Goal: Task Accomplishment & Management: Use online tool/utility

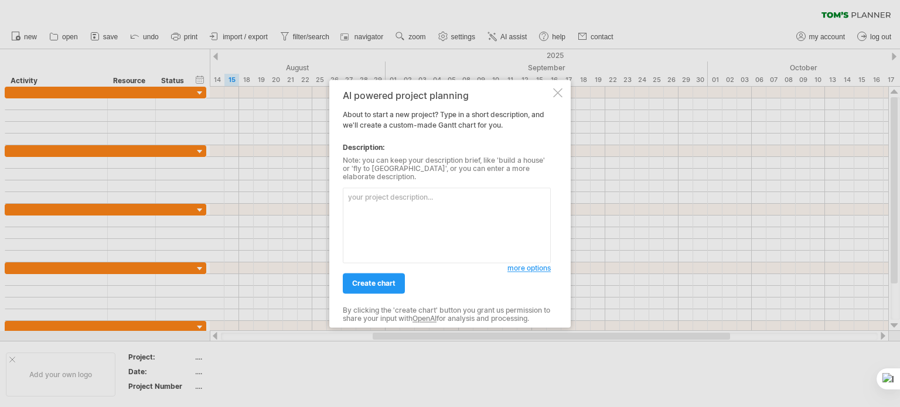
paste textarea "Project Initiation & Requirement Finalization [DATE]–[DATE] System Design and R…"
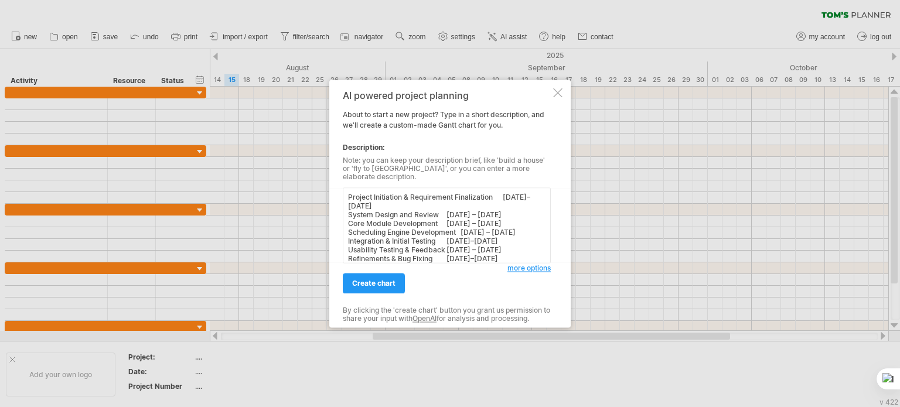
scroll to position [37, 0]
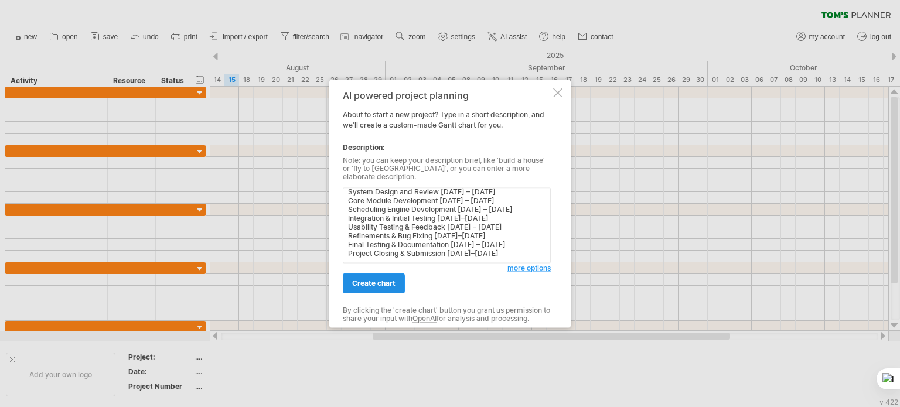
type textarea "Project Initiation & Requirement Finalization [DATE]–[DATE] System Design and R…"
click at [387, 279] on span "create chart" at bounding box center [373, 283] width 43 height 9
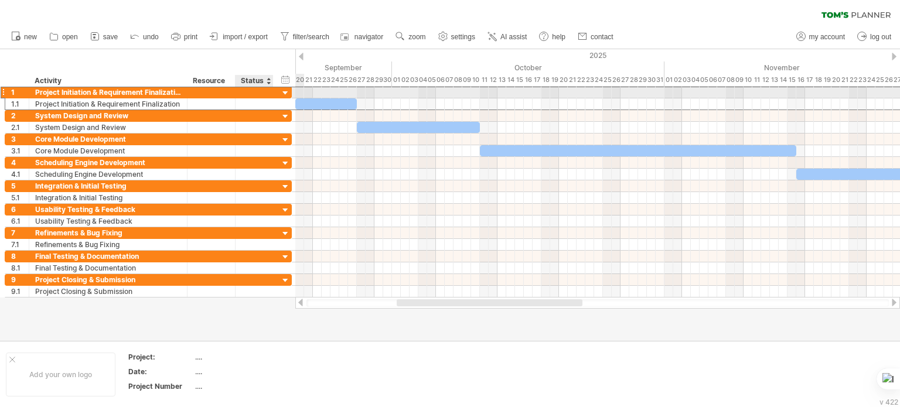
click at [279, 91] on div "**********" at bounding box center [148, 92] width 287 height 12
click at [285, 93] on div at bounding box center [285, 93] width 11 height 11
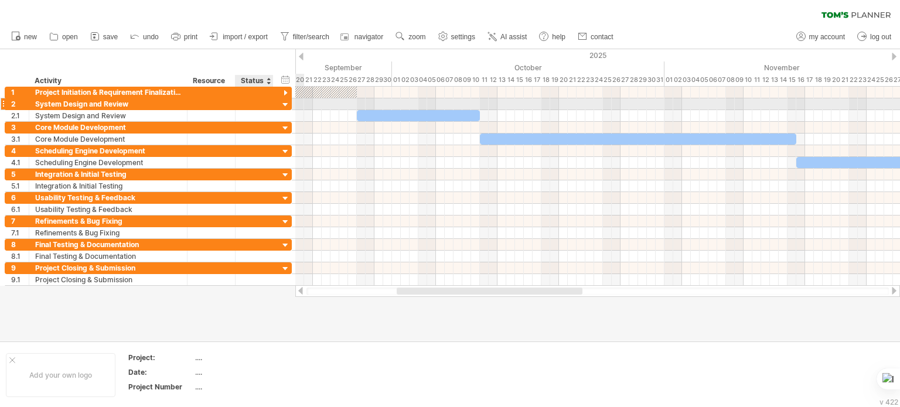
click at [285, 106] on div at bounding box center [285, 105] width 11 height 11
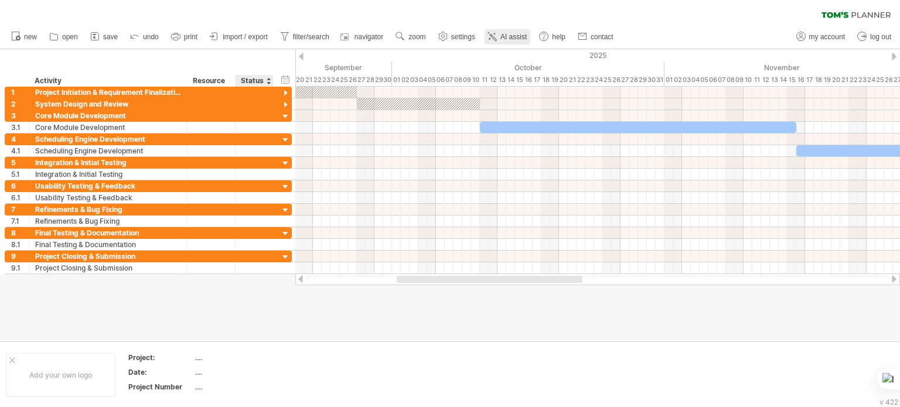
click at [512, 35] on span "AI assist" at bounding box center [514, 37] width 26 height 8
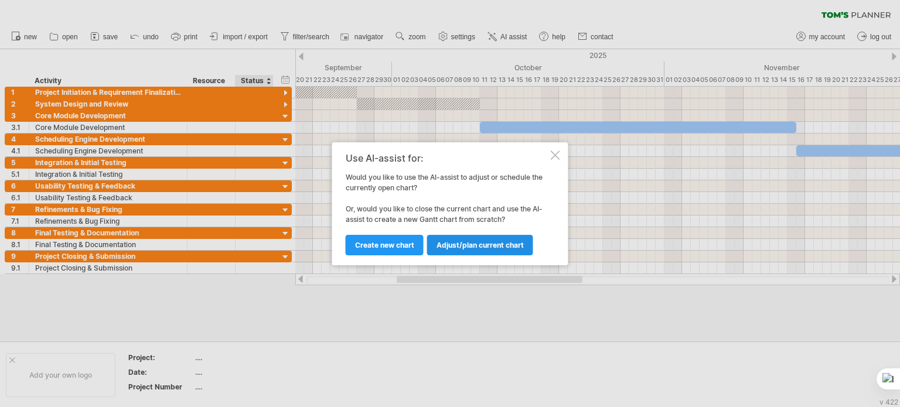
click at [517, 254] on link "Adjust/plan current chart" at bounding box center [480, 245] width 106 height 21
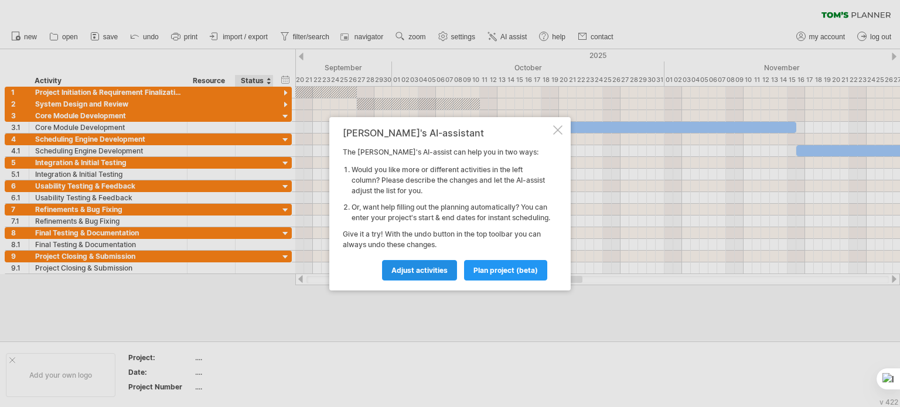
click at [431, 281] on link "Adjust activities" at bounding box center [419, 270] width 75 height 21
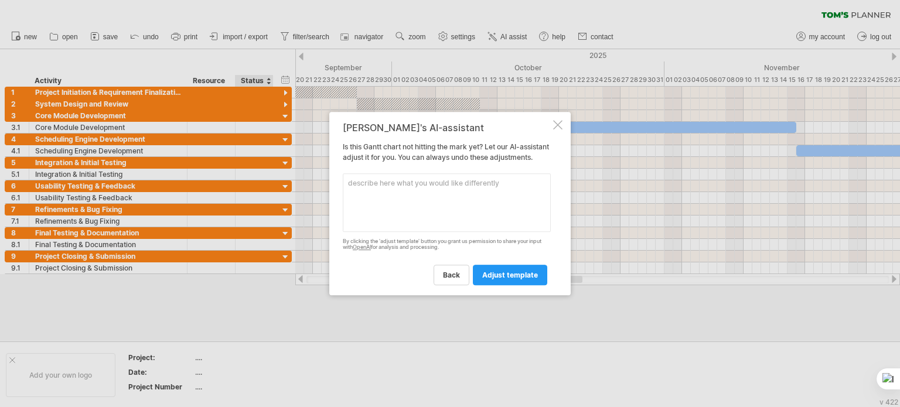
click at [471, 232] on textarea at bounding box center [447, 202] width 208 height 59
type textarea "group all activities into a single group"
click at [504, 278] on span "adjust template" at bounding box center [510, 275] width 56 height 9
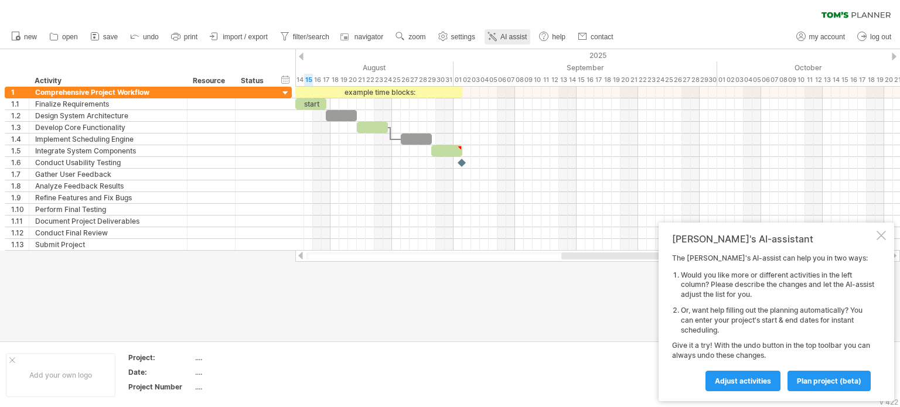
click at [506, 30] on link "AI assist" at bounding box center [508, 36] width 46 height 15
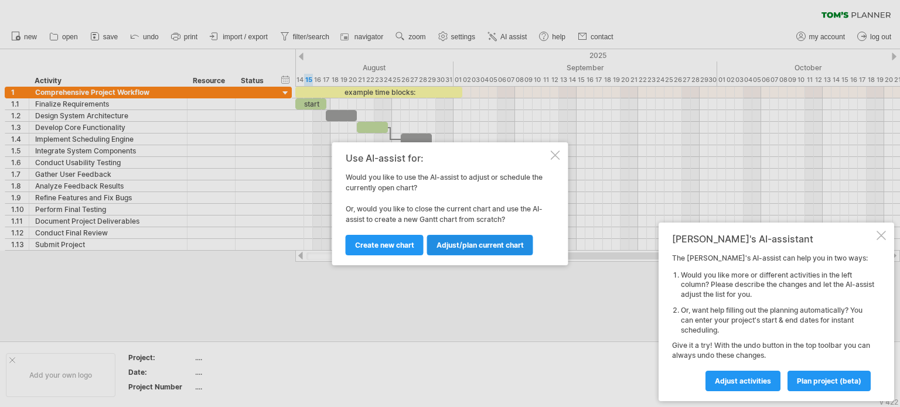
click at [472, 251] on link "Adjust/plan current chart" at bounding box center [480, 245] width 106 height 21
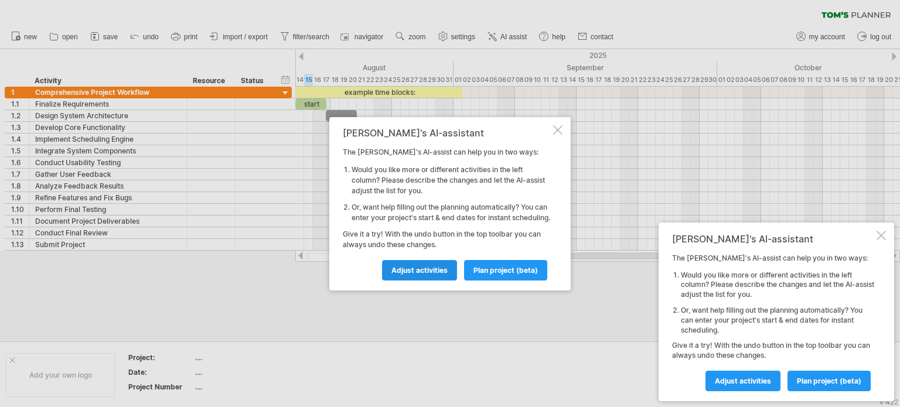
click at [425, 271] on span "Adjust activities" at bounding box center [420, 270] width 56 height 9
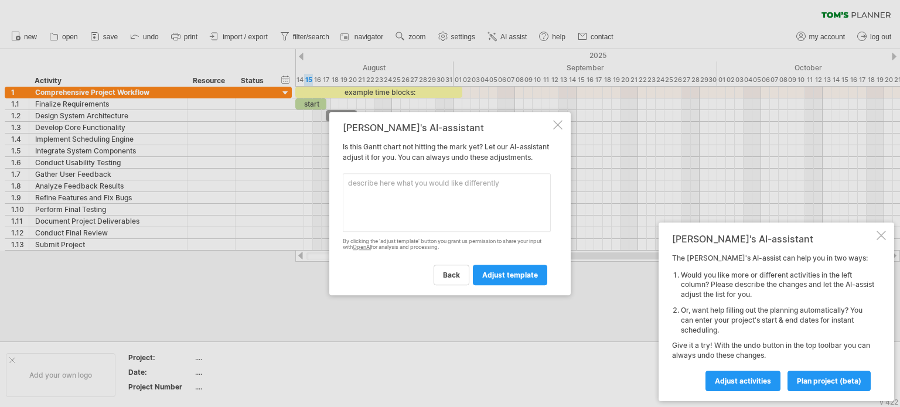
click at [443, 218] on textarea at bounding box center [447, 202] width 208 height 59
paste textarea "Project Initiation & Requirement Finalization [DATE]–[DATE] System Design and R…"
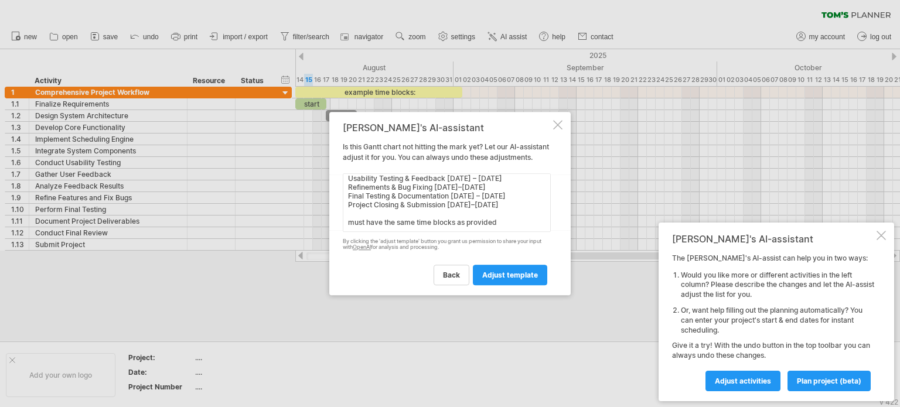
scroll to position [72, 0]
type textarea "Project Initiation & Requirement Finalization [DATE]–[DATE] System Design and R…"
click at [502, 270] on div "back adjust template" at bounding box center [447, 270] width 208 height 30
click at [512, 280] on span "adjust template" at bounding box center [510, 275] width 56 height 9
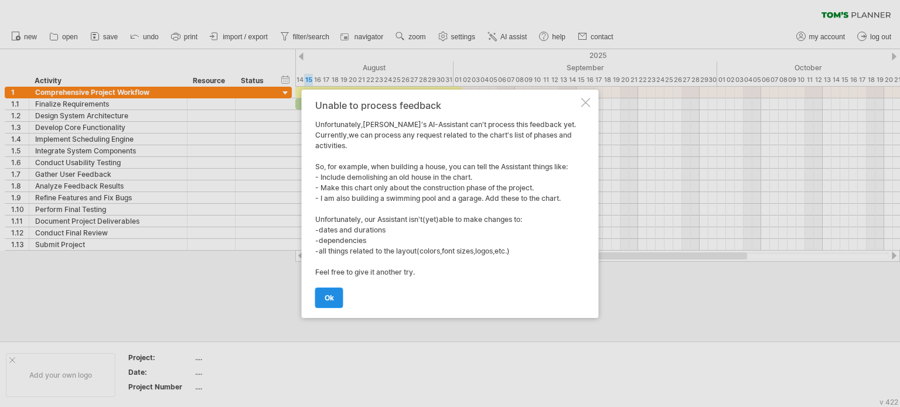
click at [331, 295] on span "ok" at bounding box center [329, 298] width 9 height 9
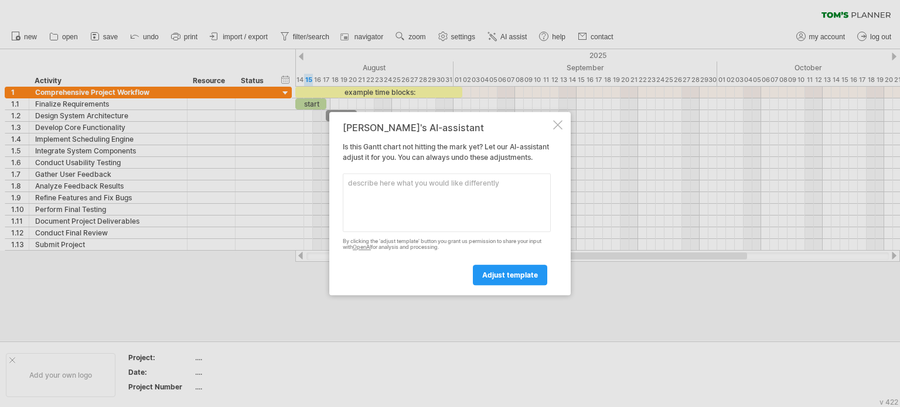
click at [560, 120] on div at bounding box center [557, 124] width 9 height 9
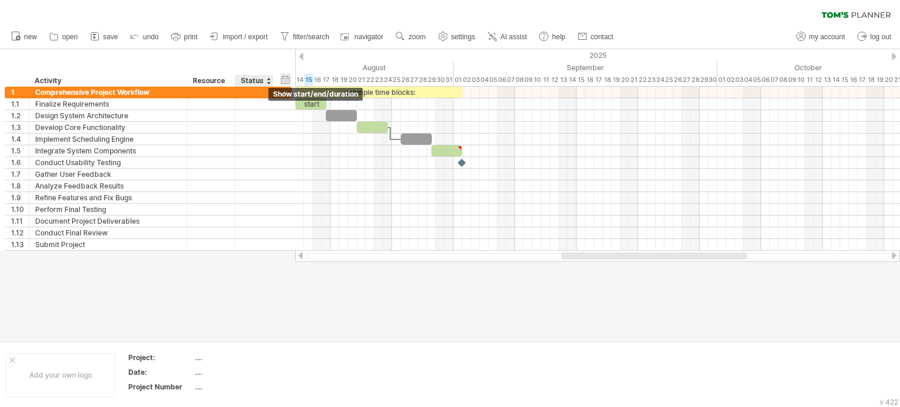
click at [287, 79] on div "hide start/end/duration show start/end/duration" at bounding box center [285, 79] width 11 height 12
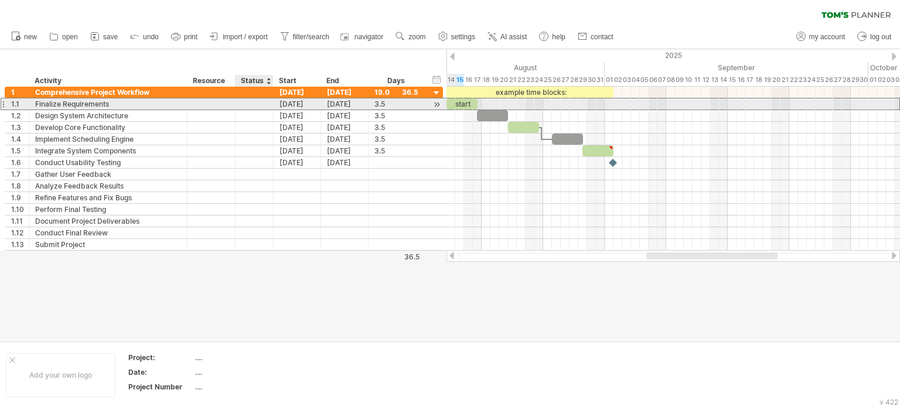
click at [253, 103] on div at bounding box center [254, 103] width 26 height 11
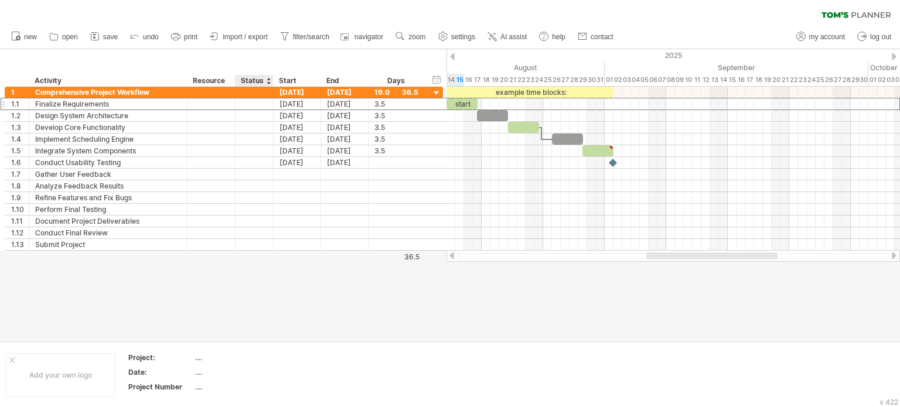
click at [267, 82] on div at bounding box center [268, 81] width 5 height 12
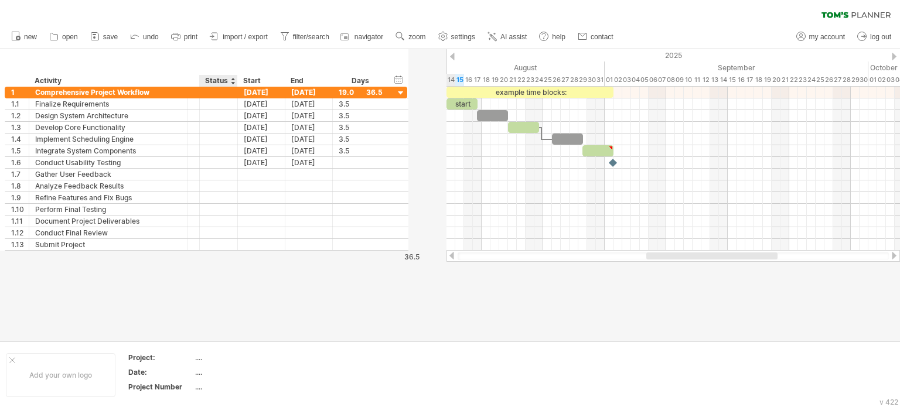
drag, startPoint x: 233, startPoint y: 83, endPoint x: 169, endPoint y: 86, distance: 63.4
click at [169, 86] on div "******** Activity ******** Resource ****** Status Start End Days" at bounding box center [197, 81] width 384 height 12
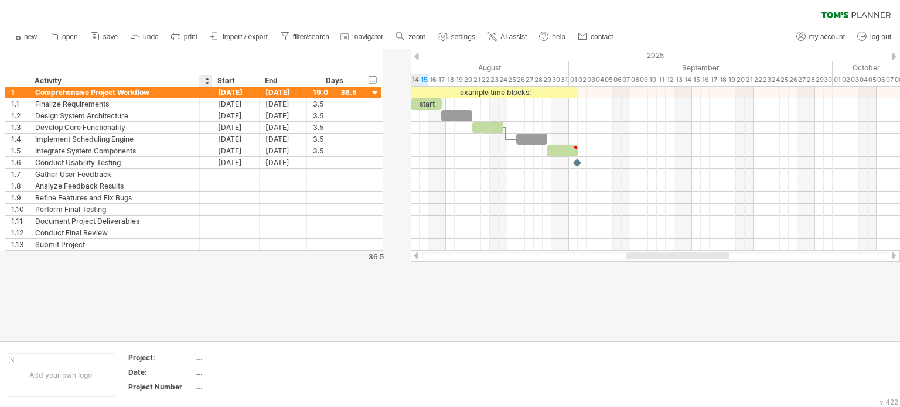
drag, startPoint x: 235, startPoint y: 80, endPoint x: 185, endPoint y: 85, distance: 50.7
click at [185, 85] on div "******** Activity ******** Resource ****** Status Start End Days" at bounding box center [184, 81] width 358 height 12
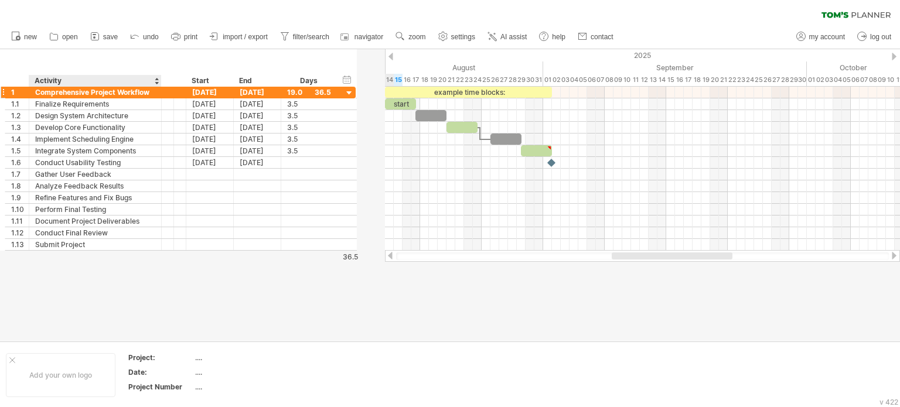
drag, startPoint x: 185, startPoint y: 86, endPoint x: 159, endPoint y: 87, distance: 25.8
click at [159, 87] on div "Trying to reach [DOMAIN_NAME] Connected again... 0% clear filter new 1" at bounding box center [450, 203] width 900 height 407
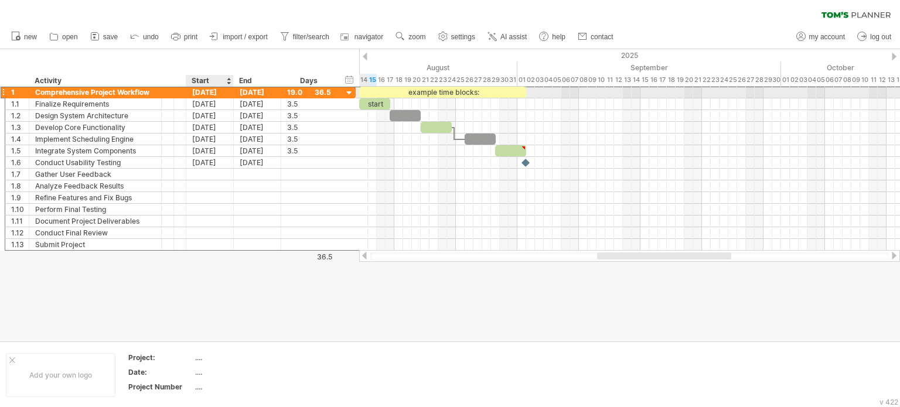
click at [213, 95] on div "[DATE]" at bounding box center [209, 92] width 47 height 11
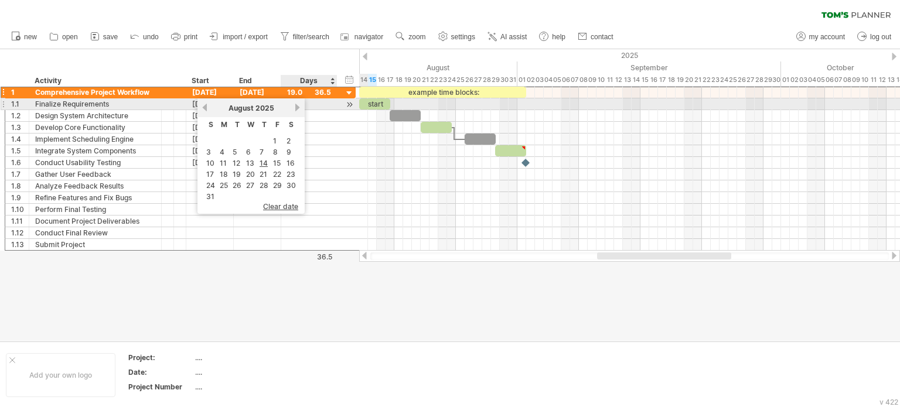
click at [290, 107] on div "[DATE]" at bounding box center [251, 108] width 85 height 9
click at [298, 110] on link "next" at bounding box center [297, 107] width 9 height 9
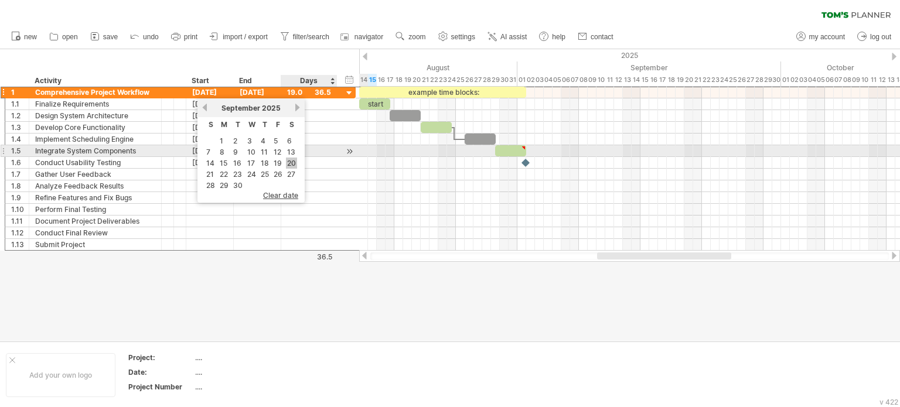
click at [289, 158] on link "20" at bounding box center [291, 163] width 11 height 11
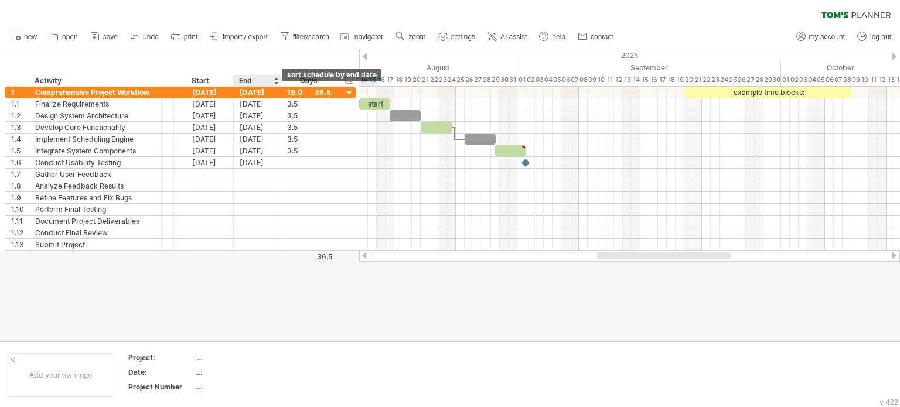
click at [274, 83] on div at bounding box center [276, 81] width 5 height 12
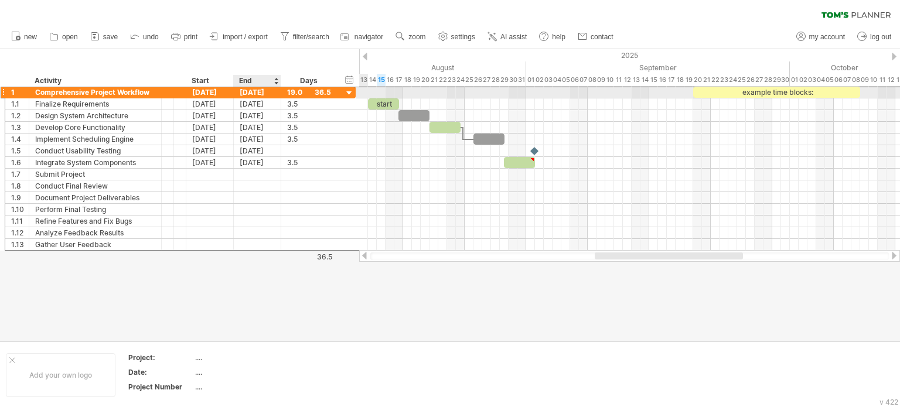
click at [270, 93] on div "[DATE]" at bounding box center [257, 92] width 47 height 11
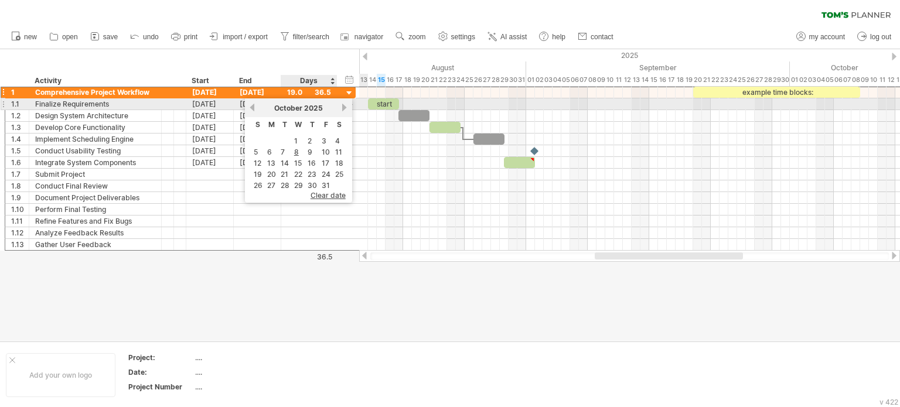
click at [341, 107] on link "next" at bounding box center [345, 107] width 9 height 9
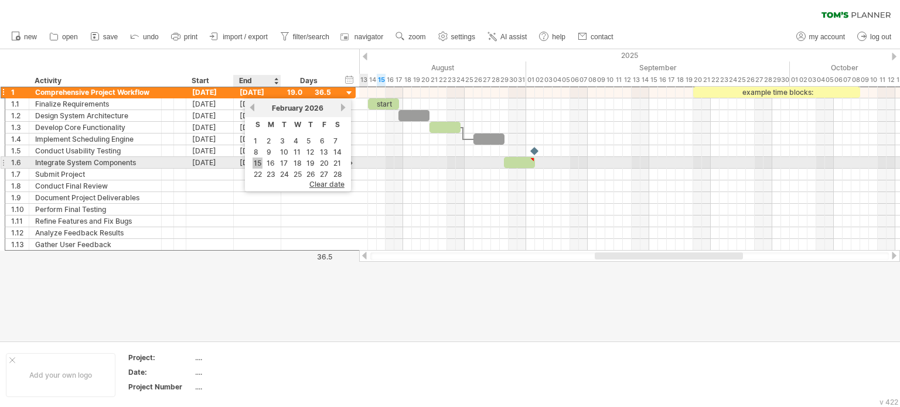
click at [258, 164] on link "15" at bounding box center [258, 163] width 10 height 11
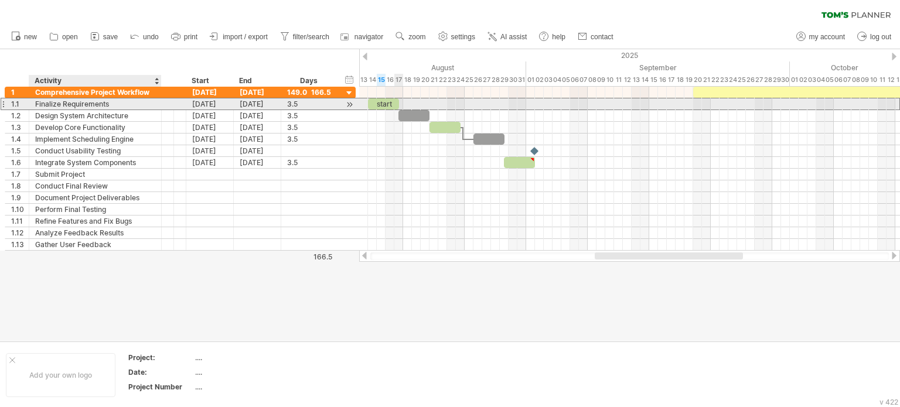
click at [102, 101] on div "Finalize Requirements" at bounding box center [95, 103] width 120 height 11
click at [102, 101] on input "**********" at bounding box center [95, 103] width 120 height 11
paste input "**********"
type input "**********"
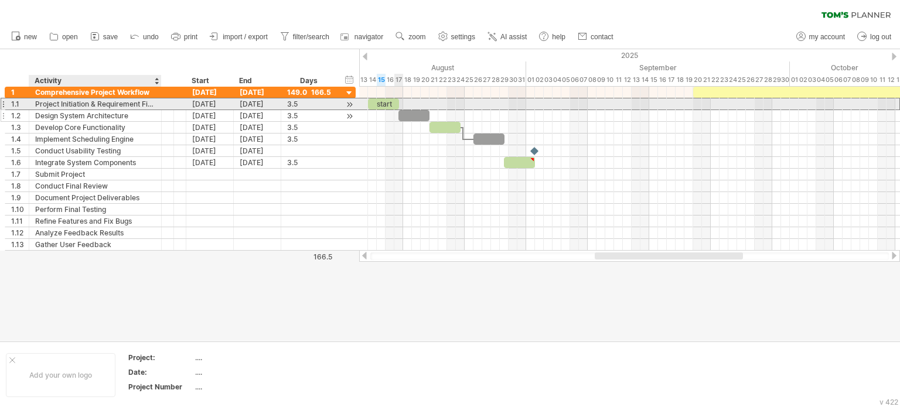
scroll to position [0, 0]
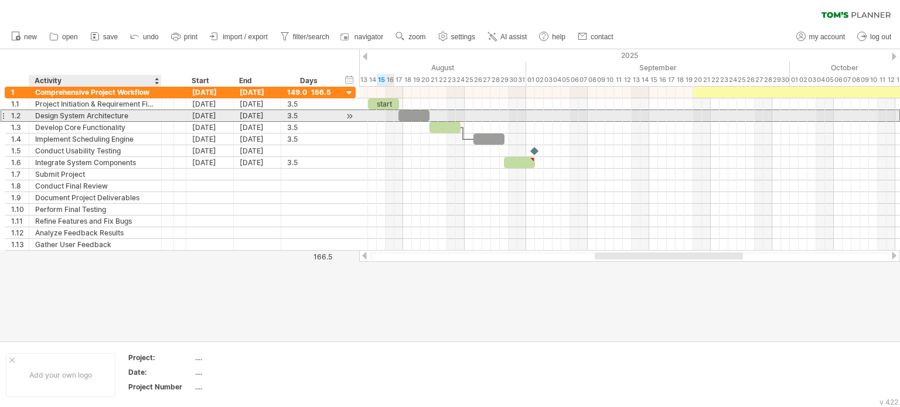
click at [120, 120] on div "Design System Architecture" at bounding box center [95, 115] width 120 height 11
click at [120, 120] on input "**********" at bounding box center [95, 115] width 120 height 11
paste input "text"
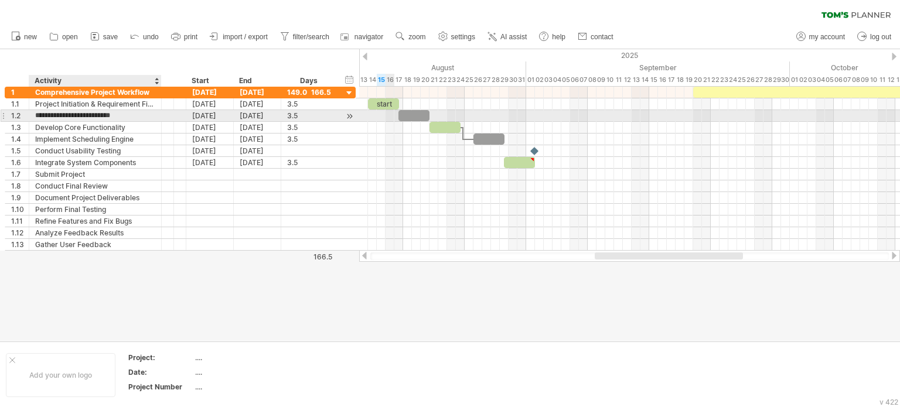
type input "**********"
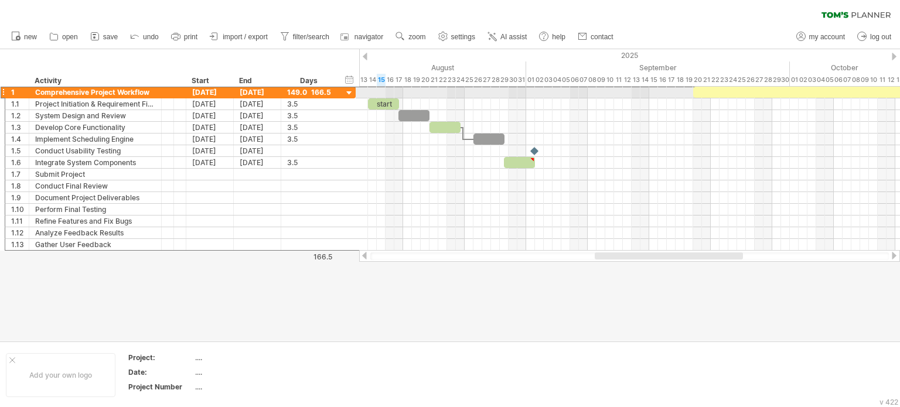
click at [6, 94] on div "1" at bounding box center [17, 92] width 24 height 11
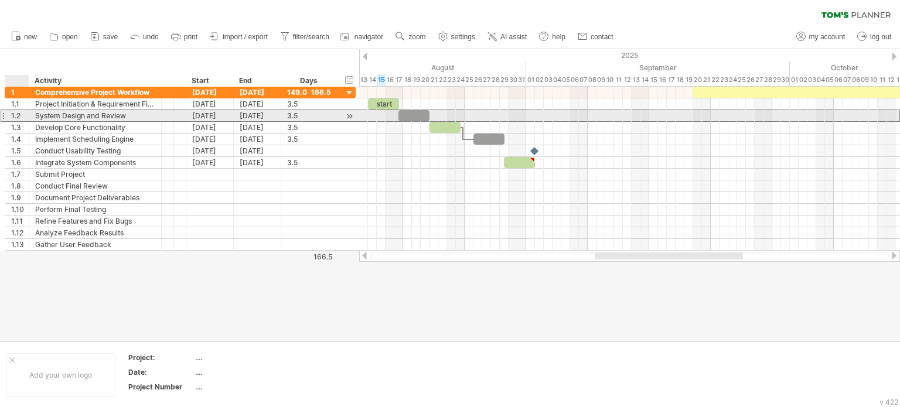
click at [143, 114] on div "System Design and Review" at bounding box center [95, 115] width 120 height 11
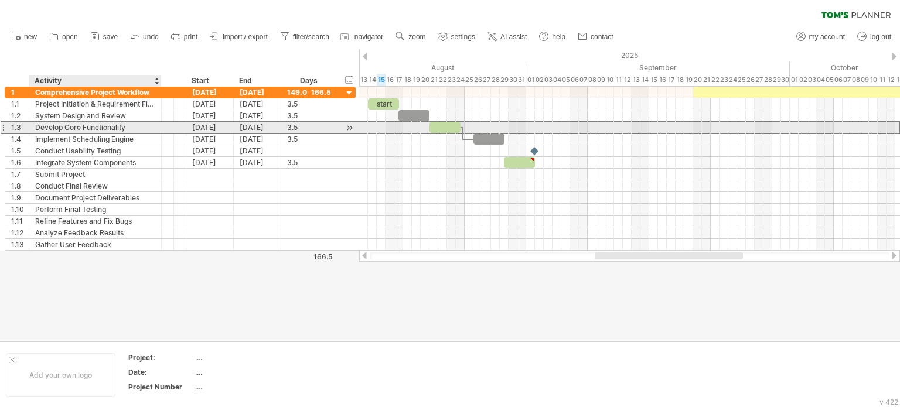
click at [114, 127] on div "Develop Core Functionality" at bounding box center [95, 127] width 120 height 11
click at [114, 127] on input "**********" at bounding box center [95, 127] width 120 height 11
paste input "text"
type input "**********"
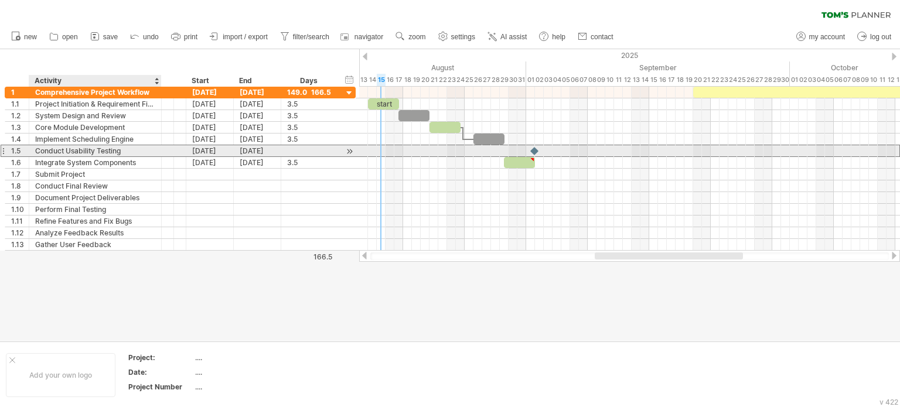
click at [112, 149] on div "Conduct Usability Testing" at bounding box center [95, 150] width 120 height 11
click at [0, 0] on input "**********" at bounding box center [0, 0] width 0 height 0
click at [112, 149] on input "**********" at bounding box center [95, 150] width 120 height 11
paste input "****"
type input "**********"
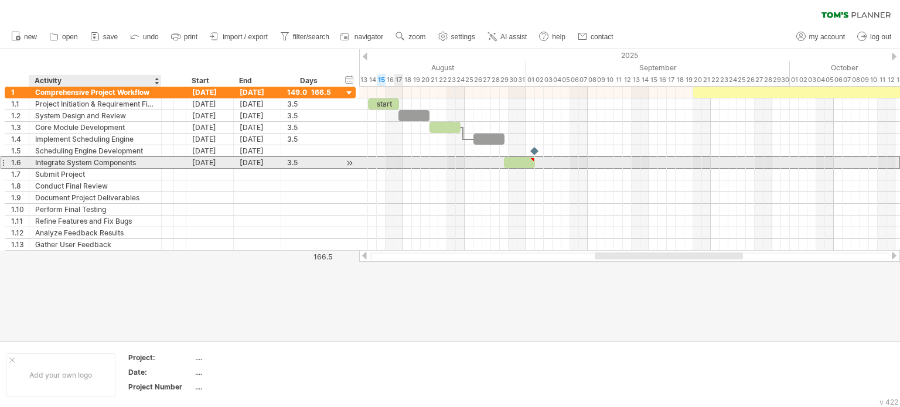
click at [128, 162] on div "Integrate System Components" at bounding box center [95, 162] width 120 height 11
click at [128, 162] on input "**********" at bounding box center [95, 162] width 120 height 11
paste input "**"
type input "**********"
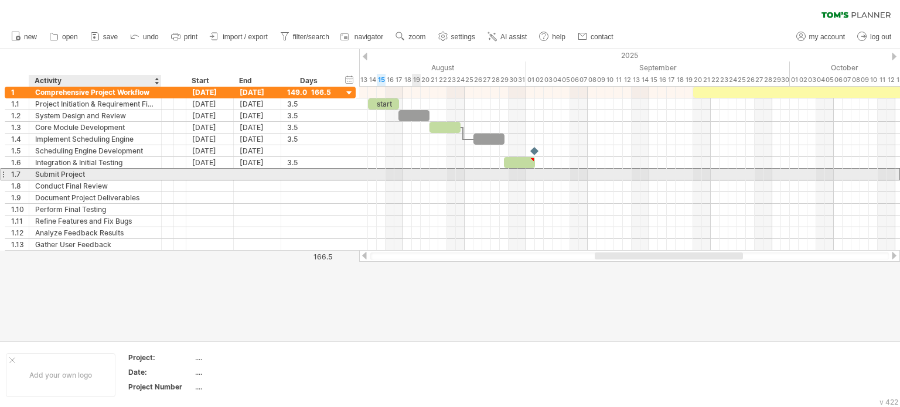
click at [111, 178] on div "Submit Project" at bounding box center [95, 174] width 120 height 11
click at [111, 178] on input "**********" at bounding box center [95, 174] width 120 height 11
paste input "**********"
type input "**********"
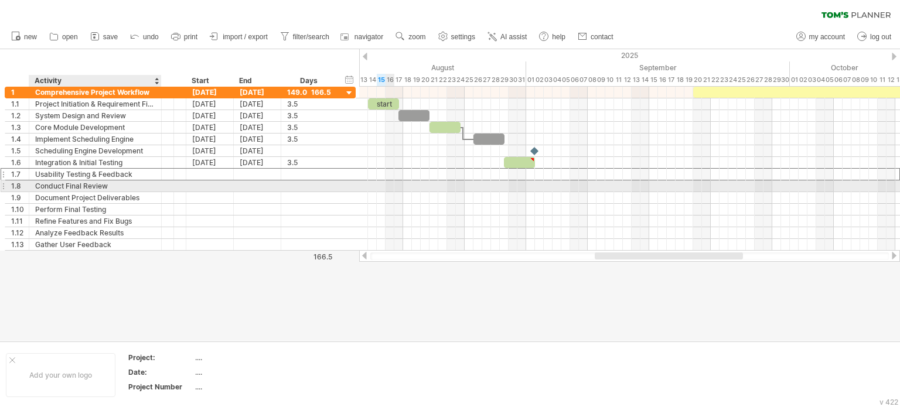
click at [110, 183] on div "Conduct Final Review" at bounding box center [95, 186] width 120 height 11
click at [110, 183] on input "**********" at bounding box center [95, 186] width 120 height 11
paste input "****"
type input "**********"
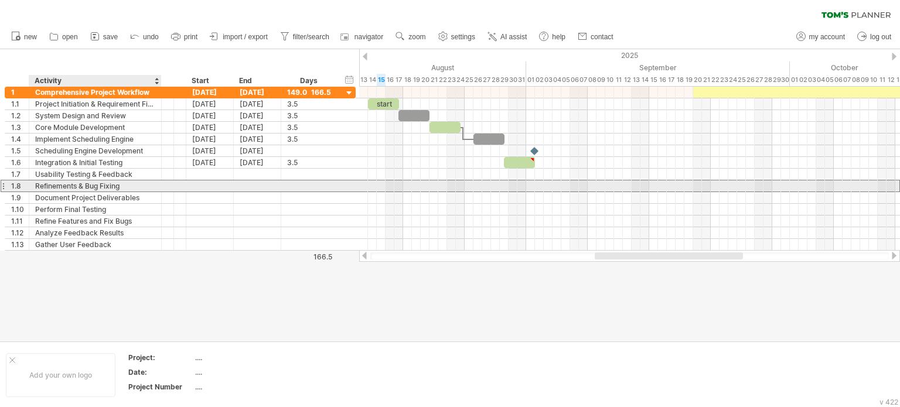
click at [81, 189] on div "Refinements & Bug Fixing" at bounding box center [95, 186] width 120 height 11
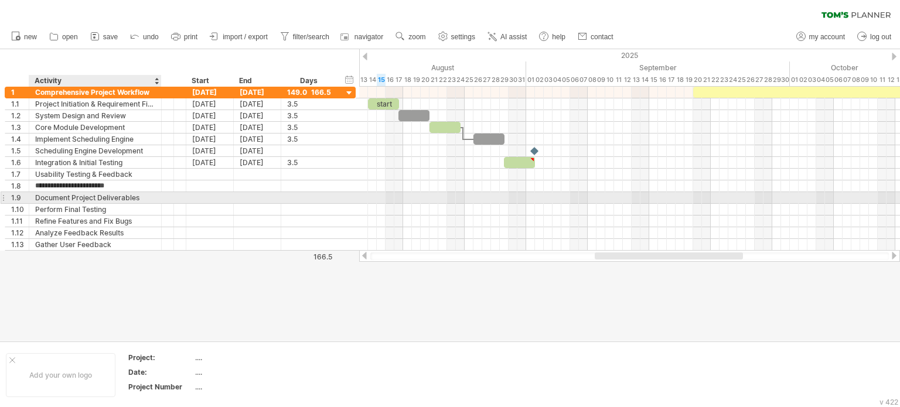
click at [81, 195] on div "Document Project Deliverables" at bounding box center [95, 197] width 120 height 11
click at [81, 195] on input "**********" at bounding box center [95, 197] width 120 height 11
paste input "text"
type input "**********"
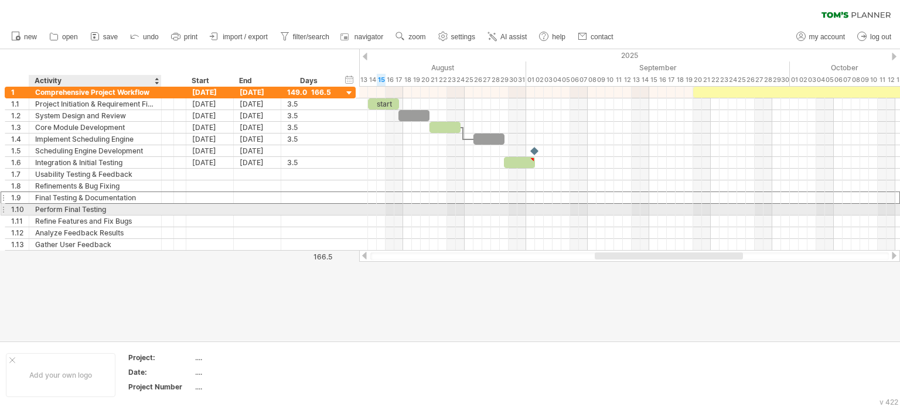
click at [67, 206] on div "Perform Final Testing" at bounding box center [95, 209] width 120 height 11
click at [67, 206] on input "**********" at bounding box center [95, 209] width 120 height 11
paste input "*******"
type input "**********"
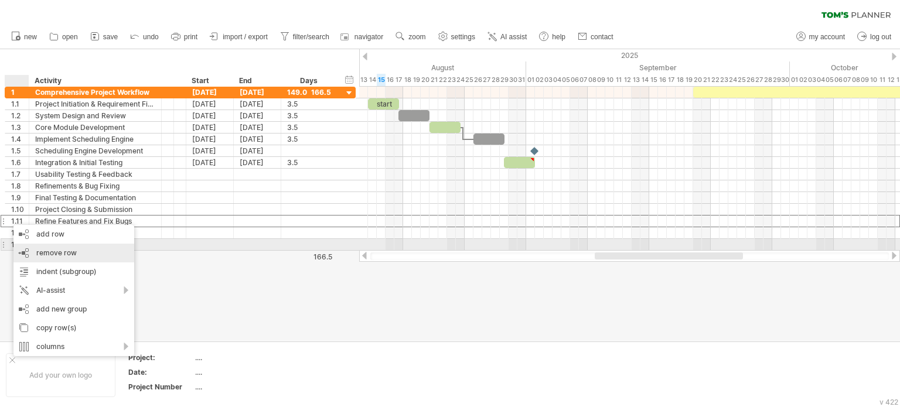
click at [49, 250] on span "remove row" at bounding box center [56, 253] width 40 height 9
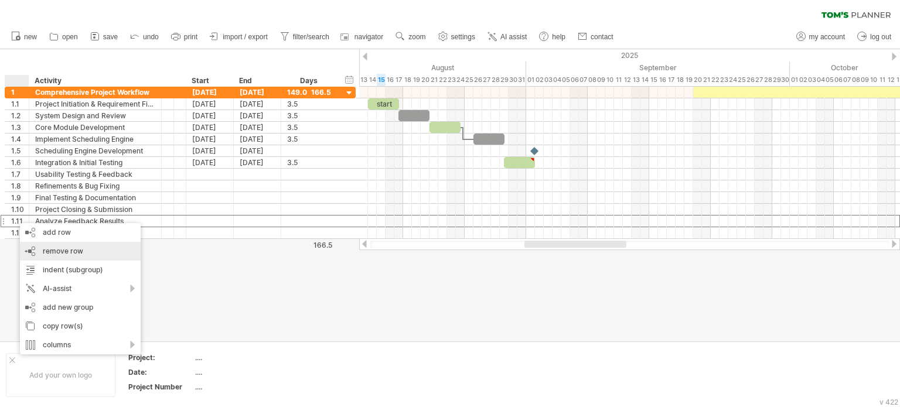
click at [50, 250] on span "remove row" at bounding box center [63, 251] width 40 height 9
click at [77, 260] on div "remove row remove selected rows" at bounding box center [93, 252] width 121 height 19
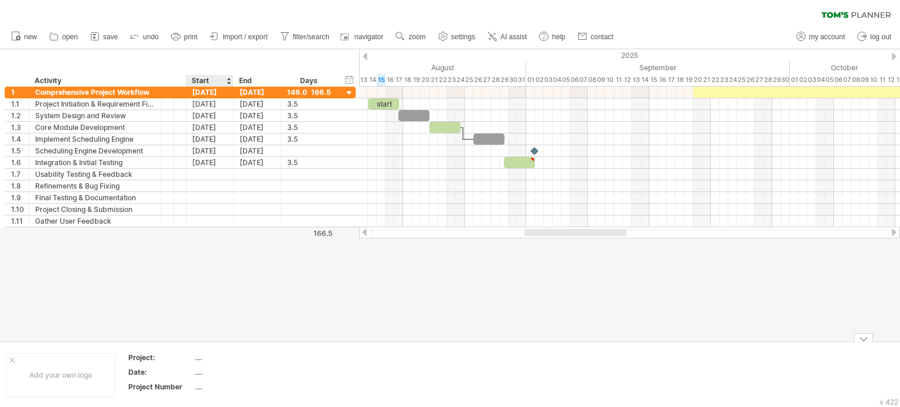
click at [207, 358] on div "...." at bounding box center [244, 358] width 98 height 10
type input "**********"
click at [254, 375] on div "...." at bounding box center [244, 372] width 98 height 10
type input "**********"
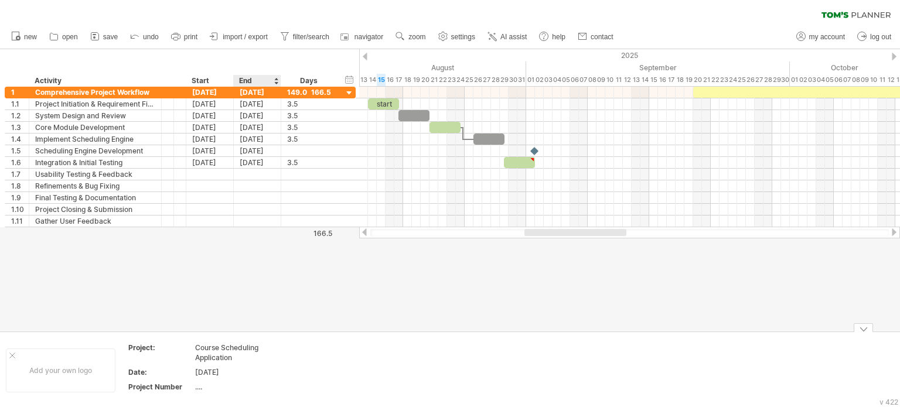
click at [255, 378] on td "[DATE]" at bounding box center [245, 373] width 100 height 13
click at [247, 386] on div "...." at bounding box center [244, 387] width 98 height 10
type input "*"
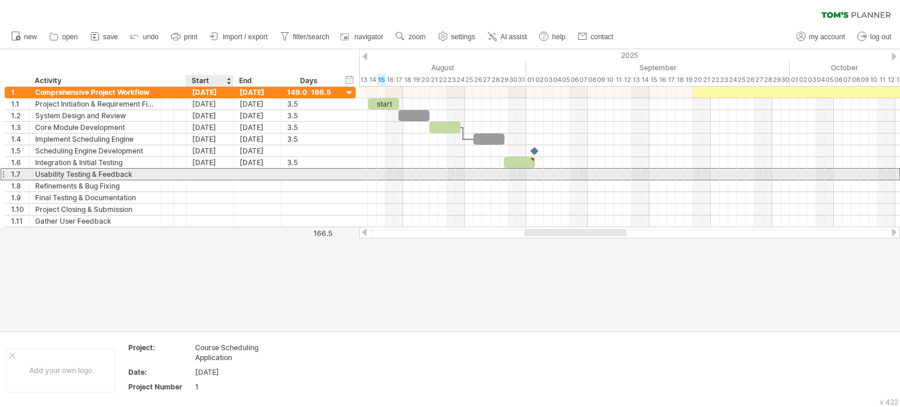
click at [203, 172] on div at bounding box center [209, 174] width 47 height 11
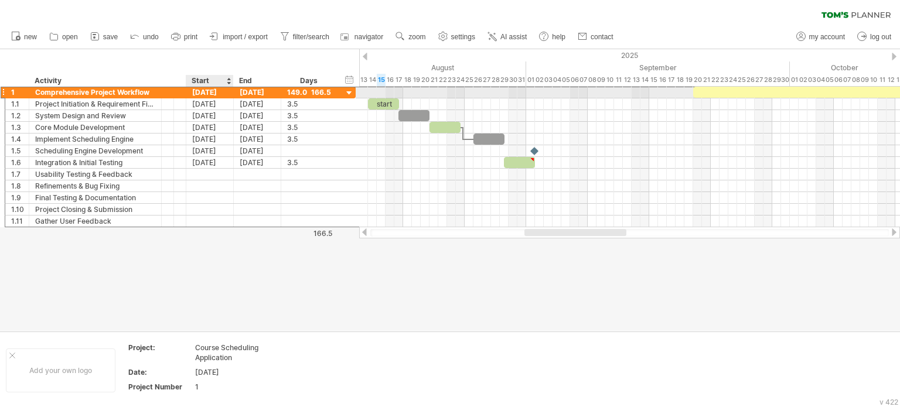
click at [224, 96] on div "[DATE]" at bounding box center [209, 92] width 47 height 11
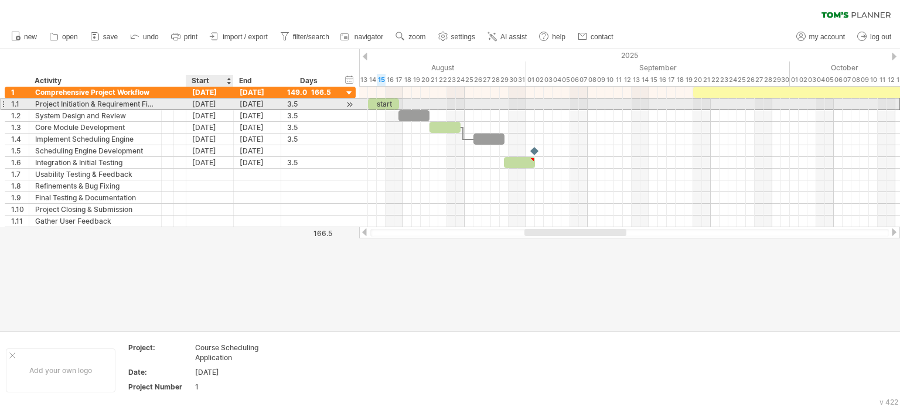
click at [195, 104] on div "[DATE]" at bounding box center [209, 103] width 47 height 11
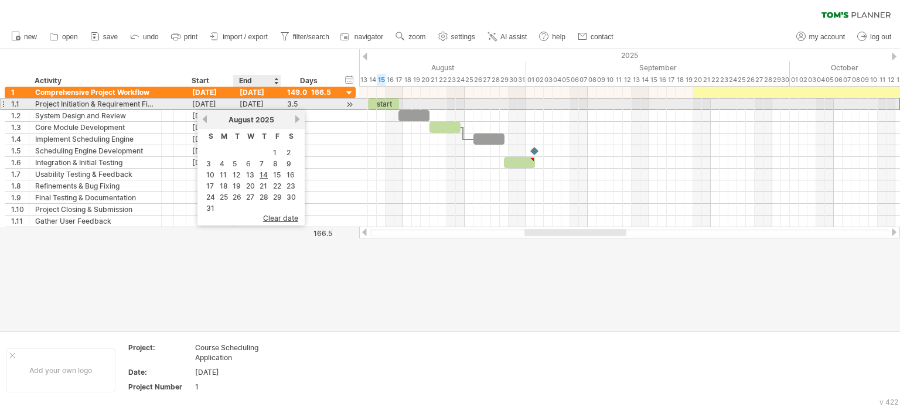
click at [268, 104] on div "[DATE]" at bounding box center [257, 103] width 47 height 11
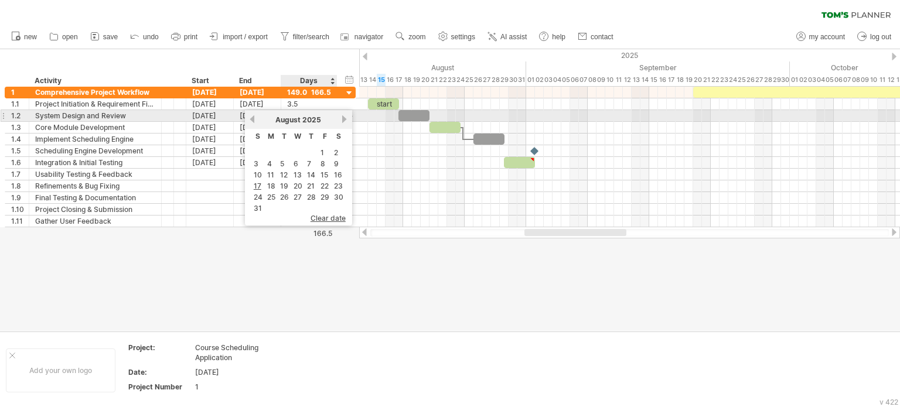
click at [342, 121] on link "next" at bounding box center [345, 119] width 9 height 9
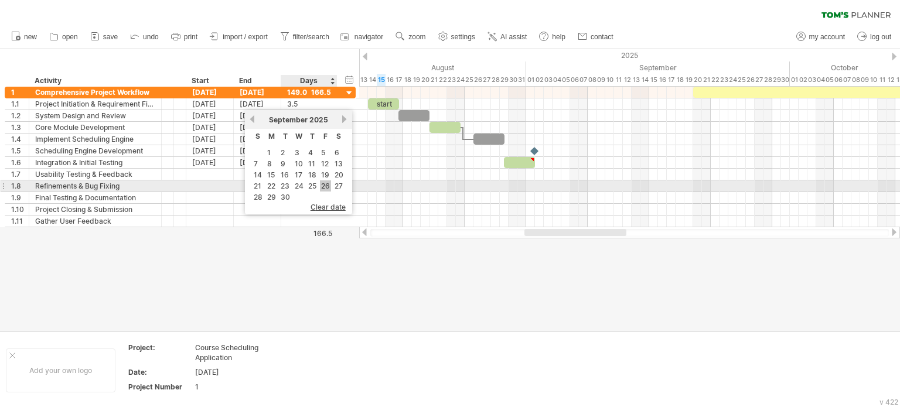
click at [326, 188] on link "26" at bounding box center [325, 186] width 11 height 11
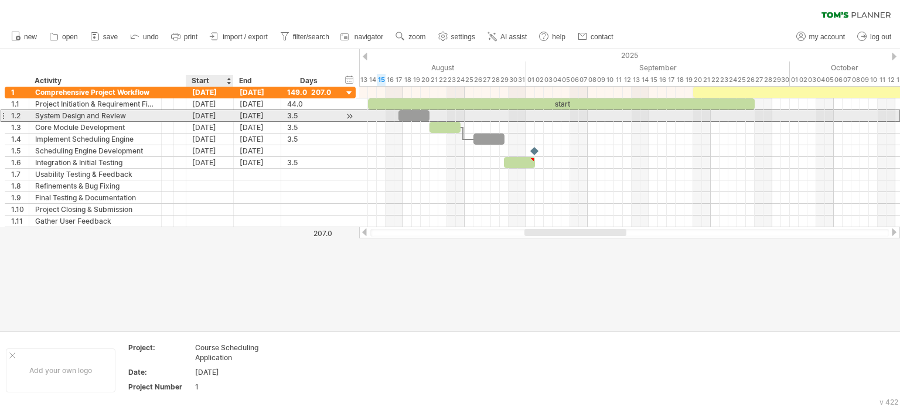
click at [218, 116] on div "[DATE]" at bounding box center [209, 115] width 47 height 11
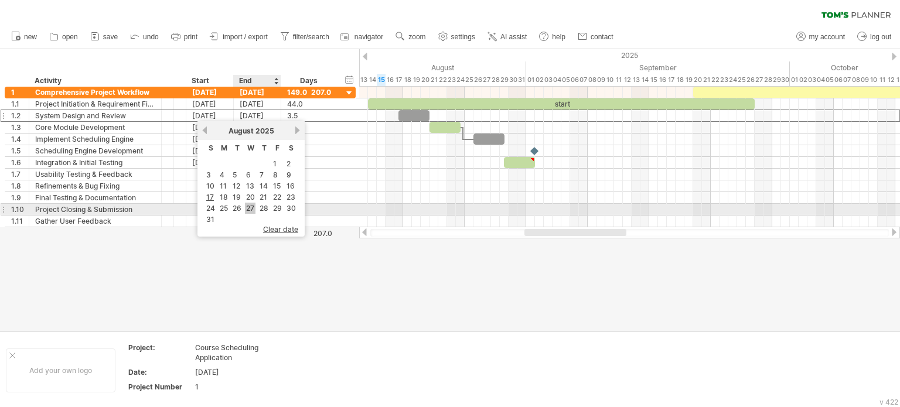
click at [253, 208] on link "27" at bounding box center [250, 208] width 11 height 11
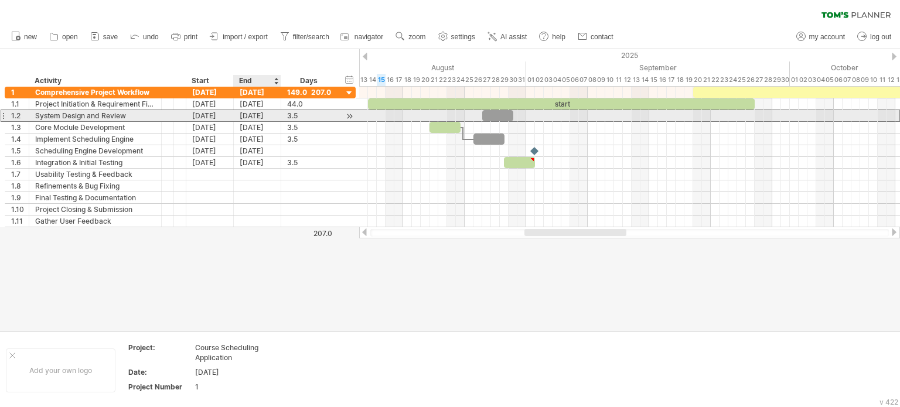
click at [255, 118] on div "[DATE]" at bounding box center [257, 115] width 47 height 11
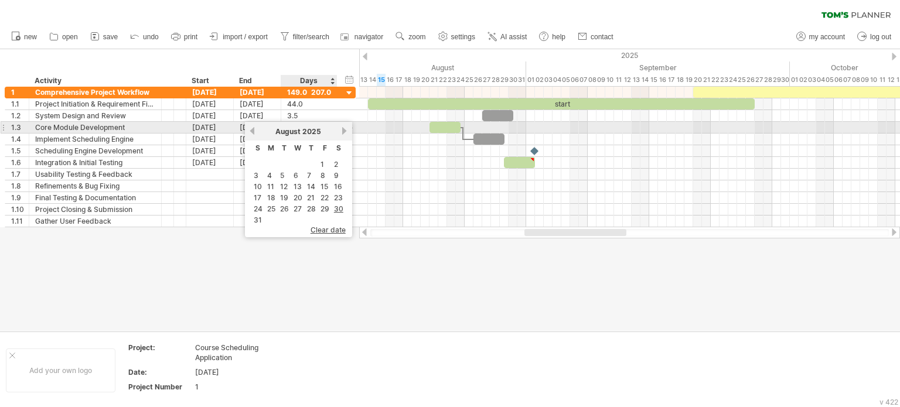
click at [346, 128] on link "next" at bounding box center [345, 131] width 9 height 9
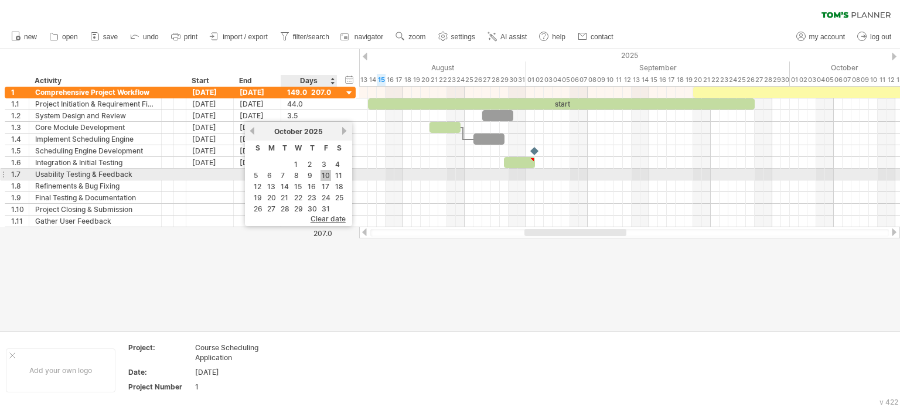
click at [323, 175] on link "10" at bounding box center [326, 175] width 11 height 11
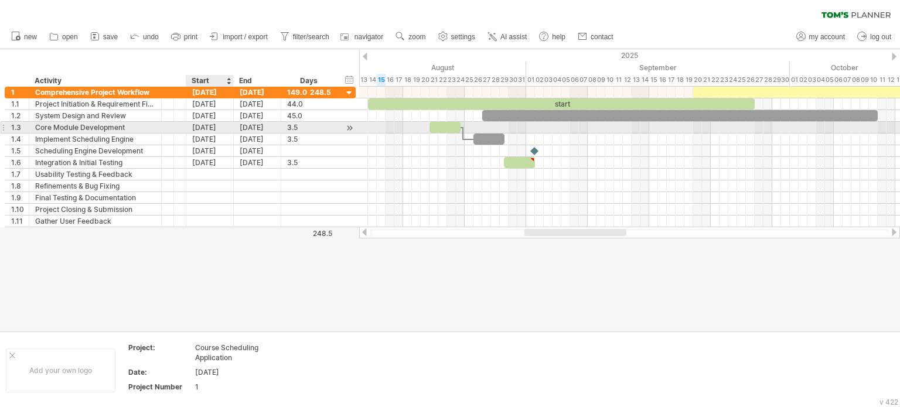
click at [213, 129] on div "[DATE]" at bounding box center [209, 127] width 47 height 11
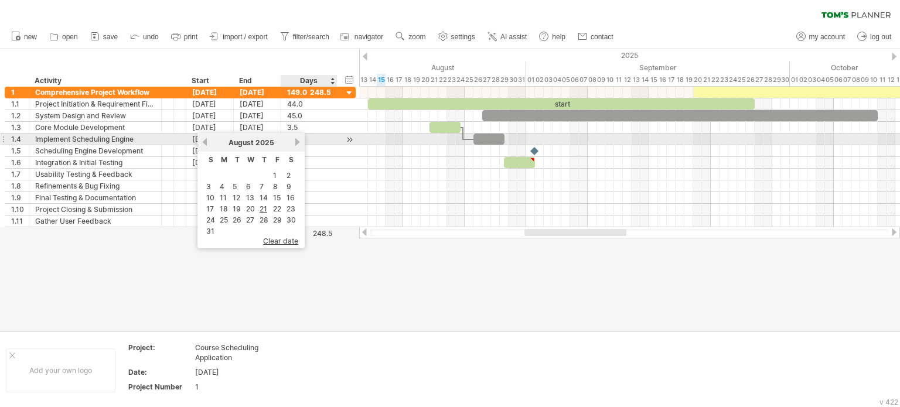
click at [293, 143] on link "next" at bounding box center [297, 142] width 9 height 9
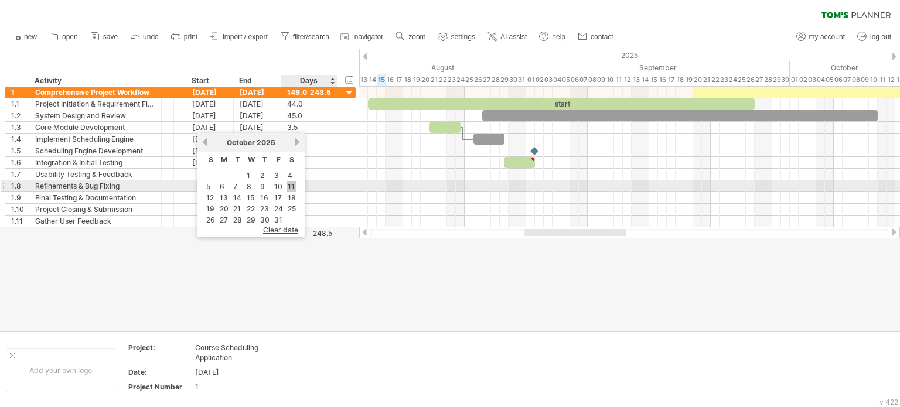
click at [291, 189] on link "11" at bounding box center [291, 186] width 9 height 11
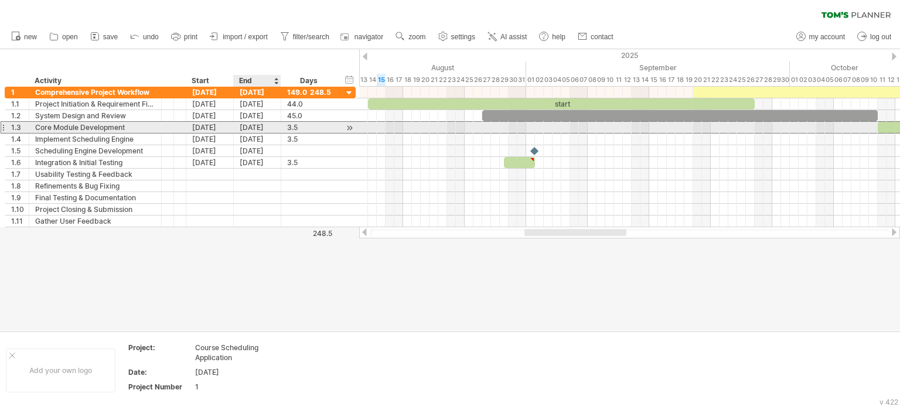
click at [263, 128] on div "[DATE]" at bounding box center [257, 127] width 47 height 11
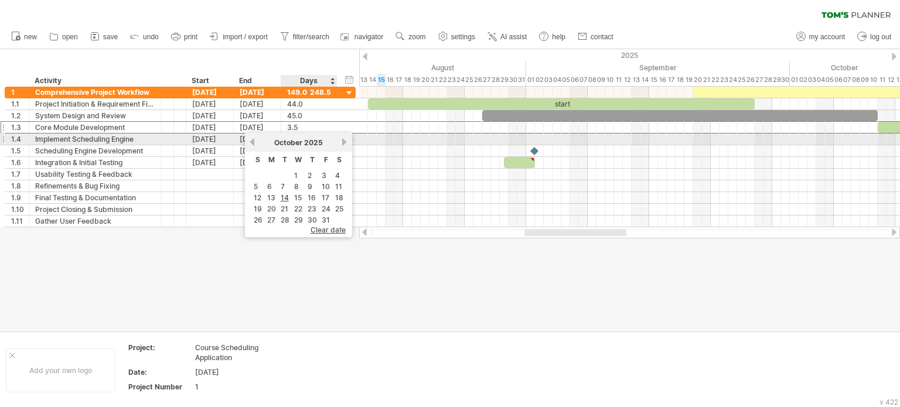
click at [342, 139] on link "next" at bounding box center [345, 142] width 9 height 9
click at [255, 144] on link "previous" at bounding box center [252, 142] width 9 height 9
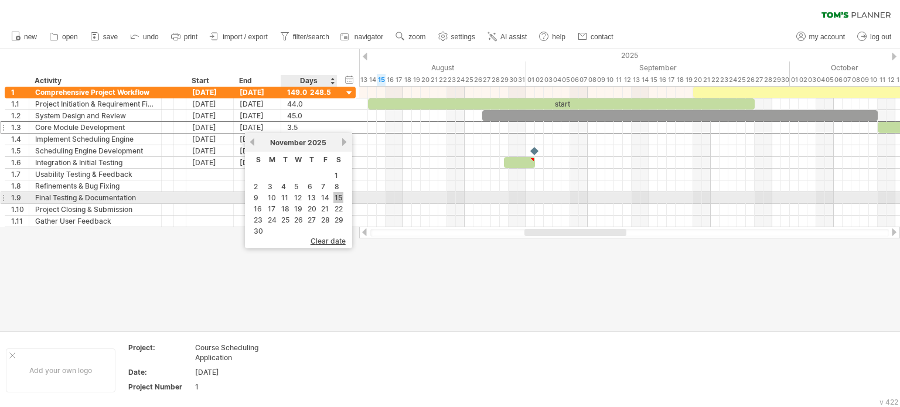
click at [334, 201] on link "15" at bounding box center [339, 197] width 10 height 11
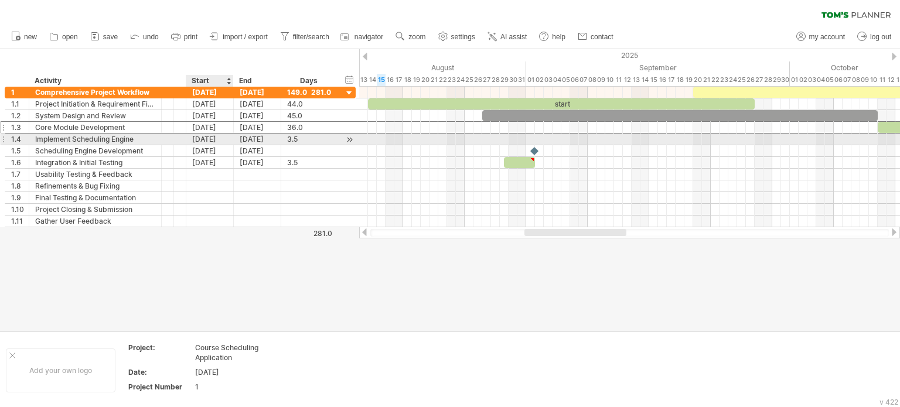
click at [214, 138] on div "[DATE]" at bounding box center [209, 139] width 47 height 11
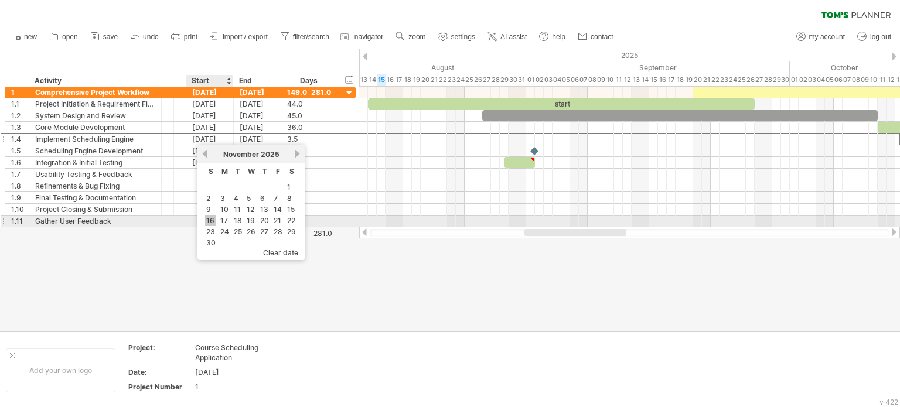
click at [215, 219] on link "16" at bounding box center [210, 220] width 11 height 11
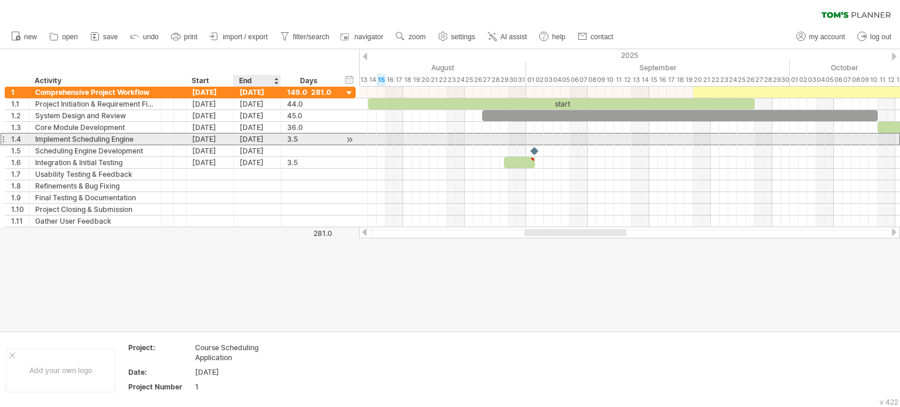
click at [254, 138] on div "[DATE]" at bounding box center [257, 139] width 47 height 11
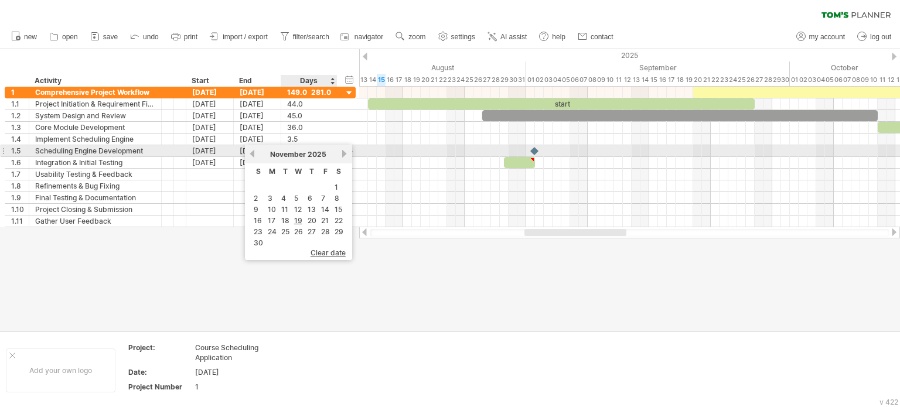
click at [341, 156] on link "next" at bounding box center [345, 153] width 9 height 9
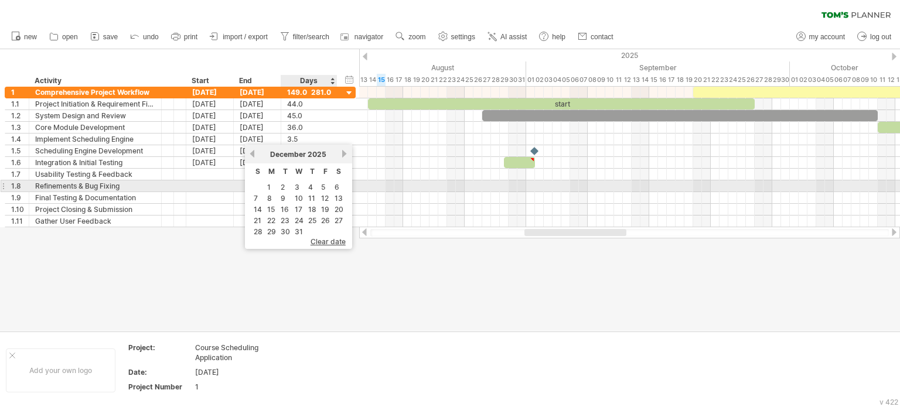
click at [324, 189] on td "5" at bounding box center [325, 187] width 12 height 10
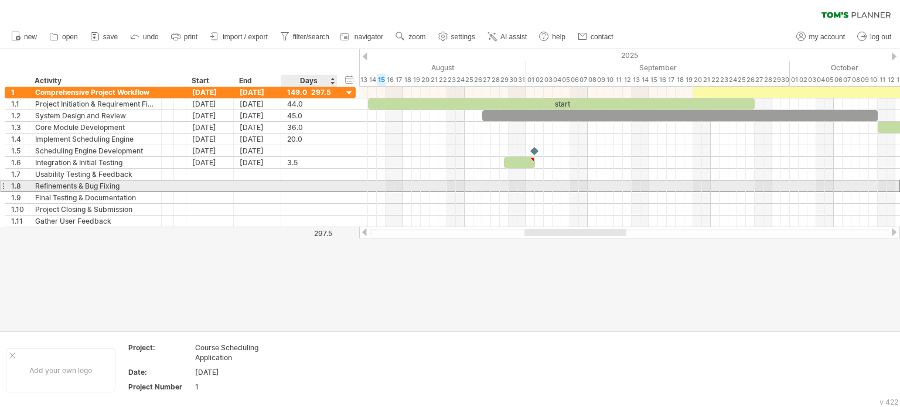
click at [324, 189] on div at bounding box center [309, 186] width 44 height 11
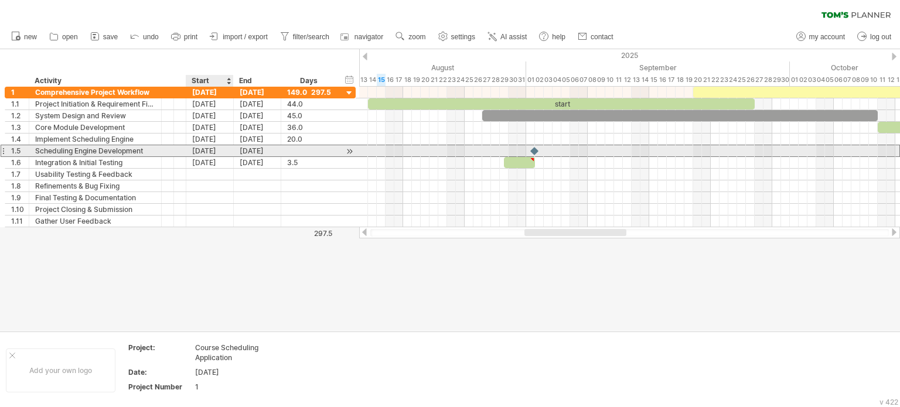
scroll to position [0, 0]
click at [219, 147] on div "[DATE]" at bounding box center [209, 150] width 47 height 11
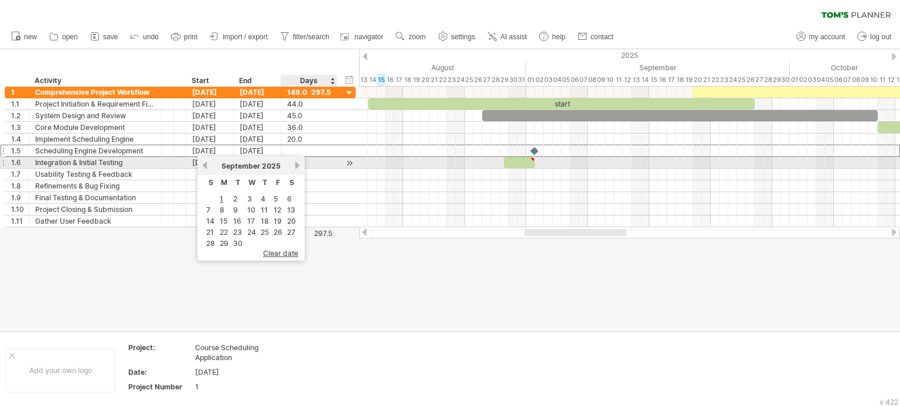
click at [295, 168] on link "next" at bounding box center [297, 165] width 9 height 9
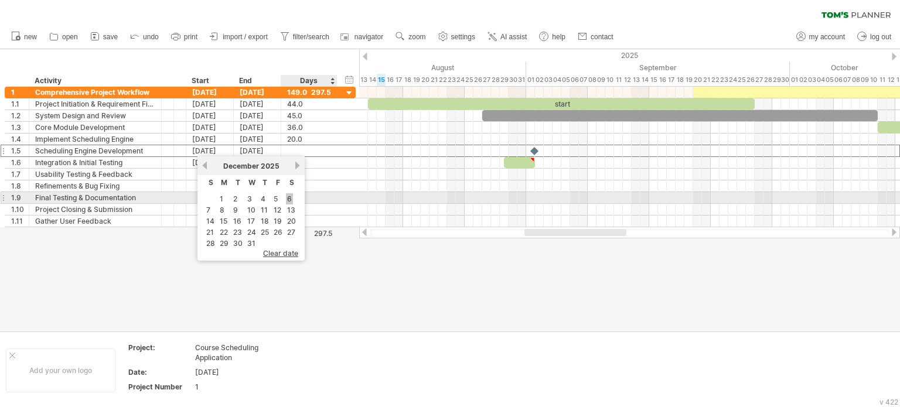
click at [290, 195] on link "6" at bounding box center [289, 198] width 7 height 11
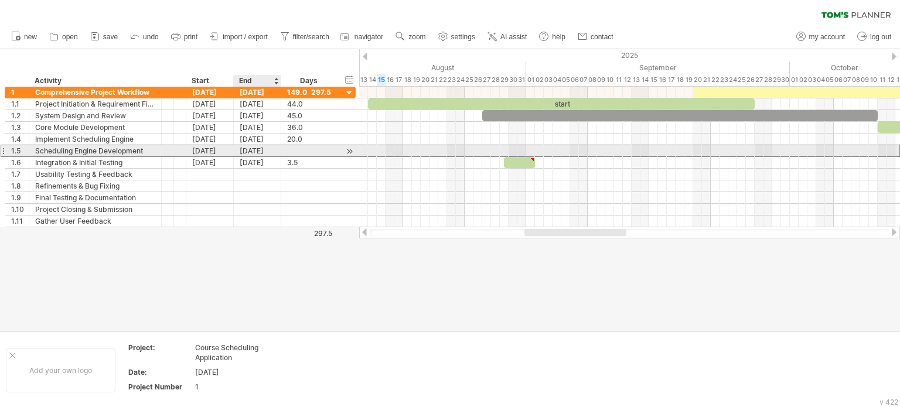
click at [265, 152] on div "[DATE]" at bounding box center [257, 150] width 47 height 11
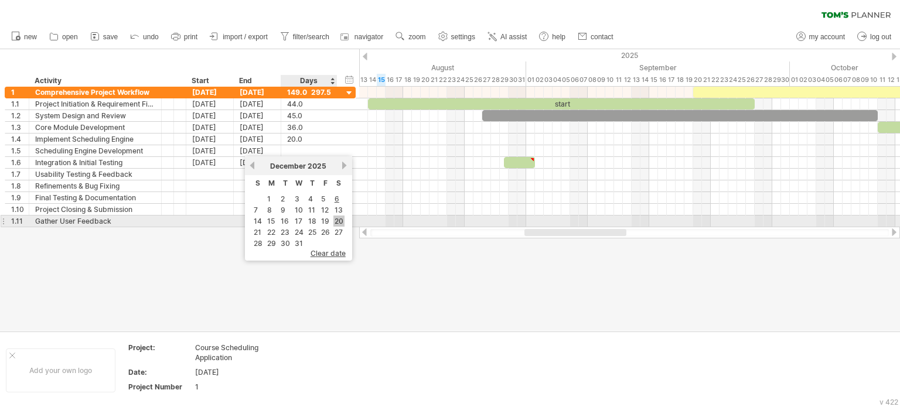
click at [338, 220] on link "20" at bounding box center [339, 221] width 11 height 11
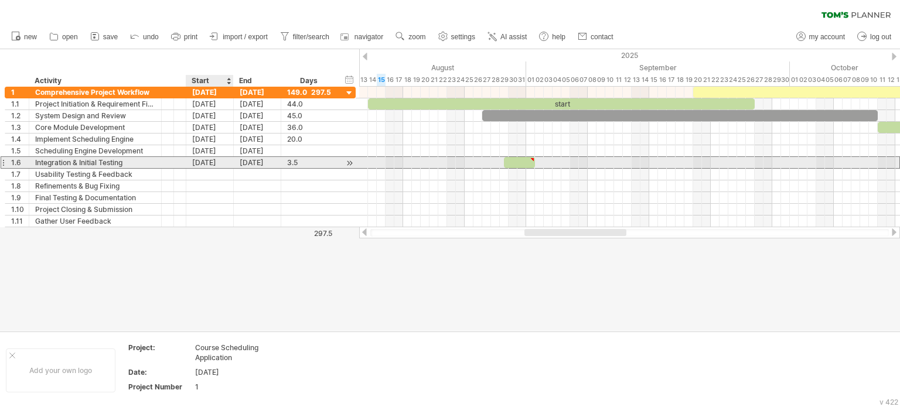
click at [216, 164] on div "[DATE]" at bounding box center [209, 162] width 47 height 11
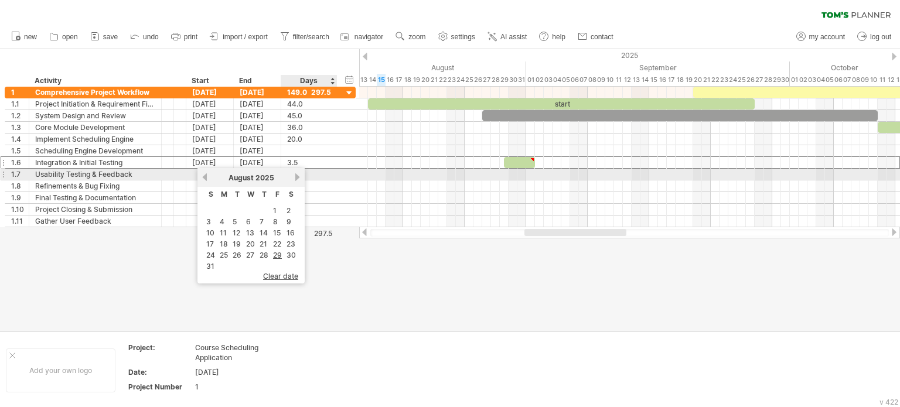
click at [294, 173] on link "next" at bounding box center [297, 177] width 9 height 9
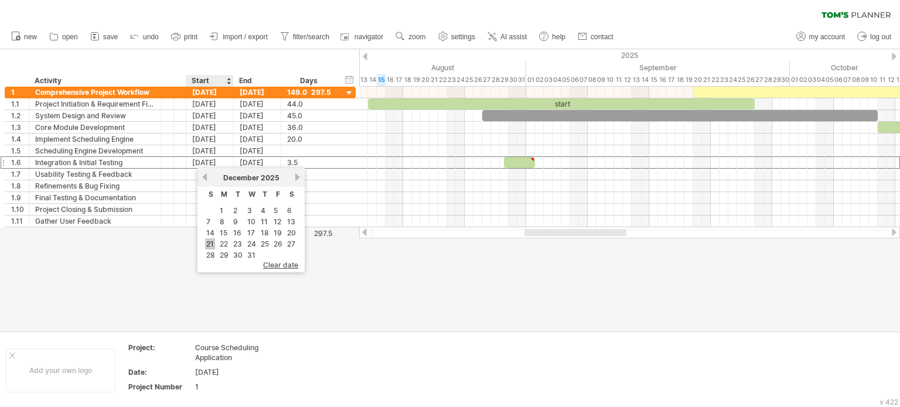
click at [212, 244] on link "21" at bounding box center [210, 244] width 10 height 11
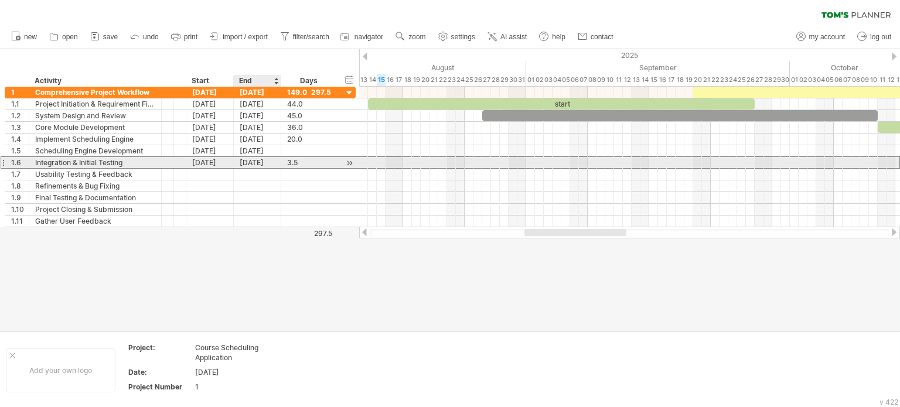
click at [267, 162] on div "[DATE]" at bounding box center [257, 162] width 47 height 11
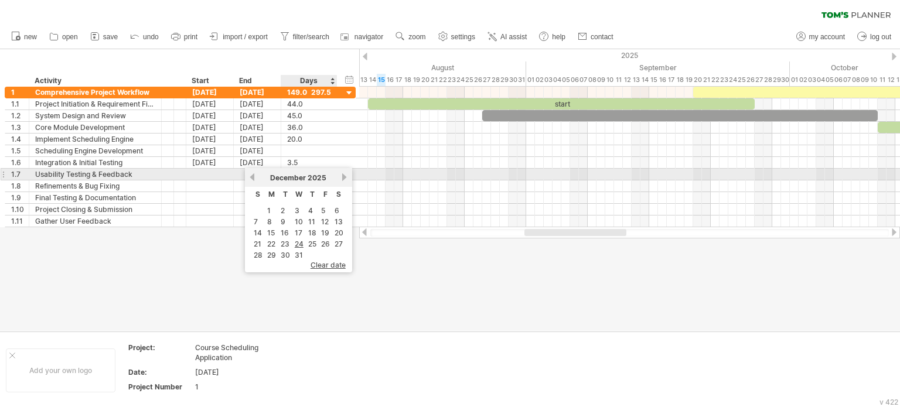
click at [344, 176] on link "next" at bounding box center [345, 177] width 9 height 9
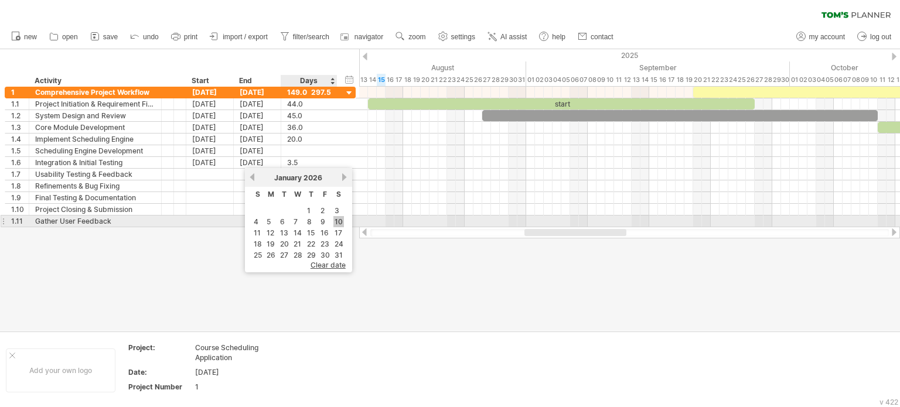
click at [336, 218] on link "10" at bounding box center [339, 221] width 11 height 11
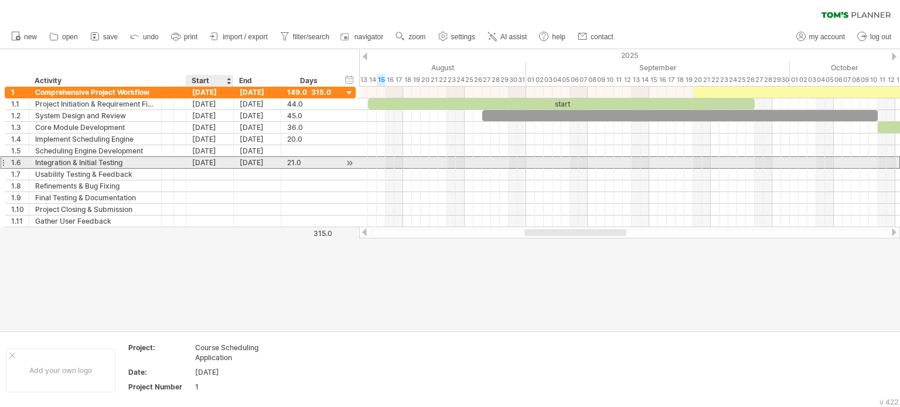
click at [220, 161] on div "[DATE]" at bounding box center [209, 162] width 47 height 11
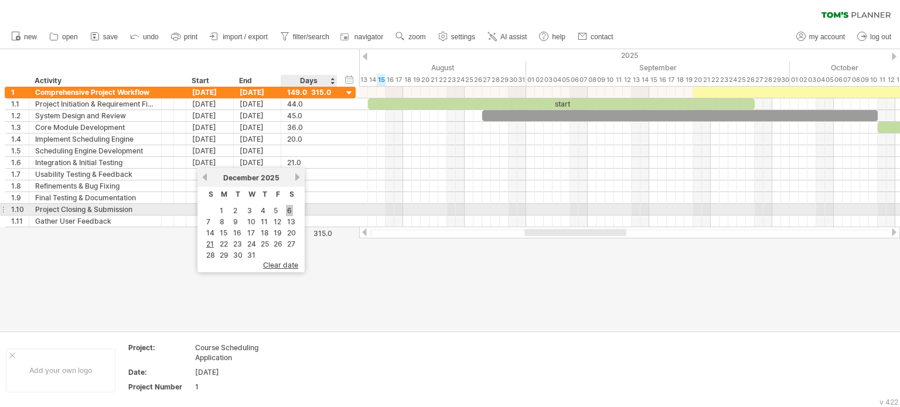
click at [289, 208] on link "6" at bounding box center [289, 210] width 7 height 11
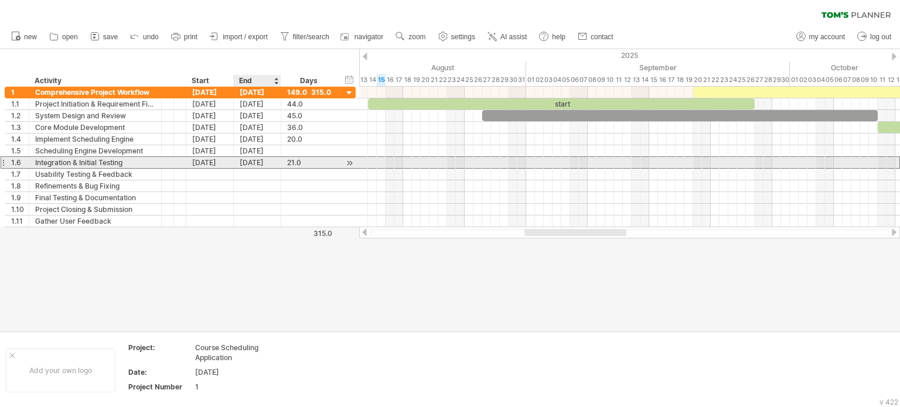
click at [258, 164] on div "[DATE]" at bounding box center [257, 162] width 47 height 11
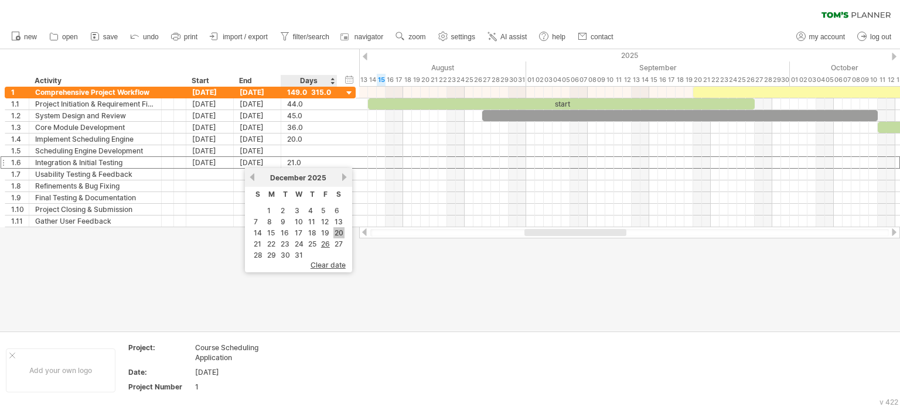
click at [339, 231] on link "20" at bounding box center [339, 232] width 11 height 11
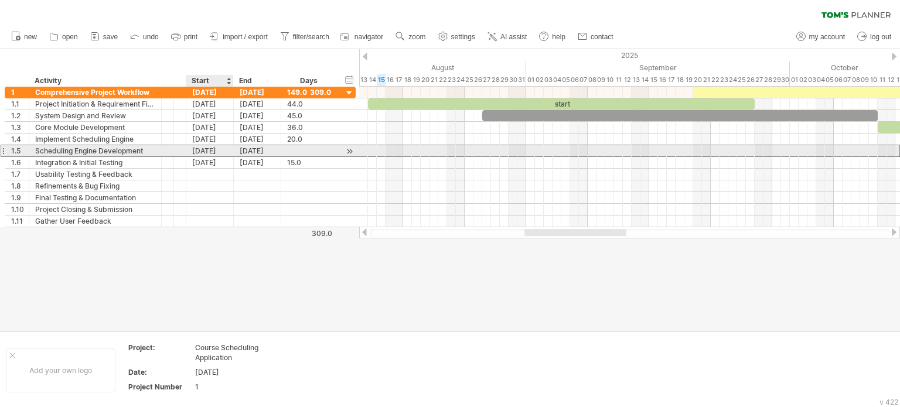
click at [220, 152] on div "[DATE]" at bounding box center [209, 150] width 47 height 11
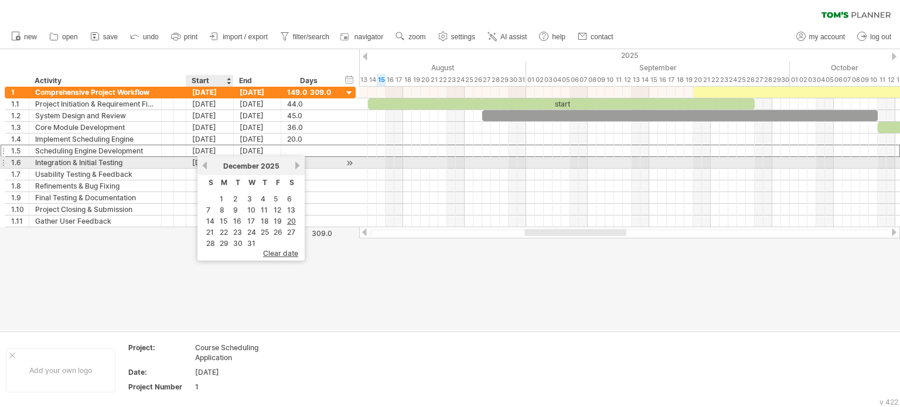
click at [209, 166] on div "[DATE]" at bounding box center [251, 166] width 85 height 9
click at [206, 166] on link "previous" at bounding box center [204, 165] width 9 height 9
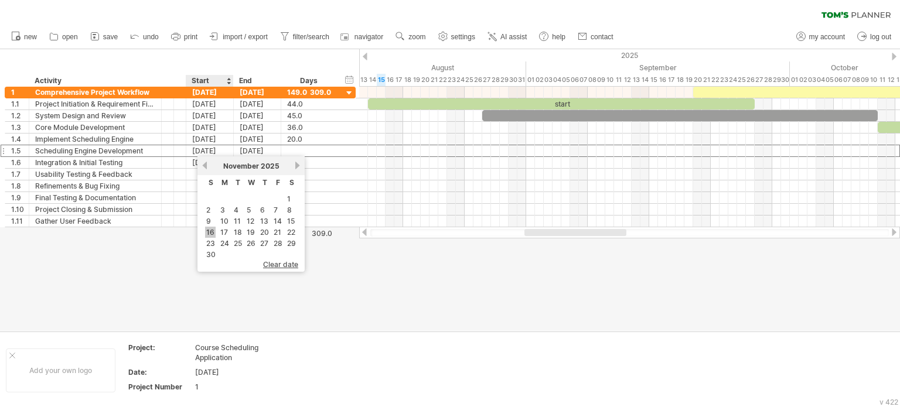
click at [211, 231] on link "16" at bounding box center [210, 232] width 11 height 11
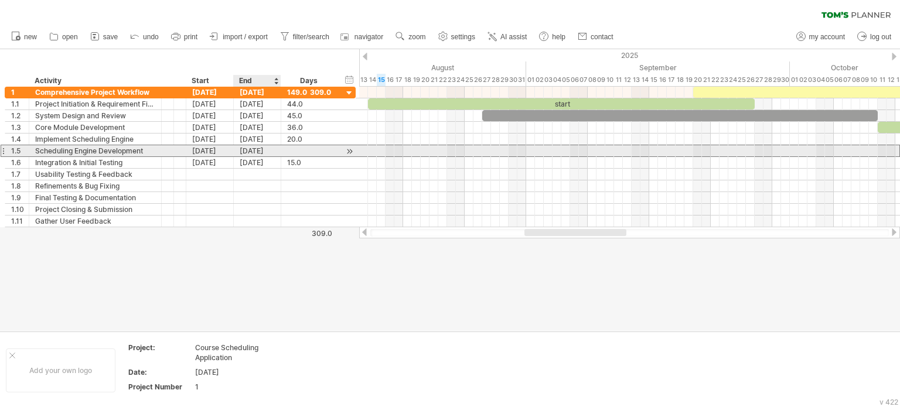
click at [260, 149] on div "[DATE]" at bounding box center [257, 150] width 47 height 11
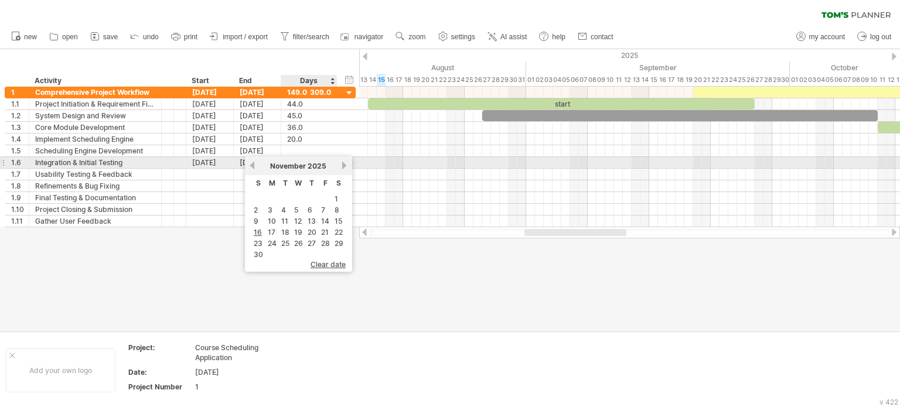
click at [344, 165] on link "next" at bounding box center [345, 165] width 9 height 9
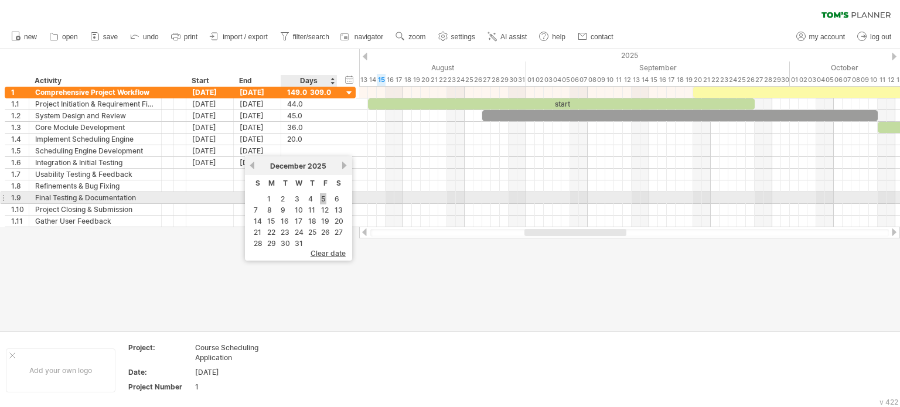
click at [322, 201] on link "5" at bounding box center [323, 198] width 6 height 11
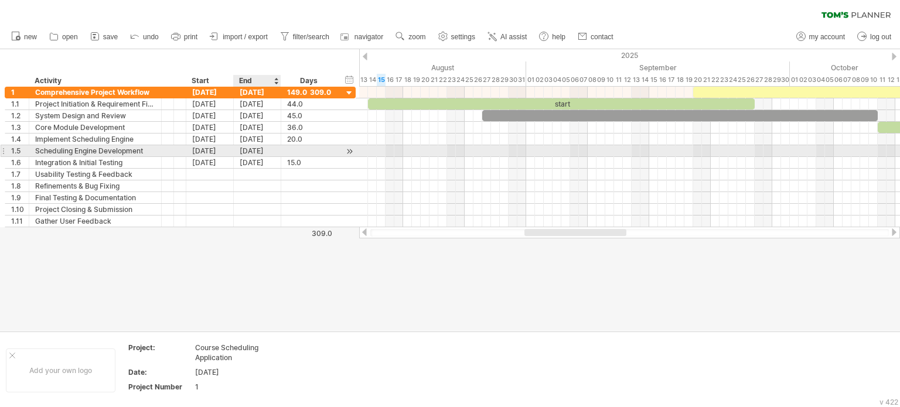
click at [265, 148] on div "[DATE]" at bounding box center [257, 150] width 47 height 11
click at [273, 150] on div "[DATE]" at bounding box center [257, 150] width 47 height 11
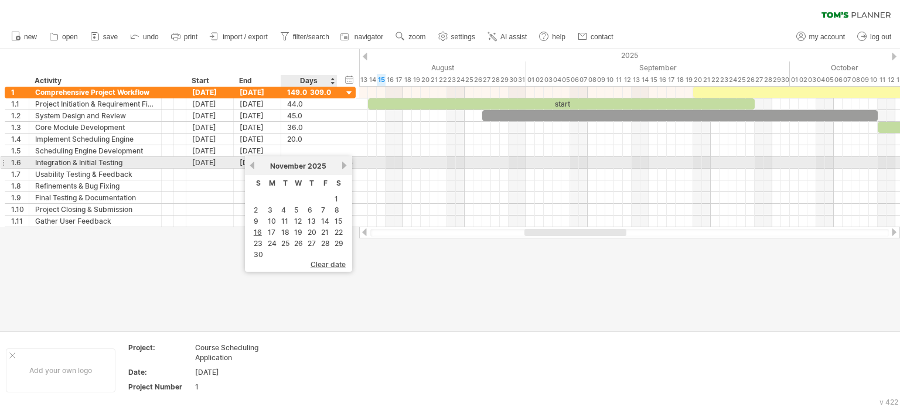
click at [338, 167] on div "[DATE]" at bounding box center [298, 166] width 85 height 9
click at [342, 167] on link "next" at bounding box center [345, 165] width 9 height 9
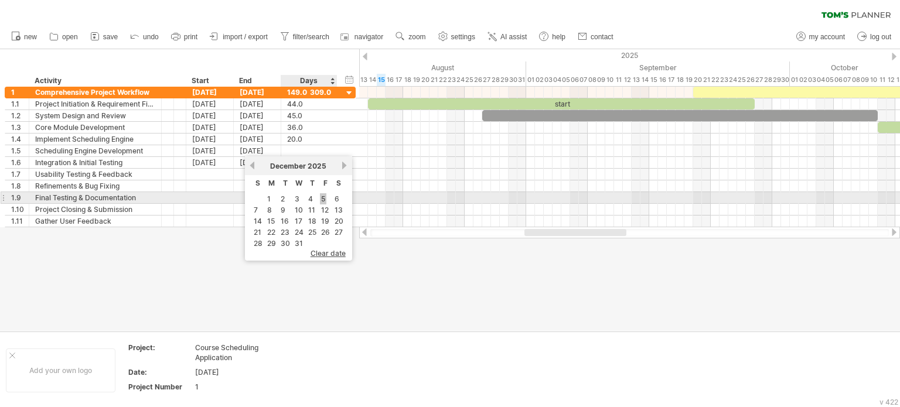
click at [324, 202] on link "5" at bounding box center [323, 198] width 6 height 11
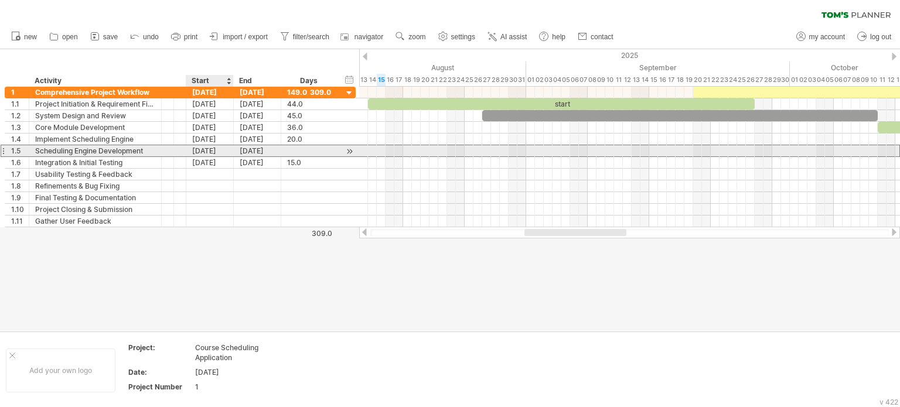
click at [216, 148] on div "[DATE]" at bounding box center [209, 150] width 47 height 11
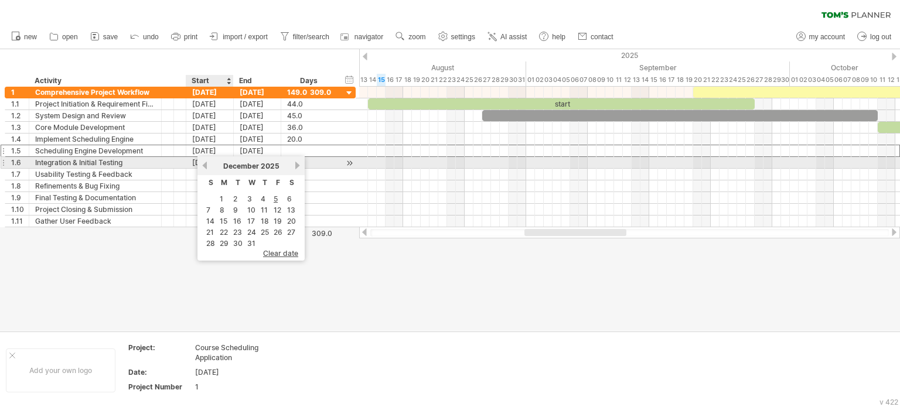
click at [206, 166] on link "previous" at bounding box center [204, 165] width 9 height 9
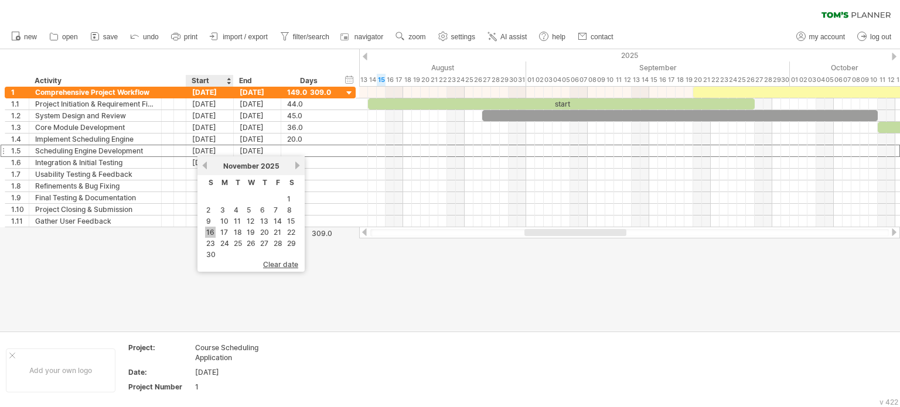
click at [211, 232] on link "16" at bounding box center [210, 232] width 11 height 11
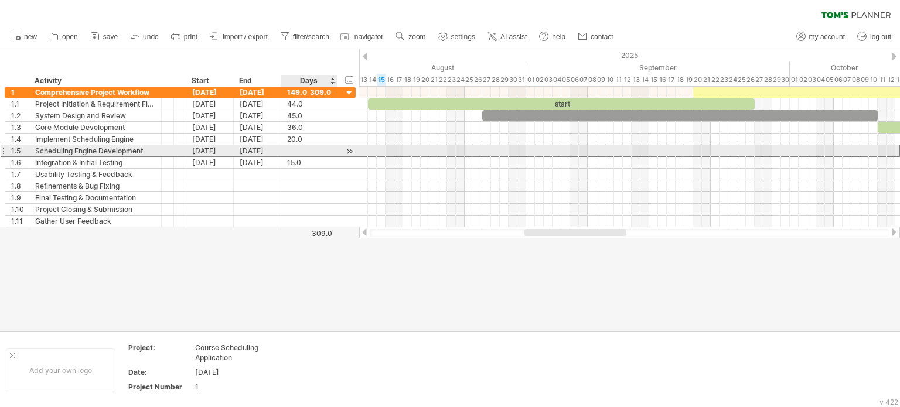
click at [311, 148] on div at bounding box center [309, 150] width 44 height 11
type input "**"
click at [256, 150] on div "[DATE]" at bounding box center [257, 150] width 47 height 11
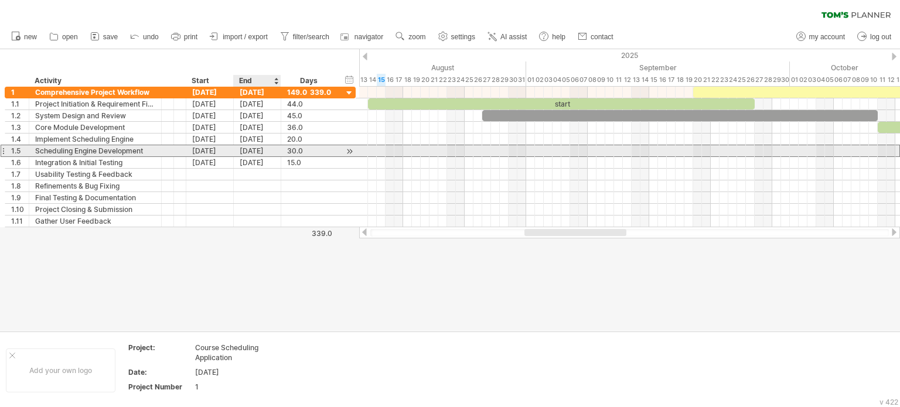
click at [256, 150] on div "[DATE]" at bounding box center [257, 150] width 47 height 11
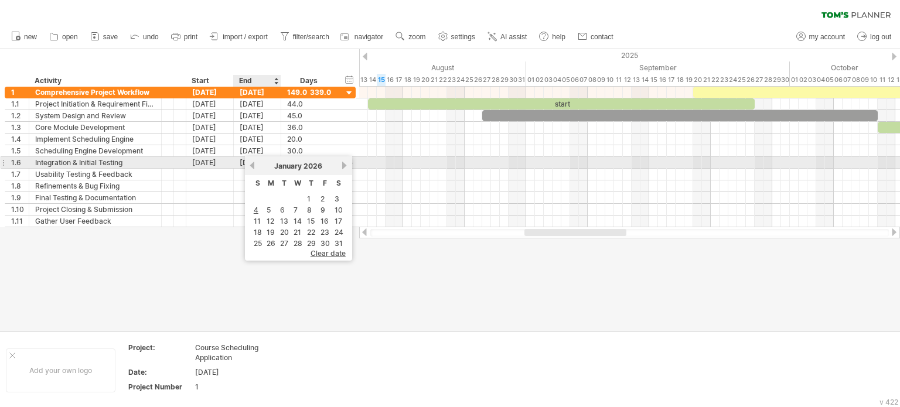
click at [254, 166] on link "previous" at bounding box center [252, 165] width 9 height 9
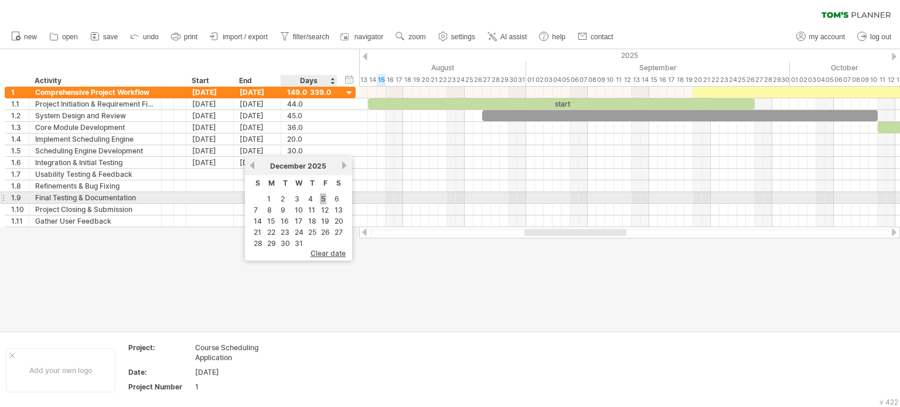
click at [321, 199] on link "5" at bounding box center [323, 198] width 6 height 11
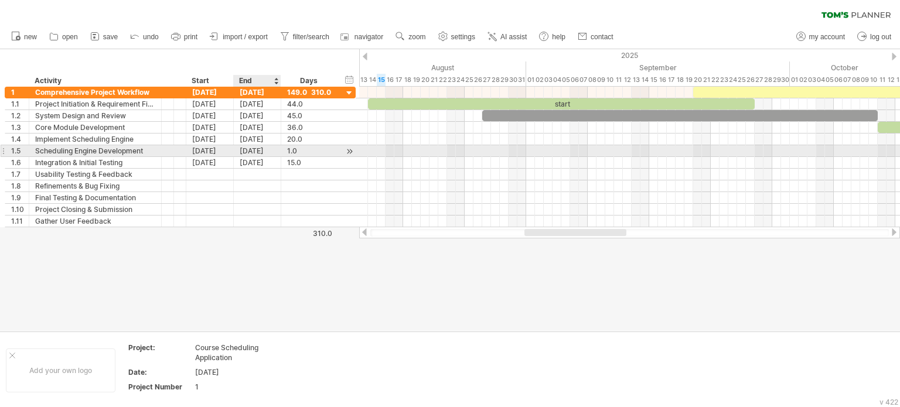
click at [271, 151] on div "[DATE]" at bounding box center [257, 150] width 47 height 11
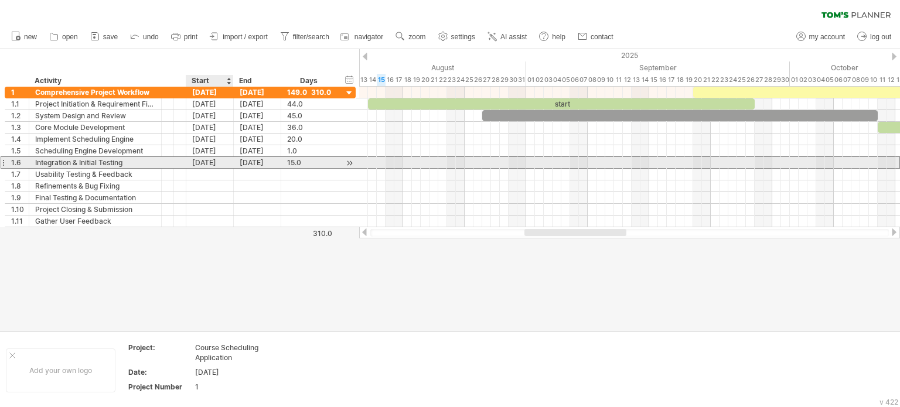
click at [211, 166] on div "[DATE]" at bounding box center [209, 162] width 47 height 11
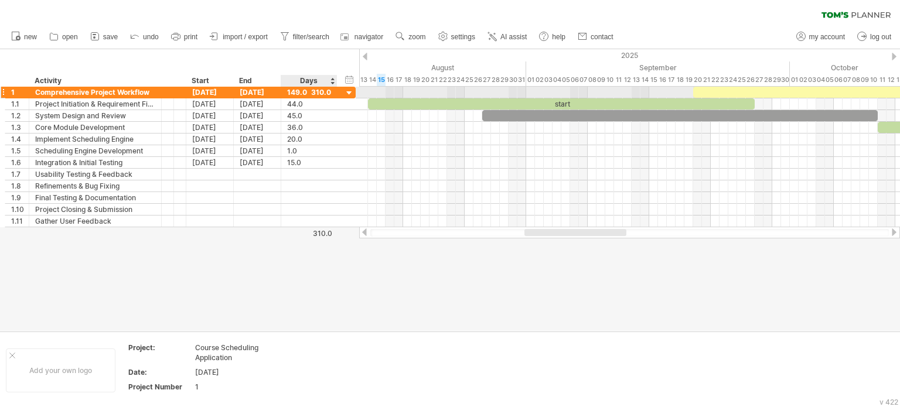
click at [352, 90] on div at bounding box center [349, 93] width 11 height 11
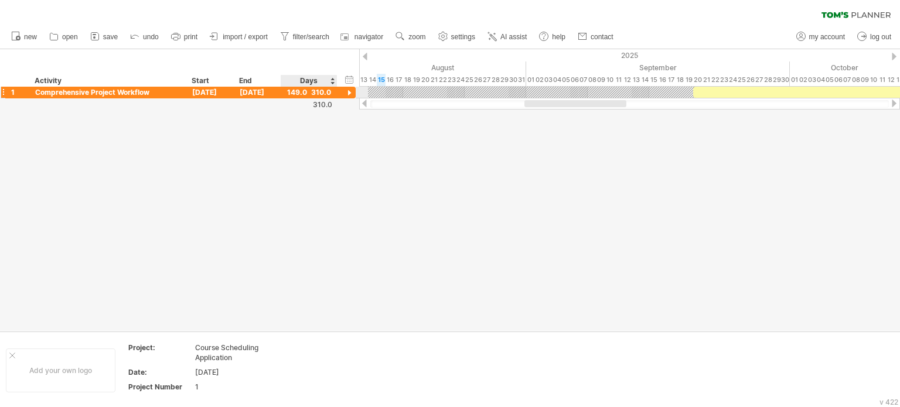
click at [352, 90] on div at bounding box center [349, 93] width 11 height 11
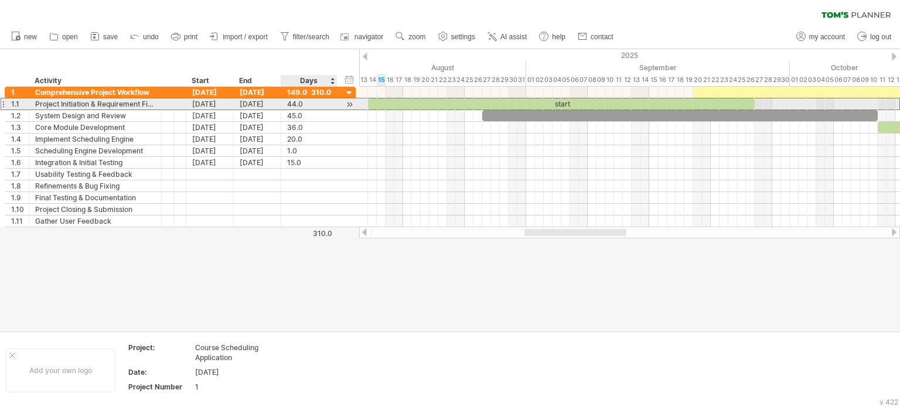
click at [294, 105] on div "44.0" at bounding box center [309, 103] width 44 height 11
click at [293, 104] on div "44.0" at bounding box center [309, 103] width 44 height 11
type input "*"
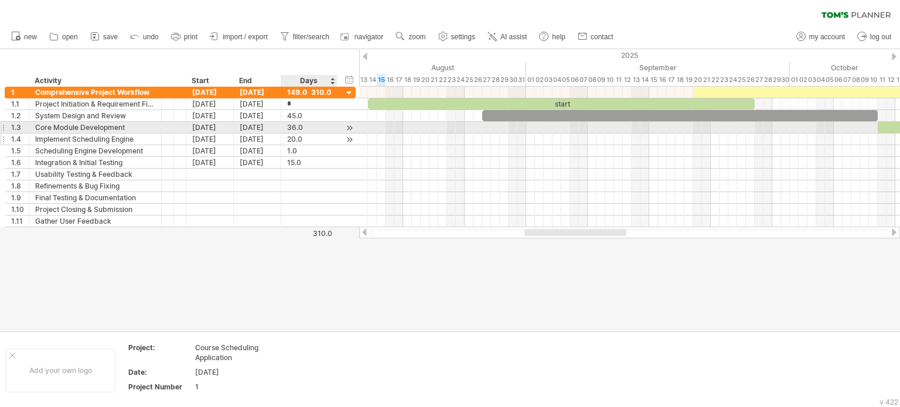
scroll to position [0, 0]
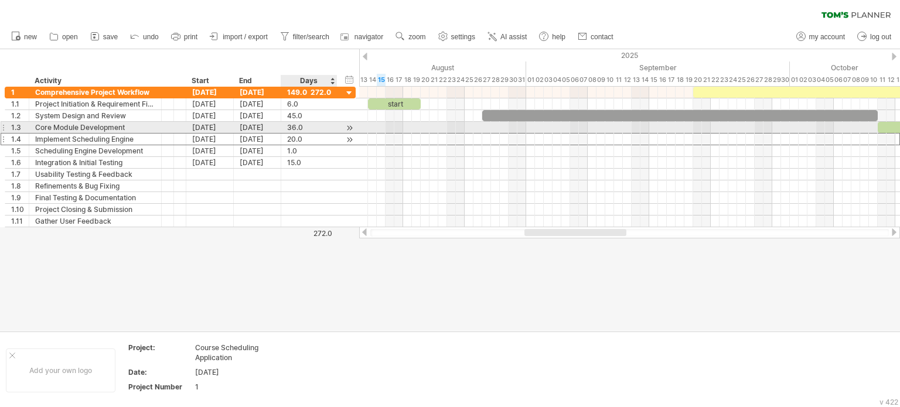
click at [316, 134] on div "20.0" at bounding box center [309, 139] width 44 height 11
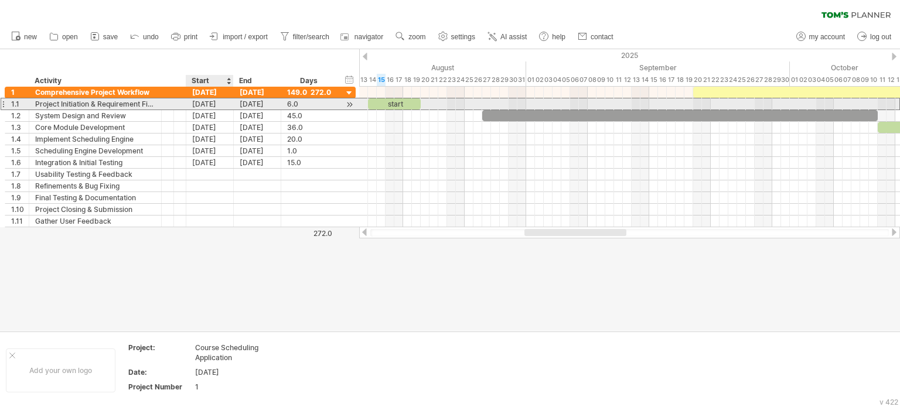
click at [213, 106] on div "[DATE]" at bounding box center [209, 103] width 47 height 11
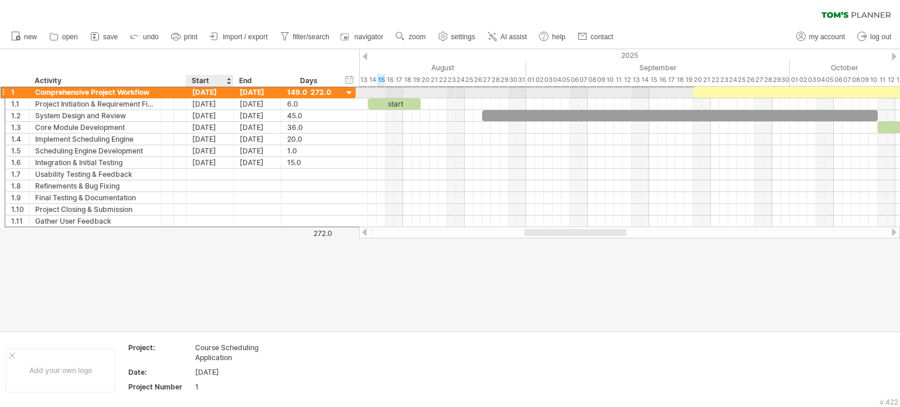
click at [224, 89] on div "[DATE]" at bounding box center [209, 92] width 47 height 11
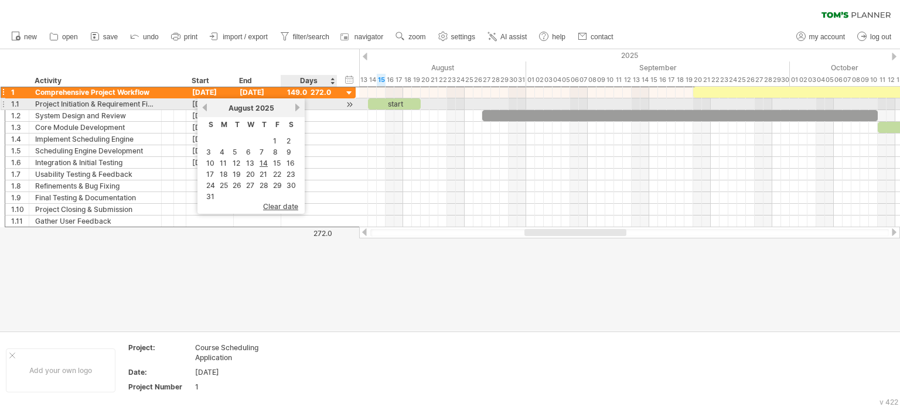
click at [293, 106] on link "next" at bounding box center [297, 107] width 9 height 9
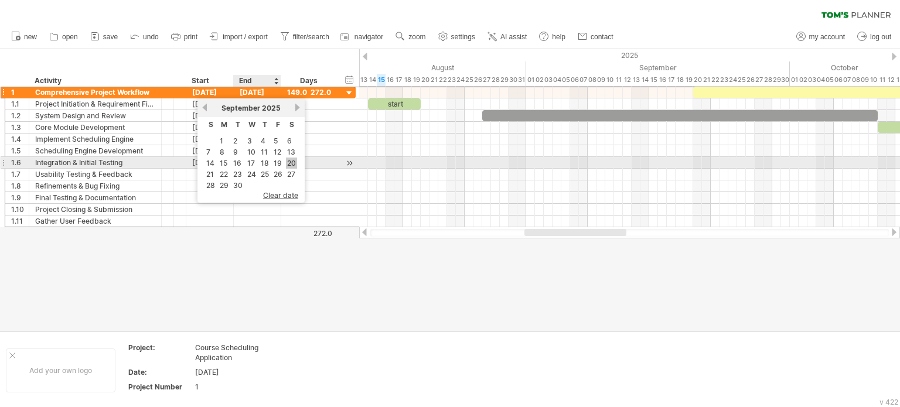
click at [287, 161] on link "20" at bounding box center [291, 163] width 11 height 11
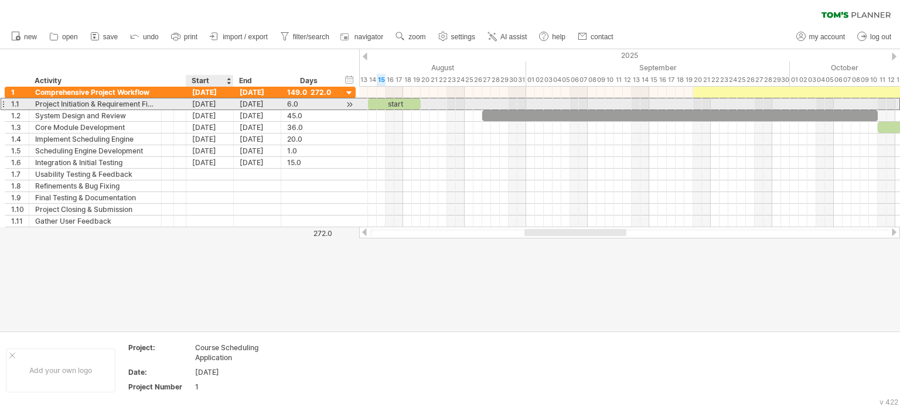
click at [207, 105] on div "[DATE]" at bounding box center [209, 103] width 47 height 11
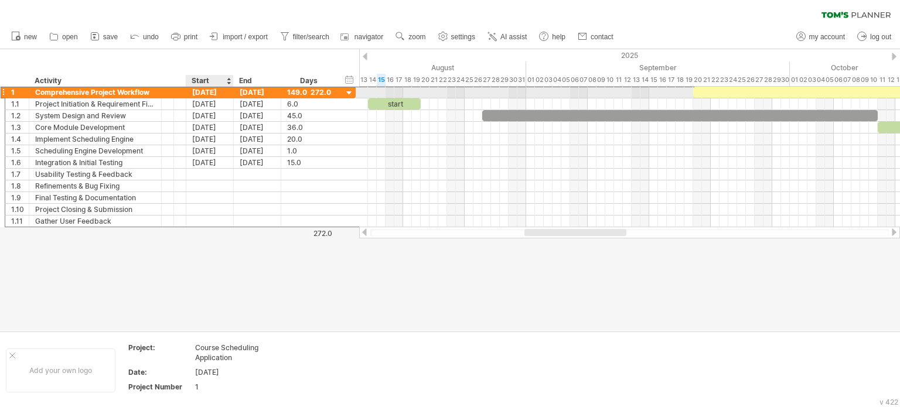
click at [213, 93] on div "[DATE]" at bounding box center [209, 92] width 47 height 11
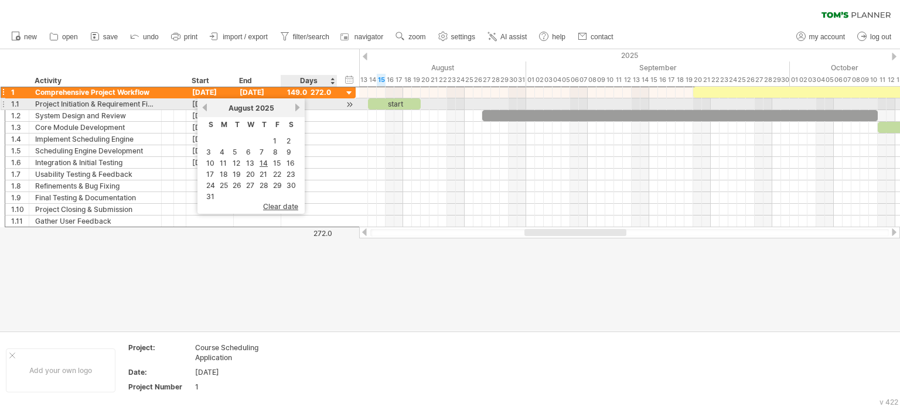
click at [297, 109] on link "next" at bounding box center [297, 107] width 9 height 9
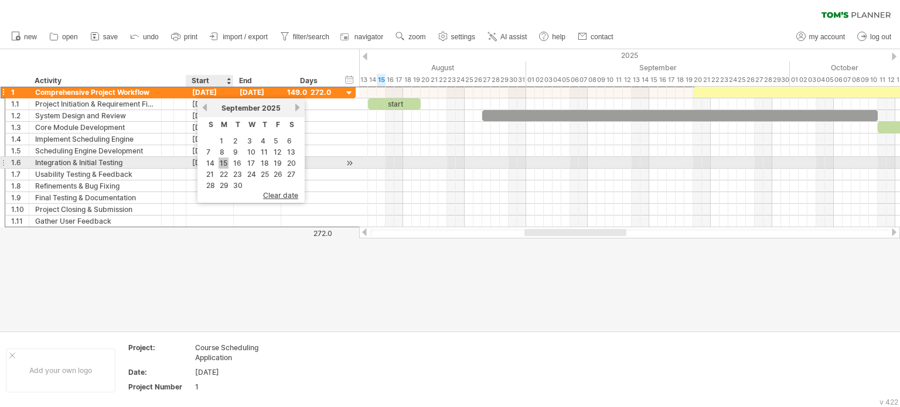
click at [224, 159] on link "15" at bounding box center [224, 163] width 10 height 11
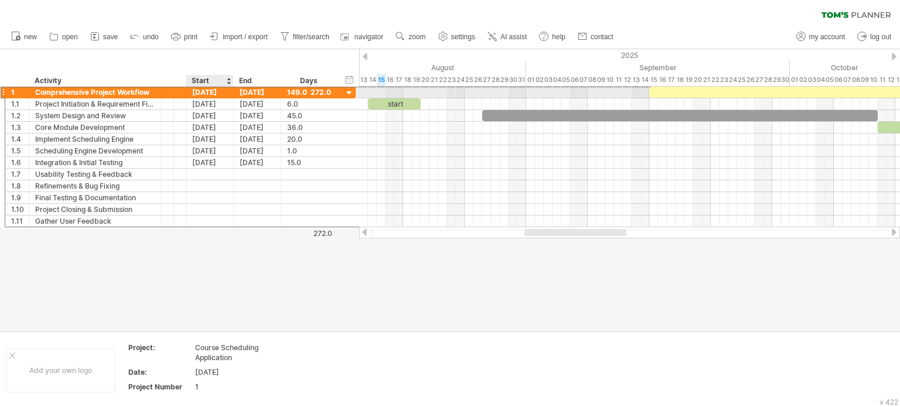
click at [211, 93] on div "[DATE]" at bounding box center [209, 92] width 47 height 11
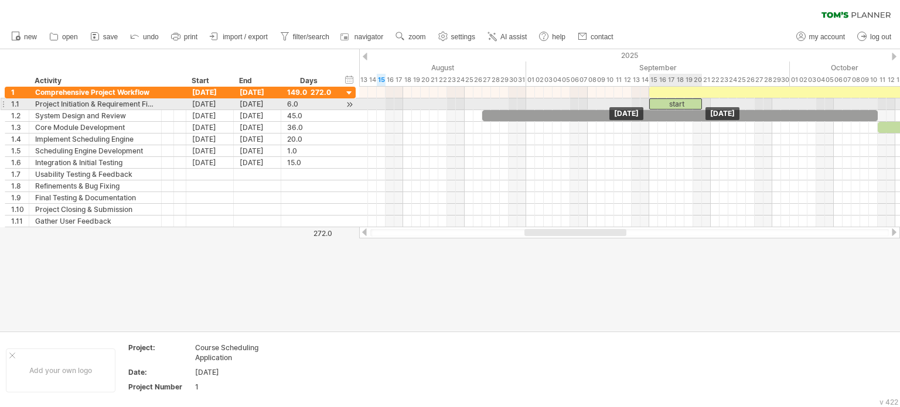
drag, startPoint x: 393, startPoint y: 104, endPoint x: 675, endPoint y: 105, distance: 281.9
click at [675, 105] on div "start" at bounding box center [675, 103] width 53 height 11
click at [295, 103] on div "6.0" at bounding box center [309, 103] width 44 height 11
click at [651, 104] on span at bounding box center [649, 103] width 5 height 11
drag, startPoint x: 703, startPoint y: 105, endPoint x: 755, endPoint y: 100, distance: 51.8
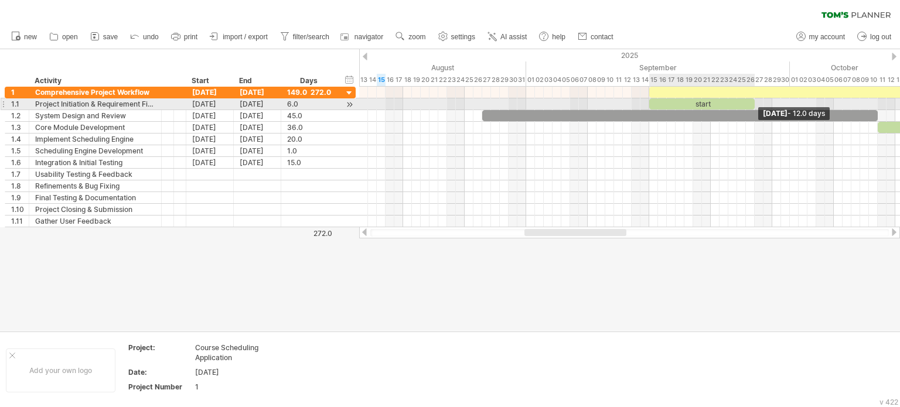
click at [755, 100] on span at bounding box center [755, 103] width 5 height 11
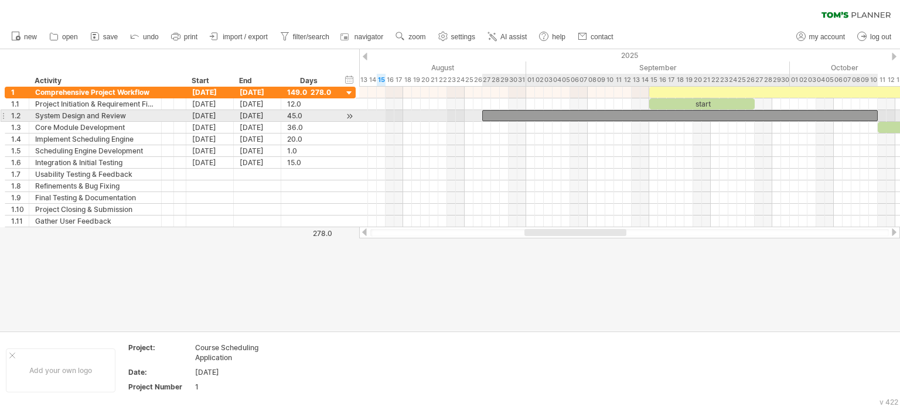
click at [502, 117] on div at bounding box center [680, 115] width 396 height 11
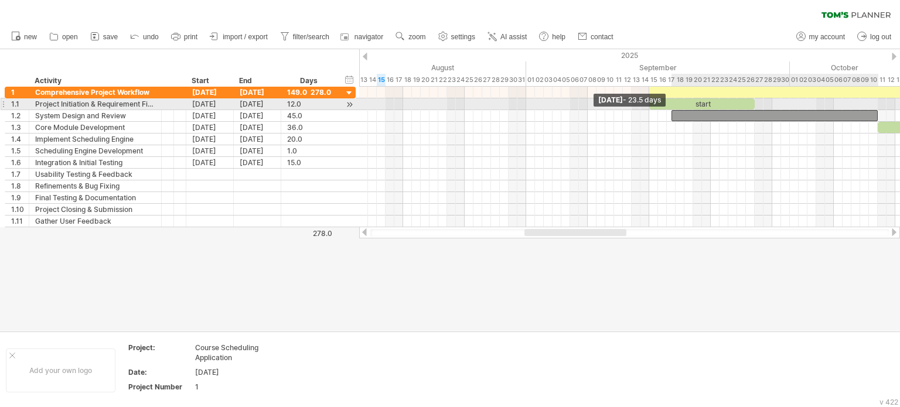
drag, startPoint x: 482, startPoint y: 117, endPoint x: 682, endPoint y: 110, distance: 200.6
click at [674, 110] on span at bounding box center [671, 115] width 5 height 11
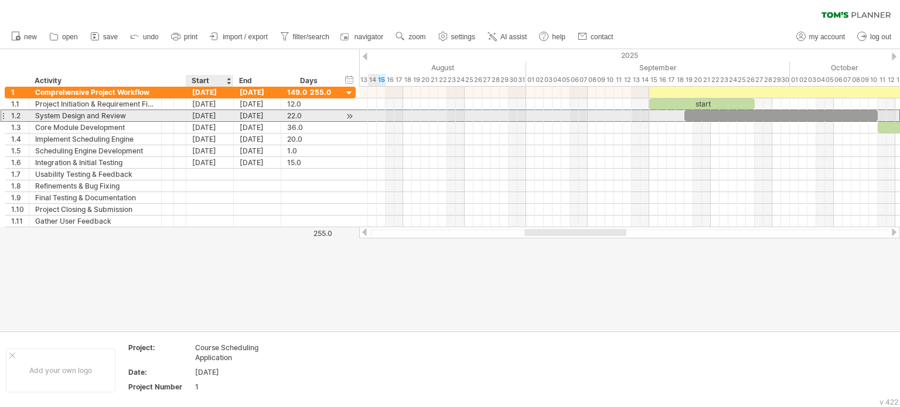
click at [207, 117] on div "[DATE]" at bounding box center [209, 115] width 47 height 11
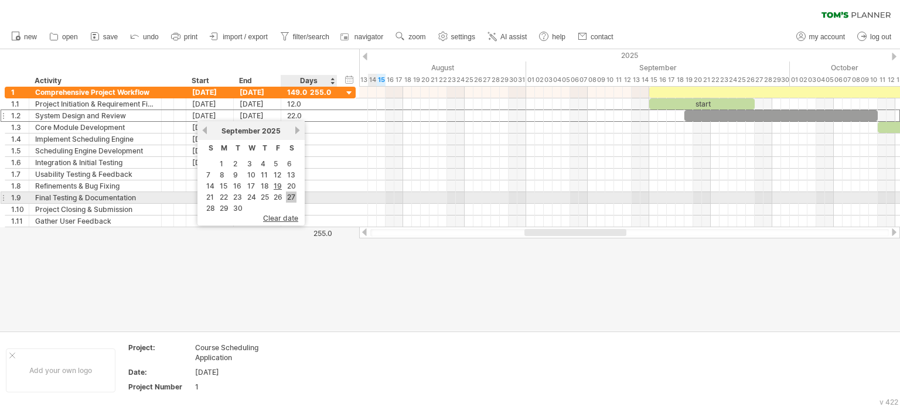
click at [288, 195] on link "27" at bounding box center [291, 197] width 11 height 11
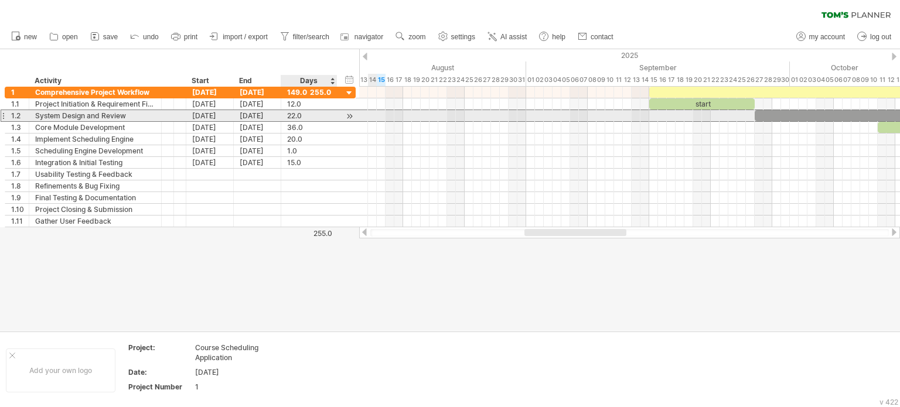
click at [291, 115] on div "22.0" at bounding box center [309, 115] width 44 height 11
type input "**"
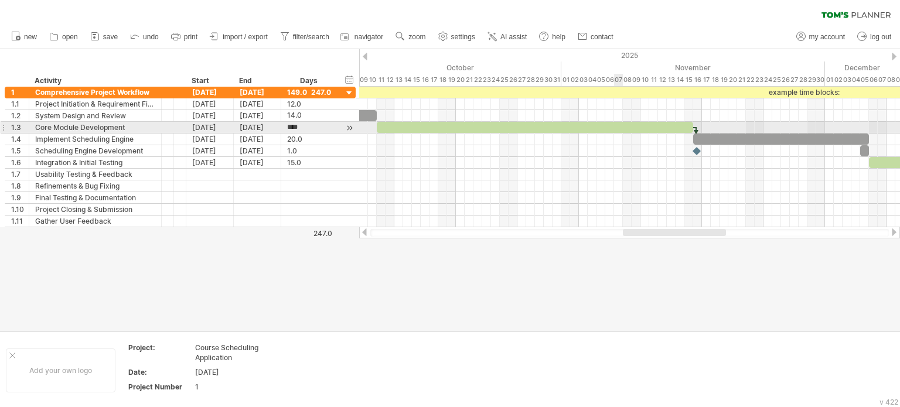
scroll to position [0, 0]
click at [692, 127] on span at bounding box center [693, 127] width 5 height 11
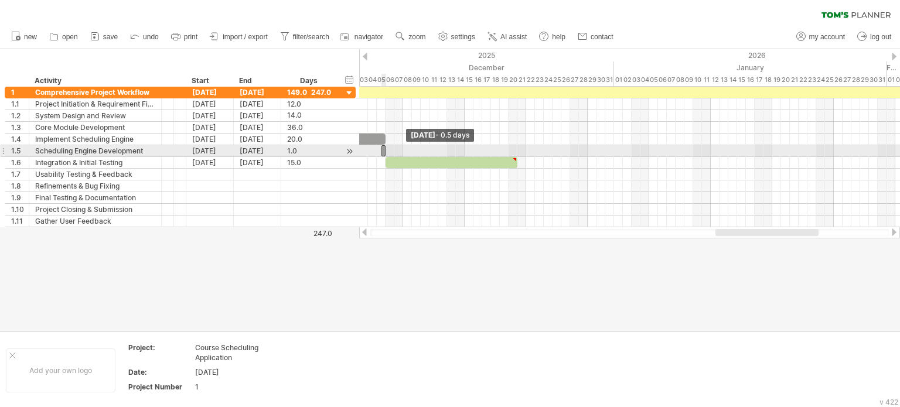
click at [380, 154] on span at bounding box center [381, 150] width 5 height 11
drag, startPoint x: 384, startPoint y: 152, endPoint x: 401, endPoint y: 150, distance: 16.5
click at [401, 150] on span at bounding box center [403, 150] width 5 height 11
click at [387, 152] on span at bounding box center [385, 150] width 5 height 11
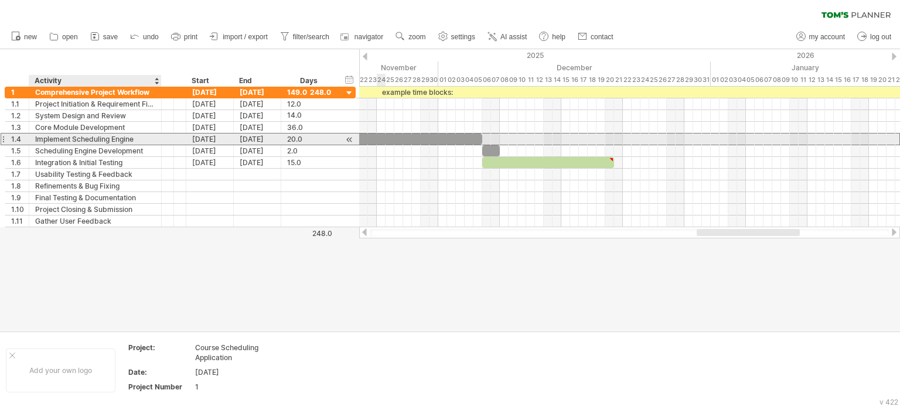
click at [106, 137] on div "Implement Scheduling Engine" at bounding box center [95, 139] width 120 height 11
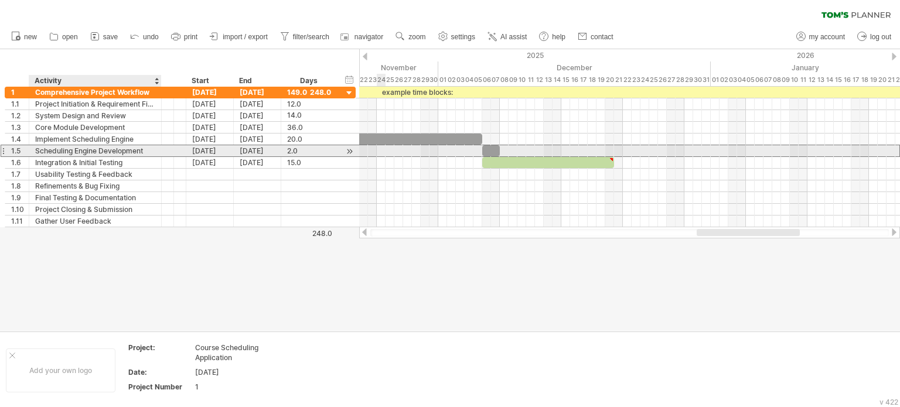
click at [108, 149] on div "Scheduling Engine Development" at bounding box center [95, 150] width 120 height 11
click at [108, 149] on input "**********" at bounding box center [95, 150] width 120 height 11
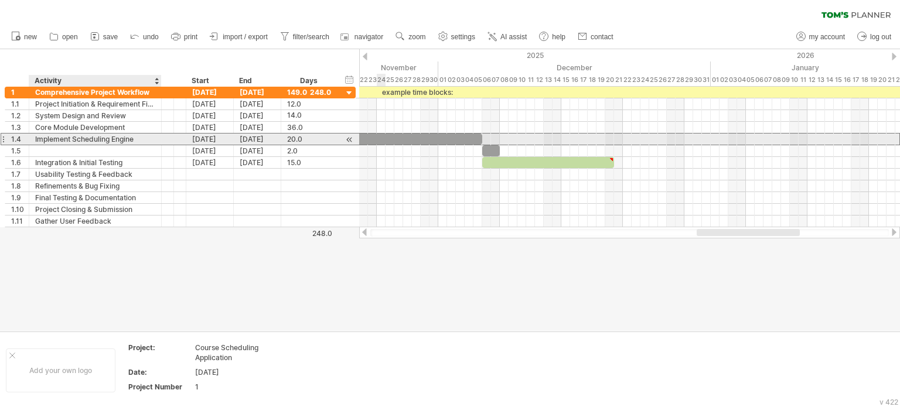
click at [117, 140] on div "Implement Scheduling Engine" at bounding box center [95, 139] width 120 height 11
click at [0, 0] on input "**********" at bounding box center [0, 0] width 0 height 0
click at [117, 140] on input "**********" at bounding box center [95, 139] width 120 height 11
paste input "**"
type input "**********"
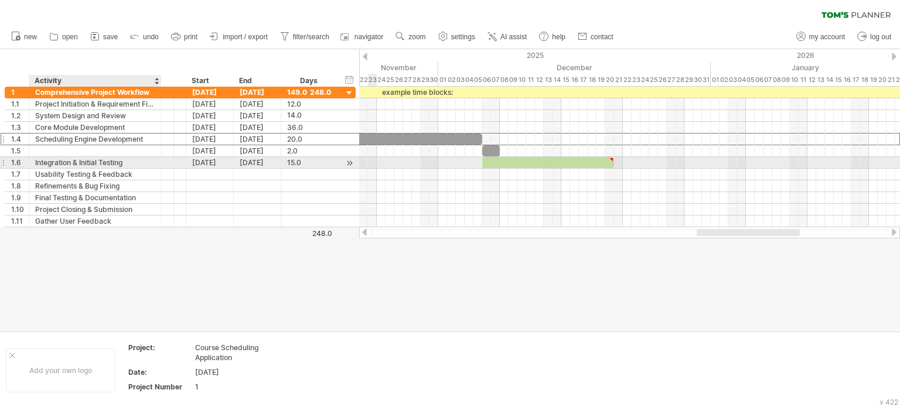
click at [110, 159] on div "Integration & Initial Testing" at bounding box center [95, 162] width 120 height 11
click at [110, 159] on input "**********" at bounding box center [95, 162] width 120 height 11
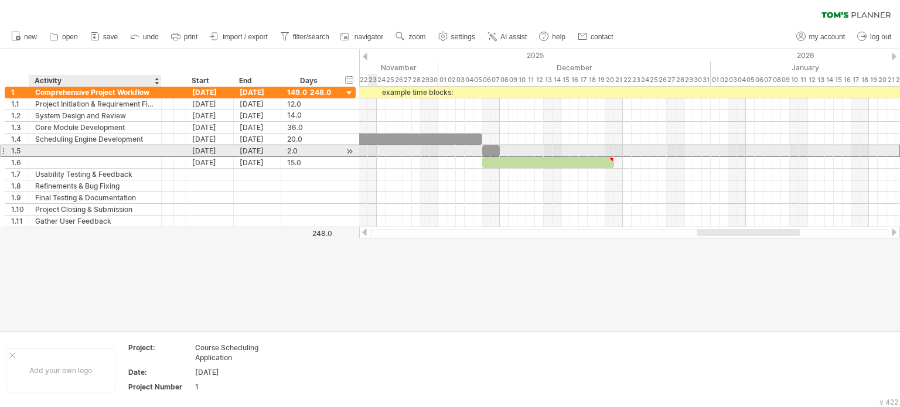
click at [114, 148] on div at bounding box center [95, 150] width 120 height 11
paste input "**********"
type input "**********"
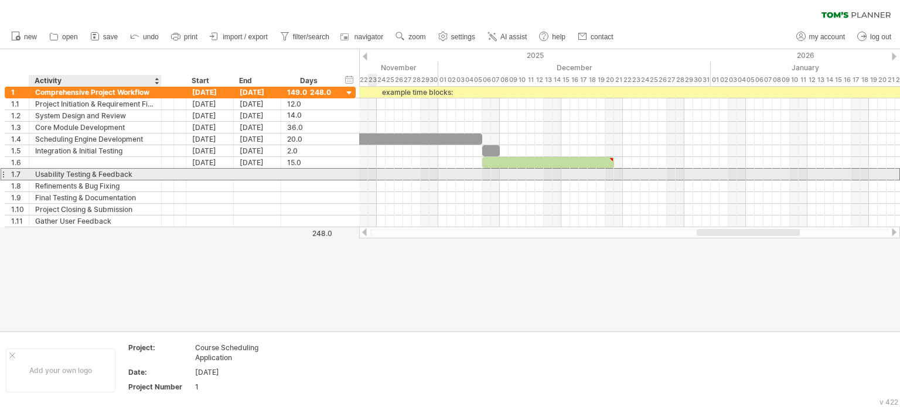
click at [106, 169] on div "Usability Testing & Feedback" at bounding box center [95, 174] width 120 height 11
click at [0, 0] on input "**********" at bounding box center [0, 0] width 0 height 0
click at [106, 169] on input "**********" at bounding box center [95, 174] width 120 height 11
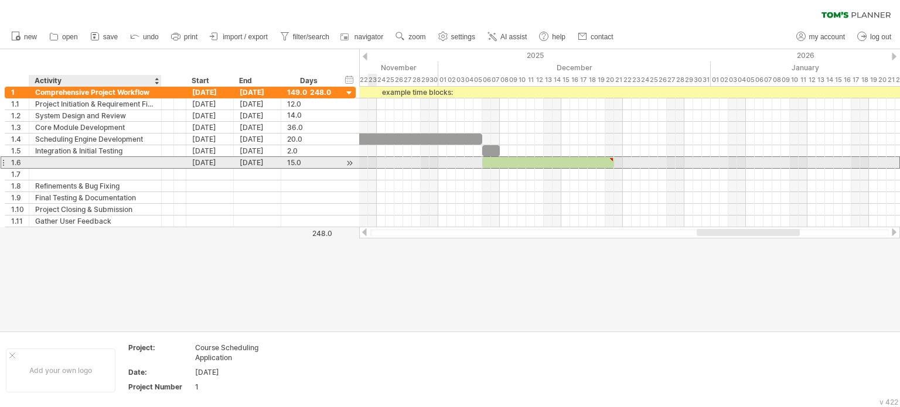
click at [113, 158] on div at bounding box center [95, 162] width 120 height 11
paste input "**********"
type input "**********"
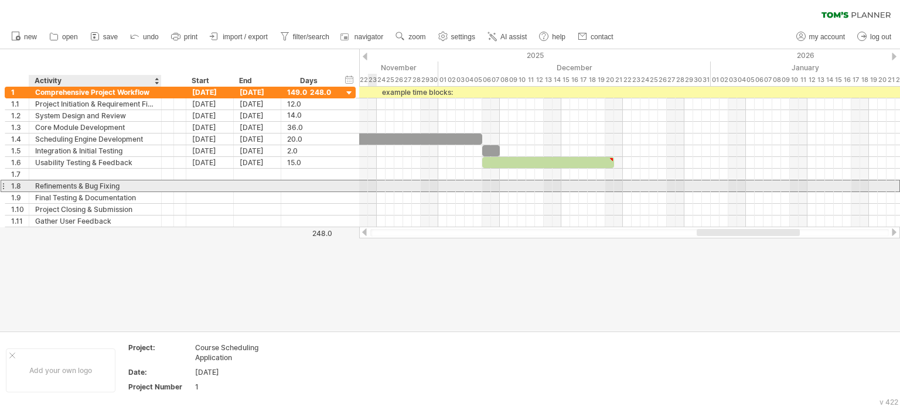
click at [113, 187] on div "Refinements & Bug Fixing" at bounding box center [95, 186] width 120 height 11
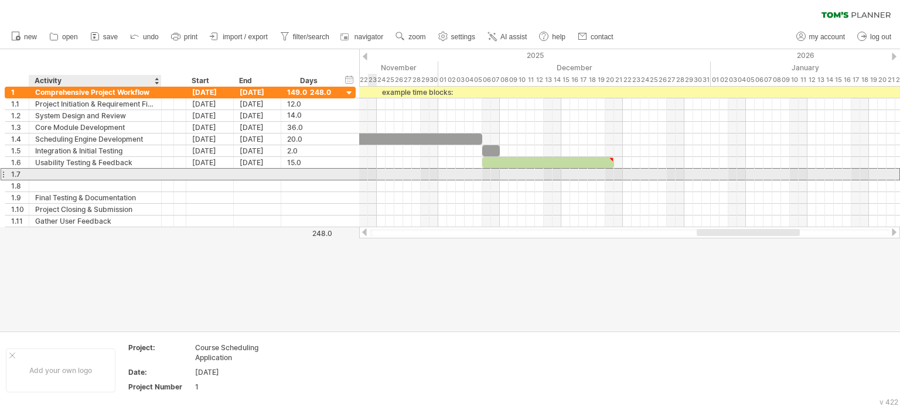
click at [120, 178] on div at bounding box center [95, 174] width 120 height 11
paste input "**********"
type input "**********"
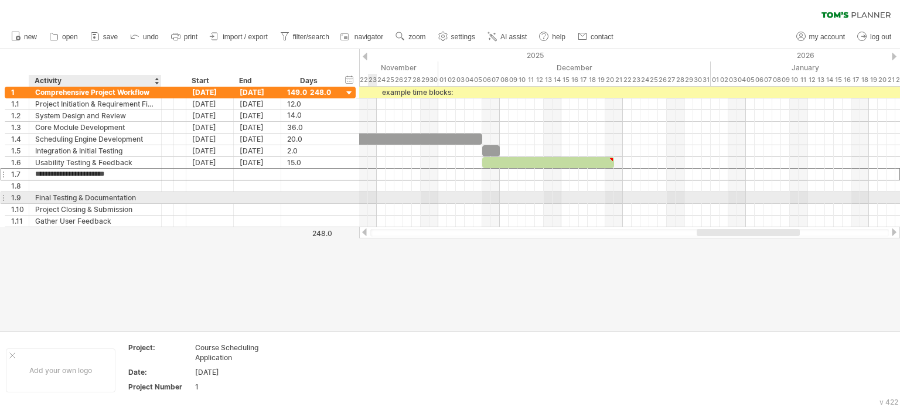
click at [112, 197] on div "Final Testing & Documentation" at bounding box center [95, 197] width 120 height 11
click at [112, 197] on input "**********" at bounding box center [95, 197] width 120 height 11
click at [124, 194] on div "Final Testing & Documentation" at bounding box center [95, 197] width 120 height 11
click at [0, 0] on input "**********" at bounding box center [0, 0] width 0 height 0
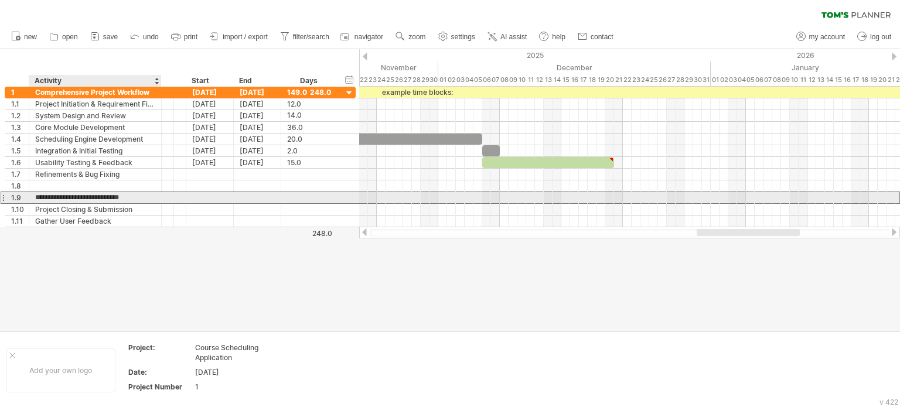
click at [124, 194] on input "**********" at bounding box center [95, 197] width 120 height 11
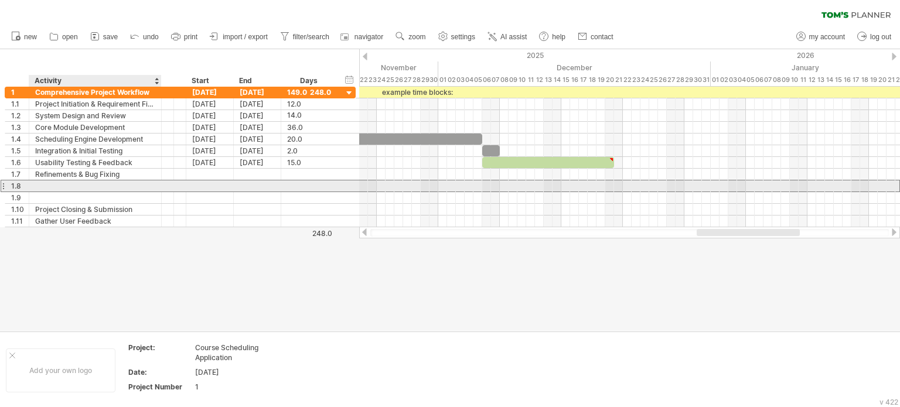
click at [130, 185] on div at bounding box center [95, 186] width 120 height 11
paste input "**********"
type input "**********"
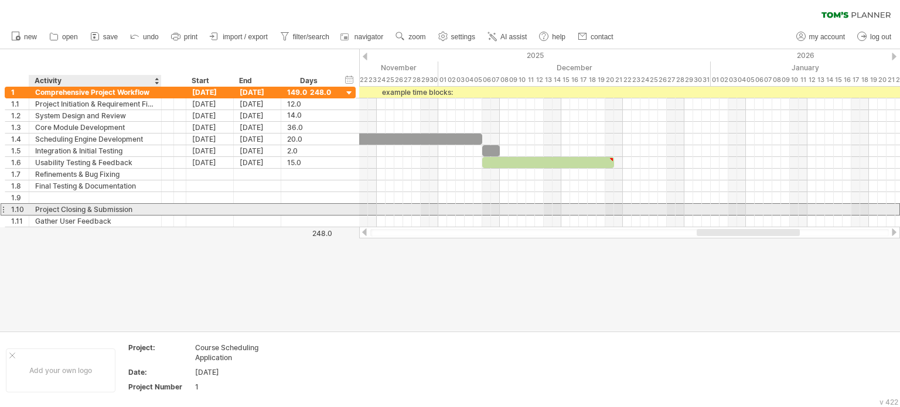
click at [125, 206] on div "Project Closing & Submission" at bounding box center [95, 209] width 120 height 11
click at [125, 206] on input "**********" at bounding box center [95, 209] width 120 height 11
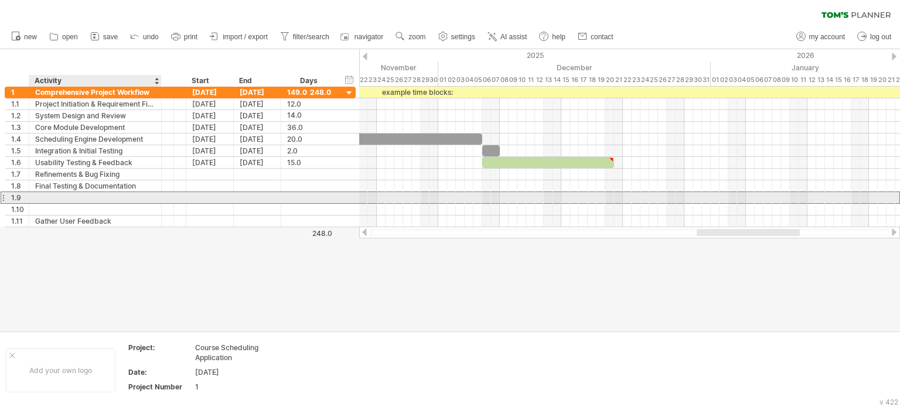
click at [127, 198] on div at bounding box center [95, 197] width 120 height 11
paste input "**********"
type input "**********"
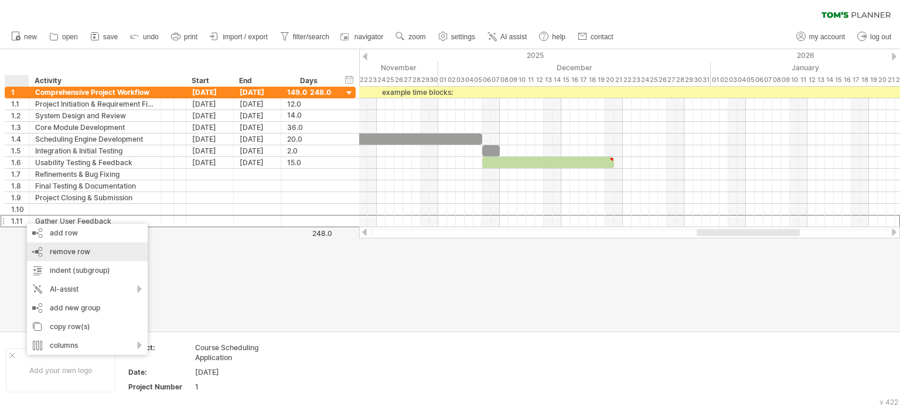
click at [59, 251] on span "remove row" at bounding box center [70, 251] width 40 height 9
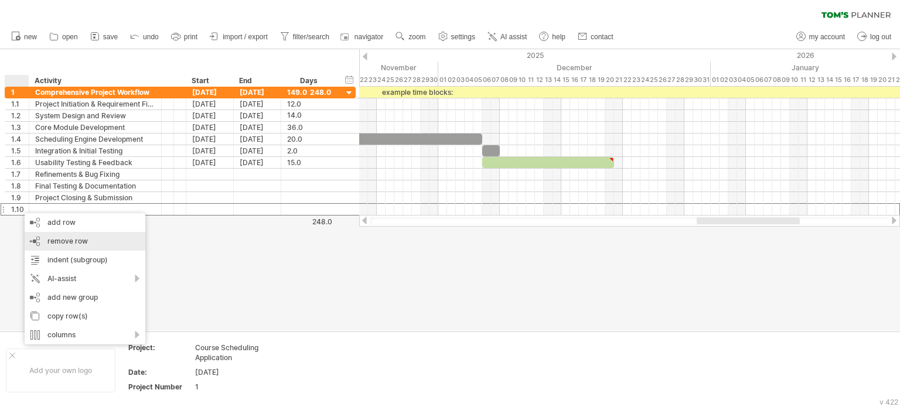
click at [55, 239] on span "remove row" at bounding box center [67, 241] width 40 height 9
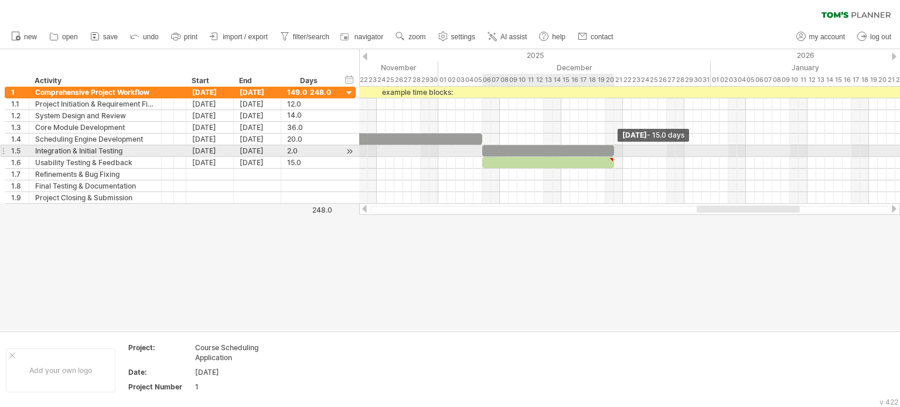
drag, startPoint x: 499, startPoint y: 148, endPoint x: 612, endPoint y: 147, distance: 113.1
click at [612, 147] on span at bounding box center [614, 150] width 5 height 11
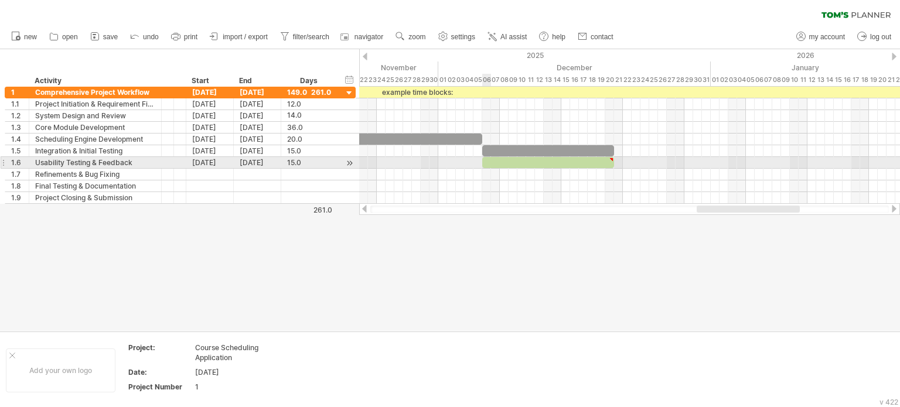
type textarea "**********"
drag, startPoint x: 482, startPoint y: 160, endPoint x: 596, endPoint y: 158, distance: 113.1
click at [596, 158] on span at bounding box center [596, 162] width 5 height 11
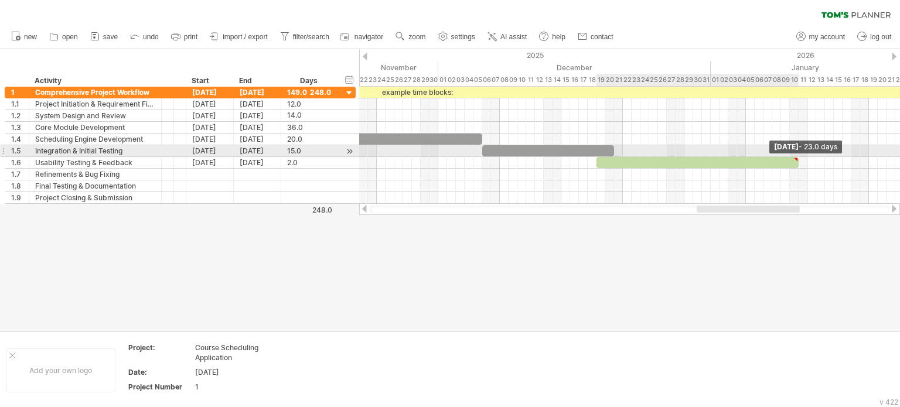
drag, startPoint x: 616, startPoint y: 161, endPoint x: 800, endPoint y: 154, distance: 184.2
click at [800, 154] on div "example time blocks: start [DATE] - 23.0 days [DATE] - 2.0 days" at bounding box center [629, 145] width 541 height 117
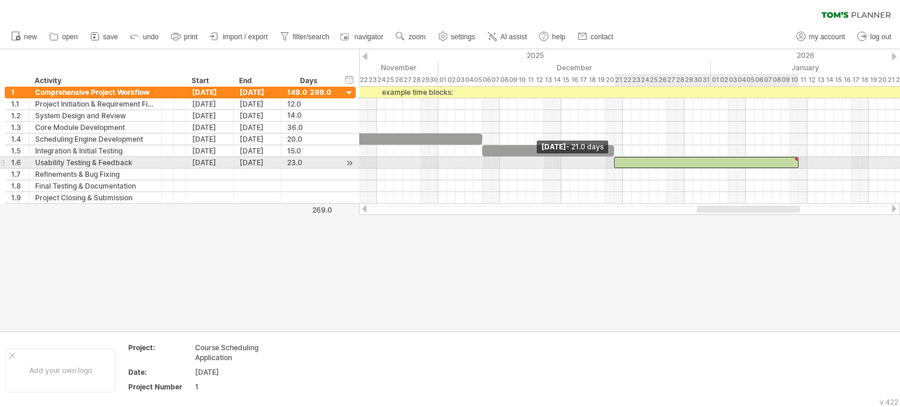
drag, startPoint x: 596, startPoint y: 164, endPoint x: 612, endPoint y: 166, distance: 17.2
click at [612, 166] on span at bounding box center [614, 162] width 5 height 11
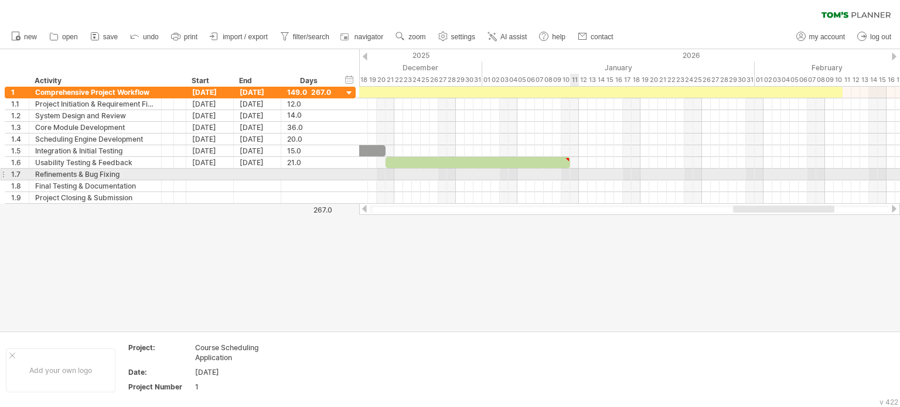
click at [574, 172] on div at bounding box center [629, 175] width 541 height 12
click at [219, 170] on div at bounding box center [209, 174] width 47 height 11
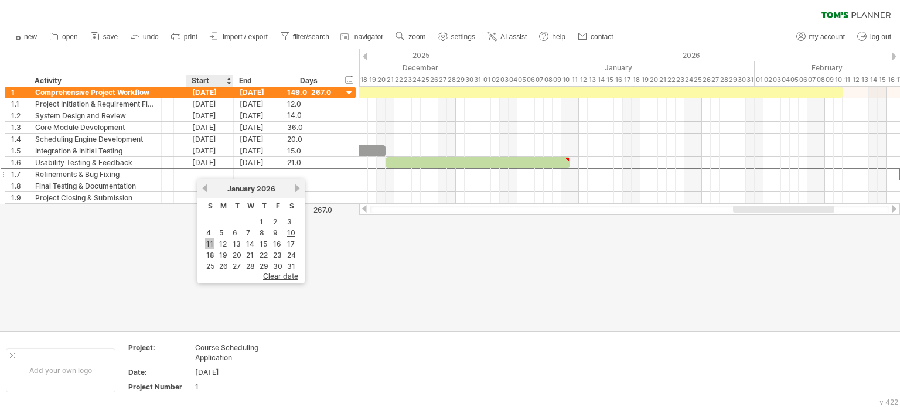
click at [210, 244] on link "11" at bounding box center [209, 244] width 9 height 11
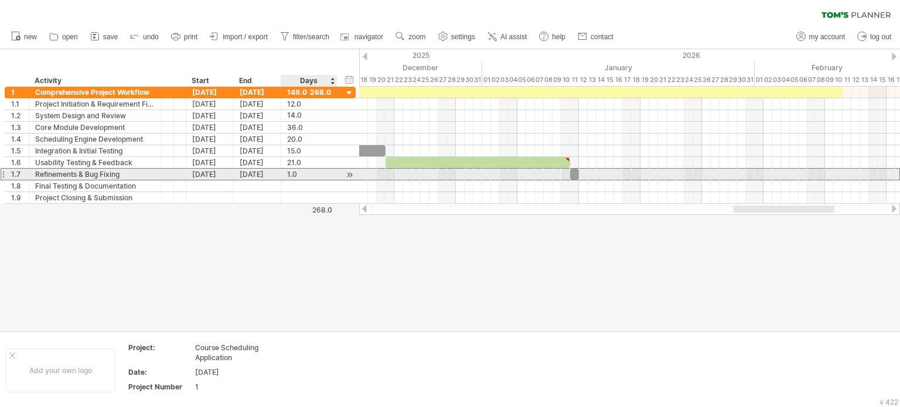
click at [294, 173] on div "1.0" at bounding box center [309, 174] width 44 height 11
click at [301, 169] on div "1.0" at bounding box center [309, 174] width 44 height 11
type input "**"
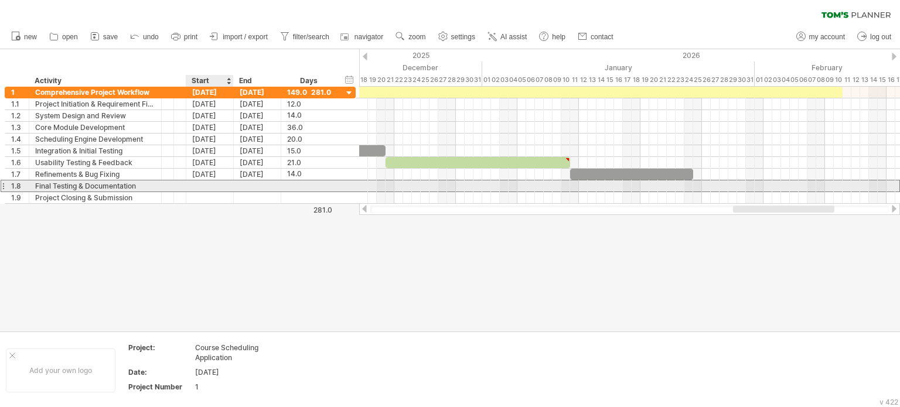
scroll to position [0, 0]
click at [225, 185] on div at bounding box center [209, 186] width 47 height 11
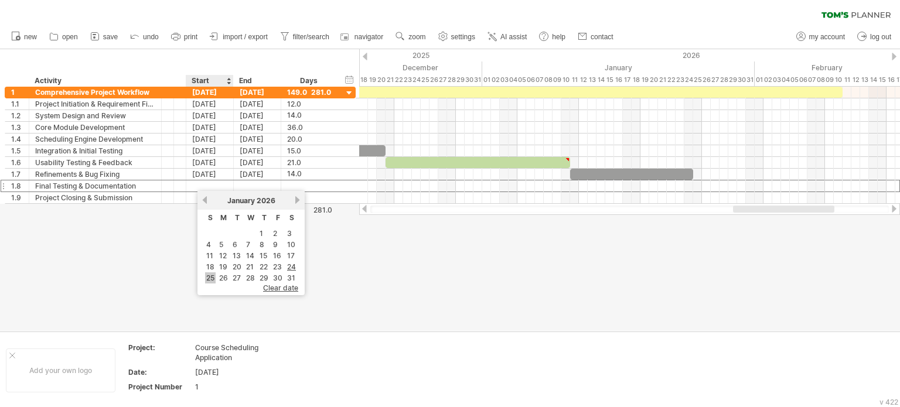
click at [209, 276] on link "25" at bounding box center [210, 278] width 11 height 11
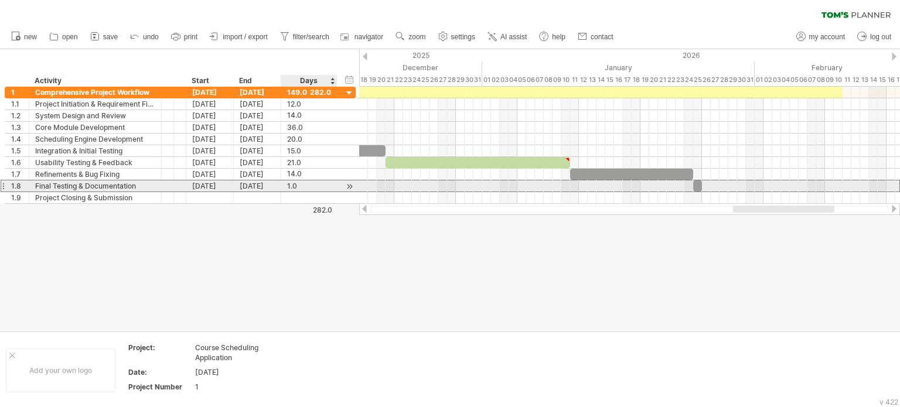
click at [298, 185] on div "1.0" at bounding box center [309, 186] width 44 height 11
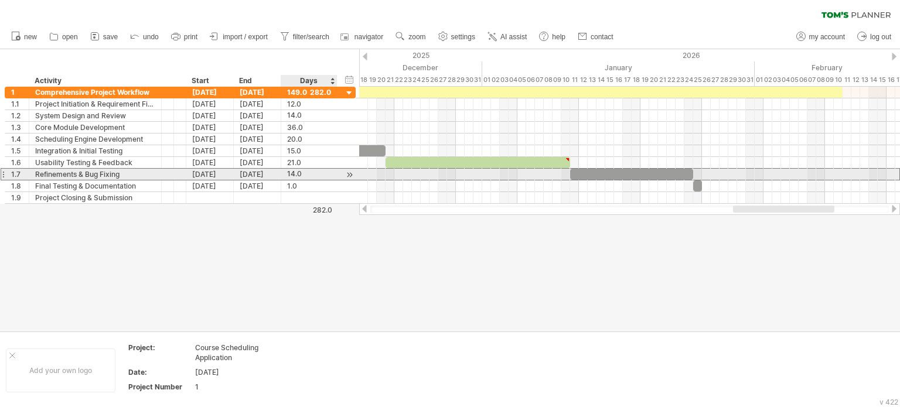
click at [293, 175] on div "14.0" at bounding box center [309, 174] width 44 height 11
type input "**"
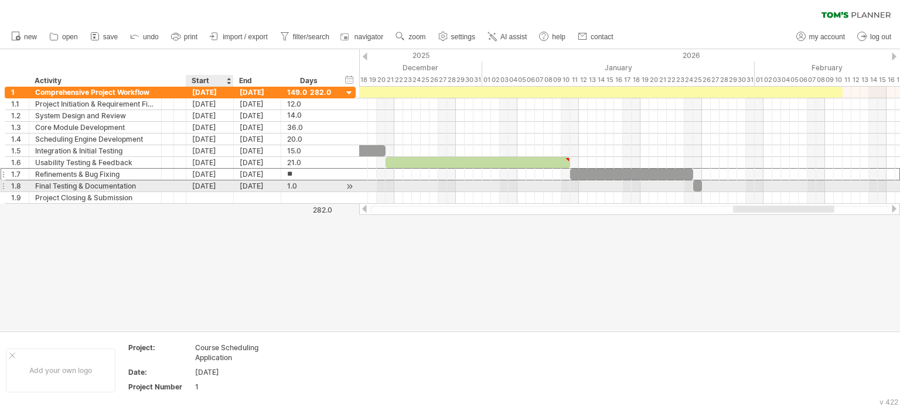
scroll to position [0, 0]
click at [220, 182] on div "[DATE]" at bounding box center [209, 186] width 47 height 11
click at [291, 184] on div "1.0" at bounding box center [309, 186] width 44 height 11
type input "**"
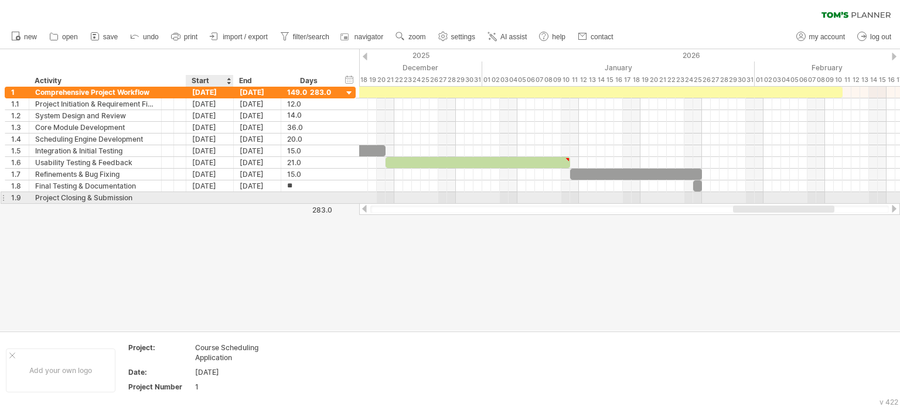
scroll to position [0, 0]
click at [211, 194] on div at bounding box center [209, 197] width 47 height 11
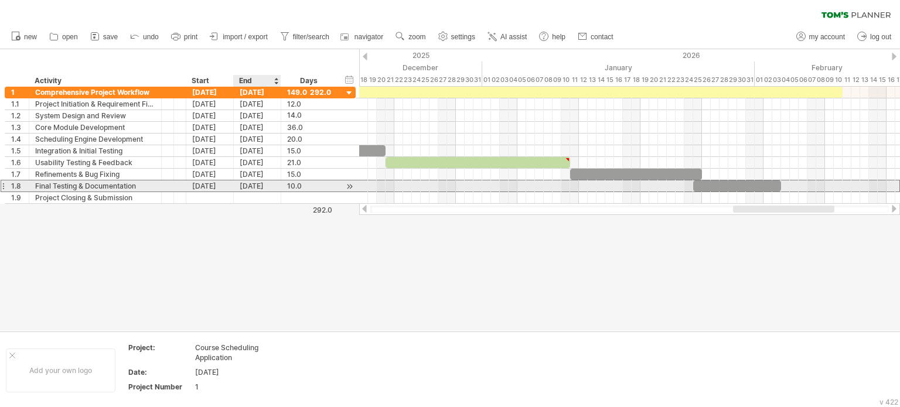
click at [250, 185] on div "[DATE]" at bounding box center [257, 186] width 47 height 11
click at [293, 185] on div "10.0" at bounding box center [309, 186] width 44 height 11
click at [202, 184] on div "[DATE]" at bounding box center [209, 186] width 47 height 11
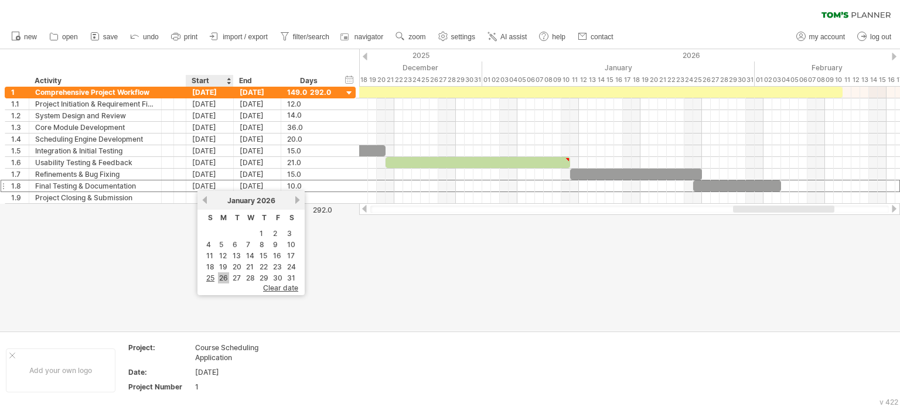
click at [222, 274] on link "26" at bounding box center [223, 278] width 11 height 11
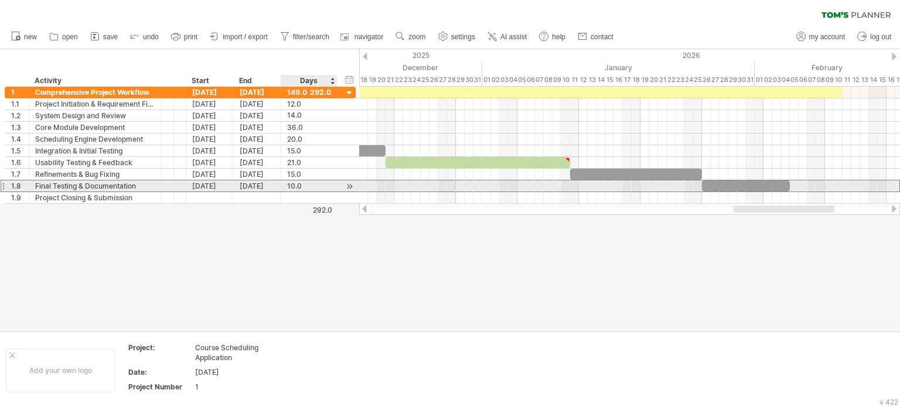
click at [293, 185] on div "10.0" at bounding box center [309, 186] width 44 height 11
type input "**"
click at [225, 192] on div at bounding box center [209, 197] width 47 height 11
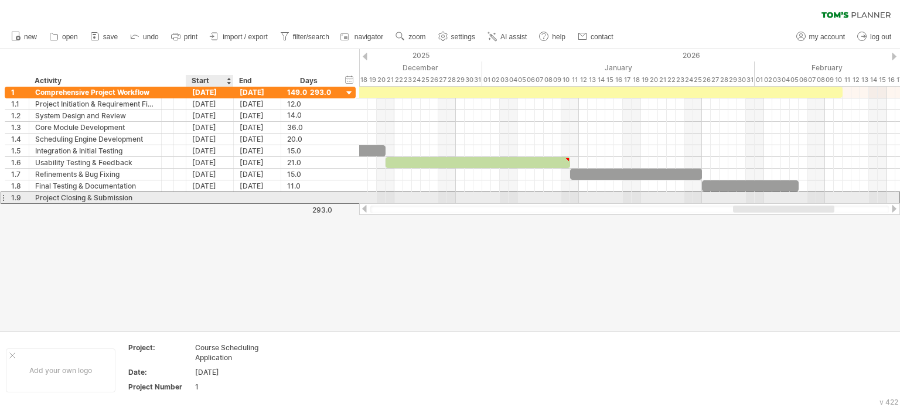
click at [226, 200] on div at bounding box center [209, 197] width 47 height 11
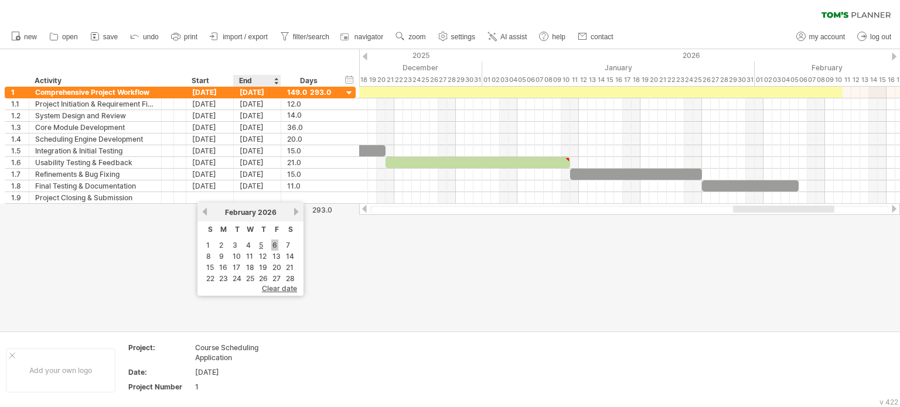
click at [274, 246] on link "6" at bounding box center [274, 245] width 7 height 11
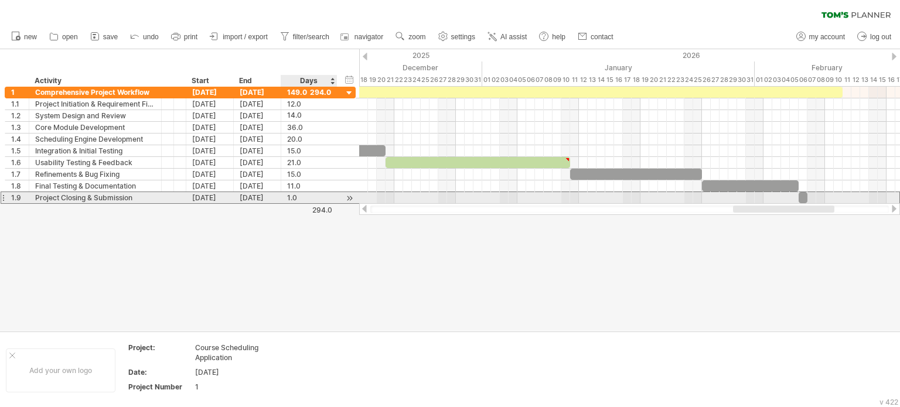
click at [298, 199] on div "1.0" at bounding box center [309, 197] width 44 height 11
type input "**"
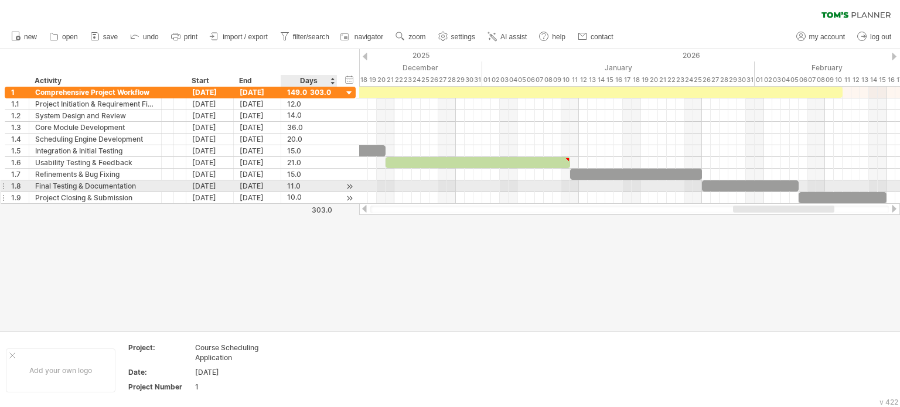
scroll to position [0, 0]
click at [334, 192] on div at bounding box center [336, 198] width 6 height 12
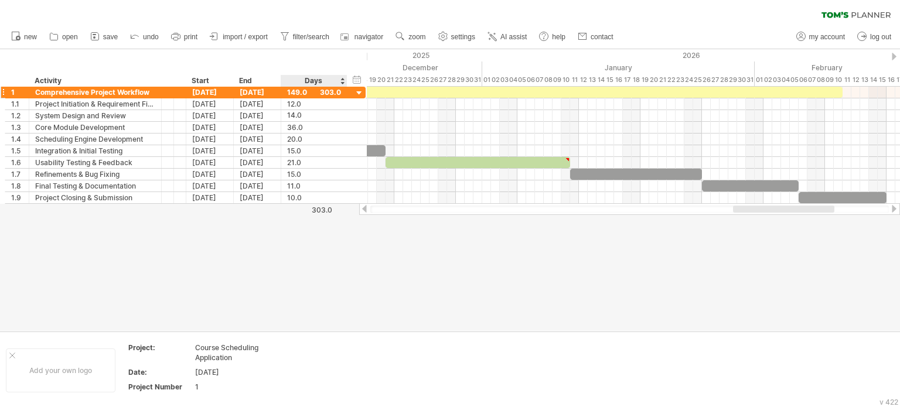
drag, startPoint x: 334, startPoint y: 81, endPoint x: 343, endPoint y: 89, distance: 12.9
click at [343, 89] on div "Trying to reach [DOMAIN_NAME] Connected again... 0% clear filter new 1" at bounding box center [450, 203] width 900 height 407
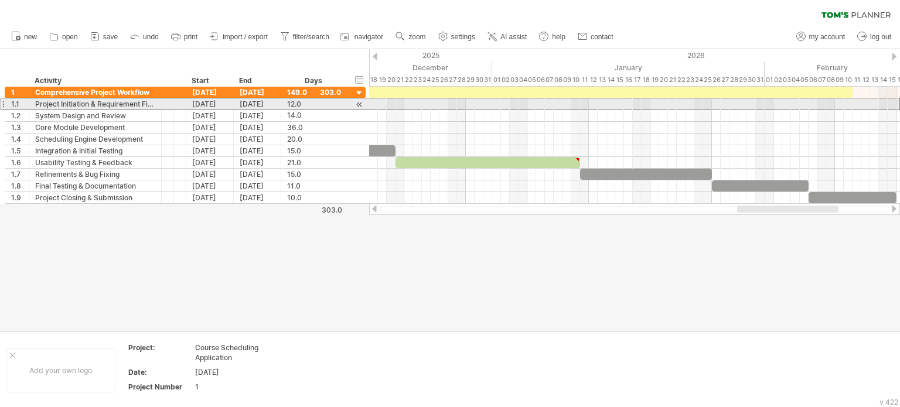
click at [335, 104] on div "12.0" at bounding box center [314, 103] width 54 height 11
click at [335, 104] on div "****" at bounding box center [314, 103] width 54 height 11
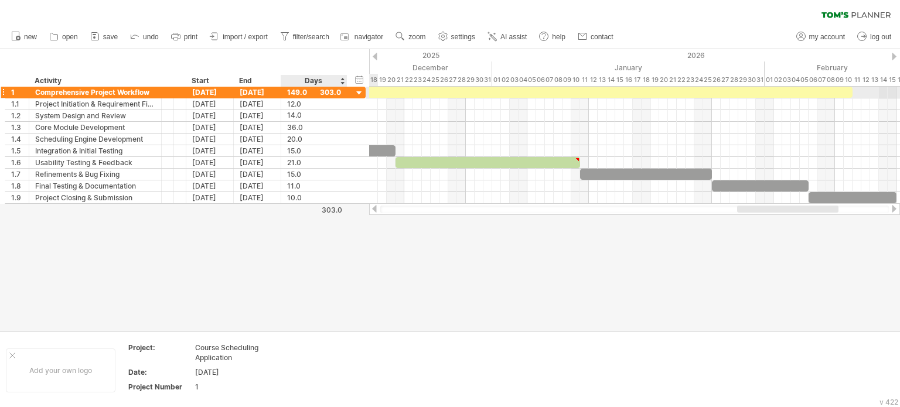
drag, startPoint x: 356, startPoint y: 93, endPoint x: 348, endPoint y: 94, distance: 8.3
click at [348, 94] on div "**********" at bounding box center [185, 93] width 361 height 12
drag, startPoint x: 348, startPoint y: 94, endPoint x: 335, endPoint y: 96, distance: 13.7
click at [335, 96] on div "**********" at bounding box center [185, 92] width 361 height 12
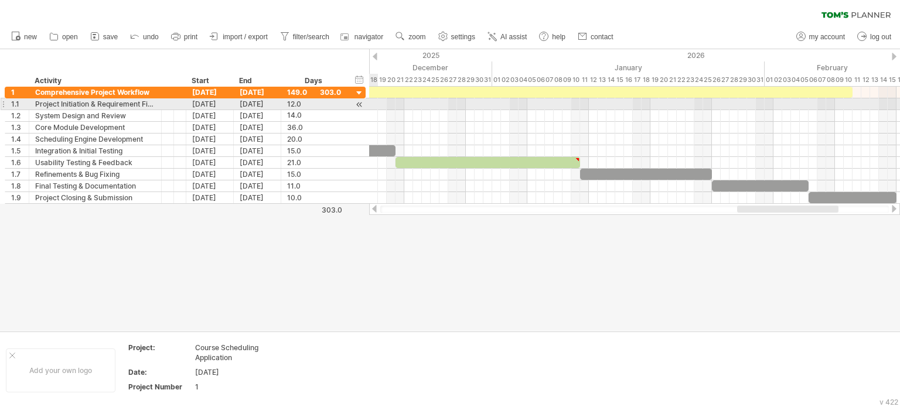
click at [358, 104] on div at bounding box center [359, 104] width 11 height 12
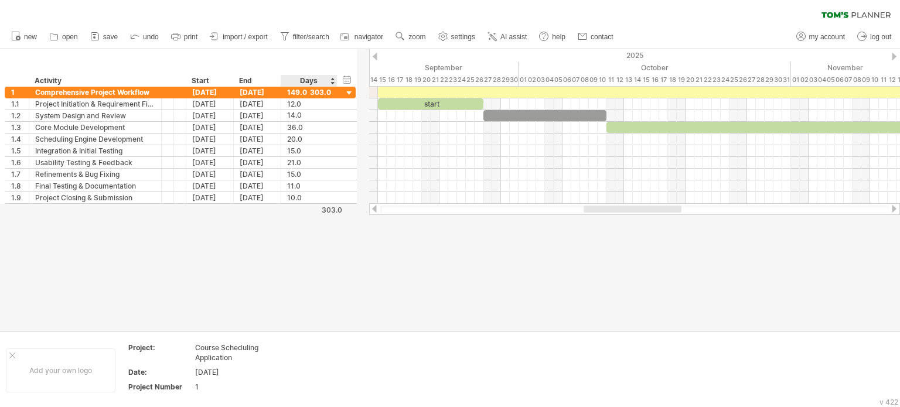
drag, startPoint x: 345, startPoint y: 81, endPoint x: 335, endPoint y: 85, distance: 10.8
click at [335, 85] on div at bounding box center [337, 81] width 4 height 12
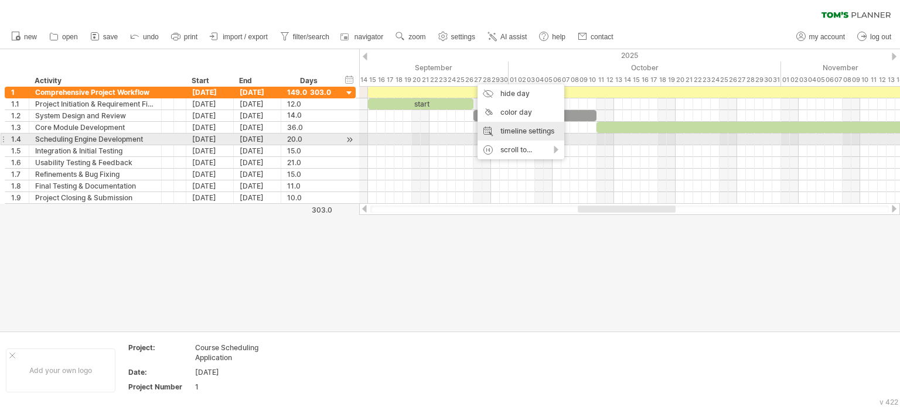
click at [544, 138] on div "timeline settings" at bounding box center [521, 131] width 87 height 19
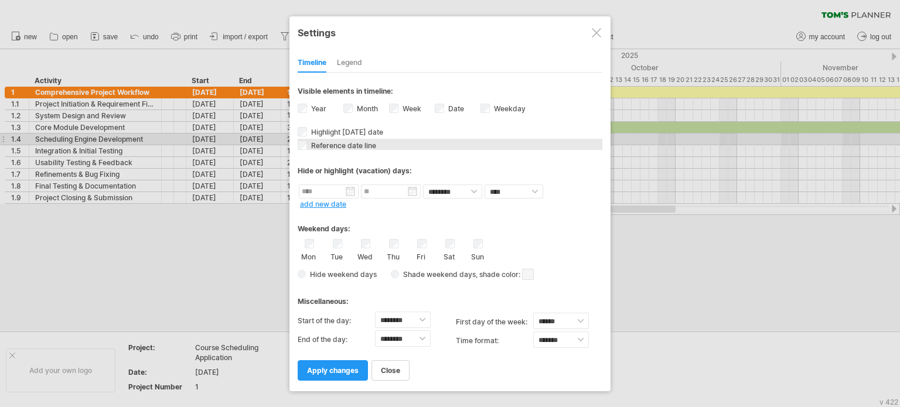
select select "*"
select select "**"
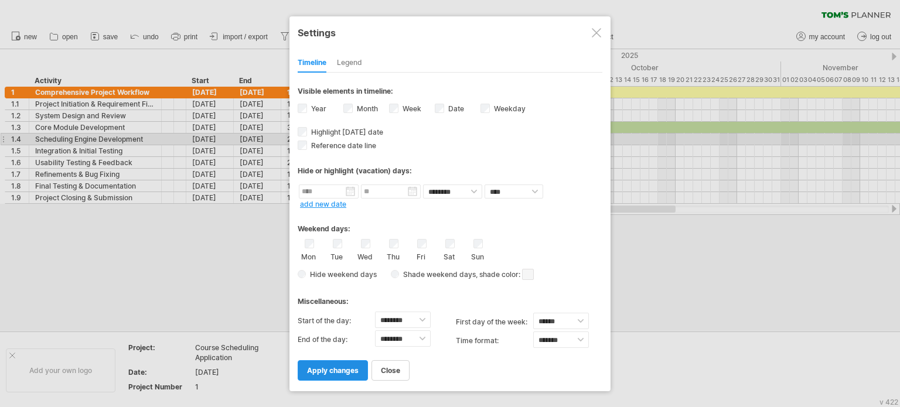
click at [359, 370] on link "apply changes" at bounding box center [333, 370] width 70 height 21
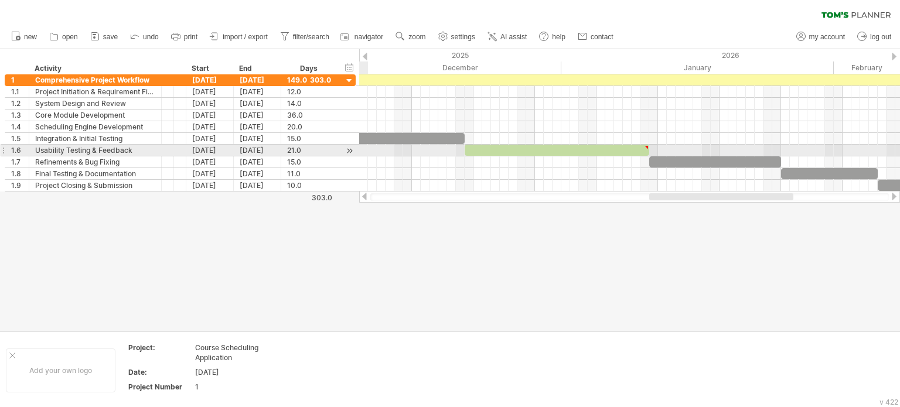
drag, startPoint x: 533, startPoint y: 194, endPoint x: 755, endPoint y: 143, distance: 227.9
click at [755, 143] on div "Trying to reach [DOMAIN_NAME] Connected again... 0% clear filter new 1" at bounding box center [450, 203] width 900 height 407
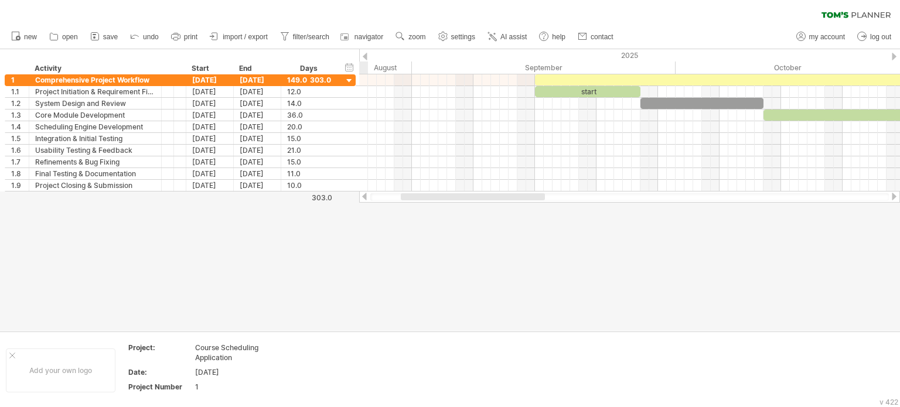
drag, startPoint x: 675, startPoint y: 196, endPoint x: 369, endPoint y: 213, distance: 307.0
click at [369, 213] on div "Trying to reach [DOMAIN_NAME] Connected again... 0% clear filter new 1" at bounding box center [450, 203] width 900 height 407
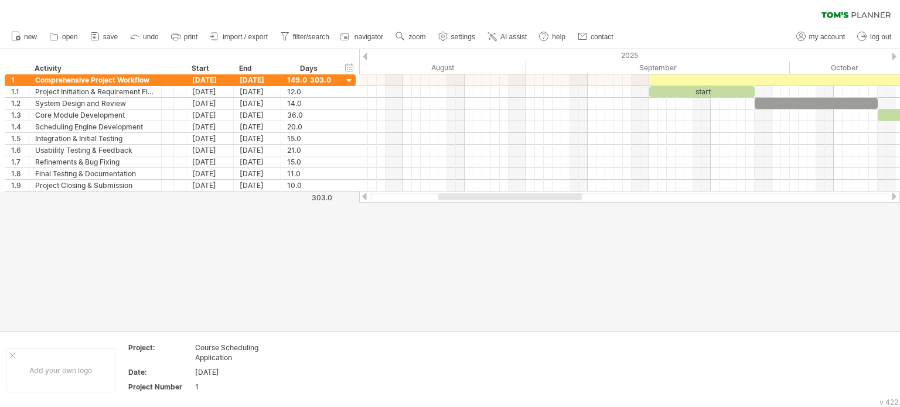
click at [560, 195] on div at bounding box center [629, 197] width 541 height 12
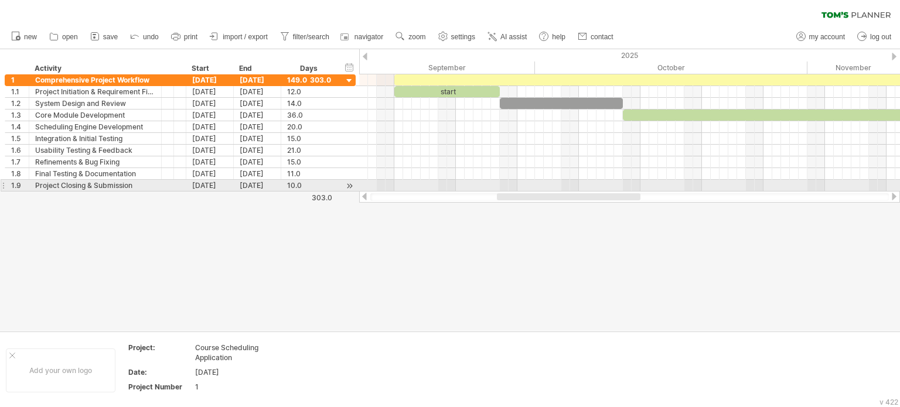
drag, startPoint x: 560, startPoint y: 195, endPoint x: 623, endPoint y: 188, distance: 63.7
click at [623, 188] on div "Trying to reach [DOMAIN_NAME] Connected again... 0% clear filter new 1" at bounding box center [450, 203] width 900 height 407
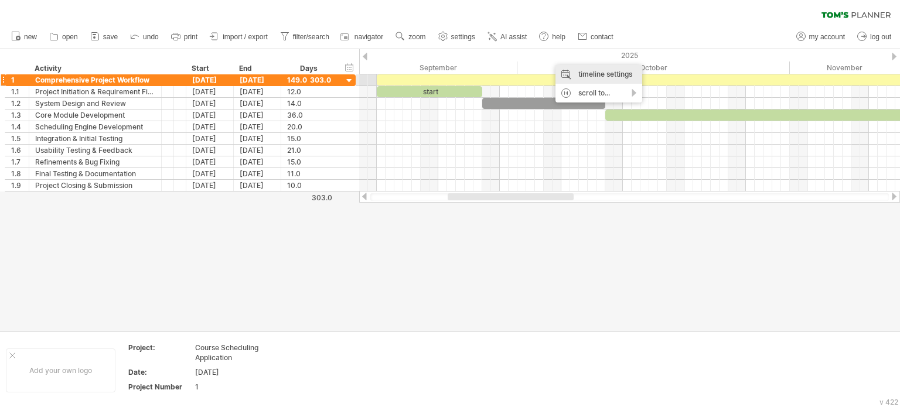
click at [600, 83] on div "timeline settings" at bounding box center [599, 74] width 87 height 19
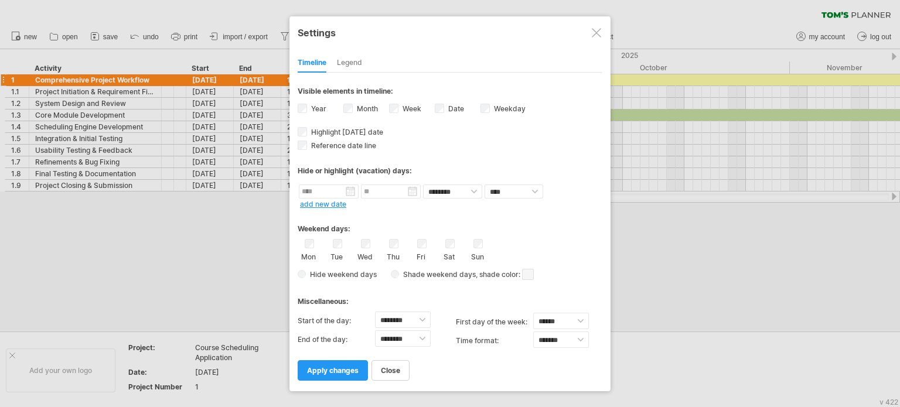
click at [399, 110] on div "Week visibility of weeknumbers Currently there is not enough space horizontally…" at bounding box center [412, 110] width 46 height 16
click at [356, 363] on link "apply changes" at bounding box center [333, 370] width 70 height 21
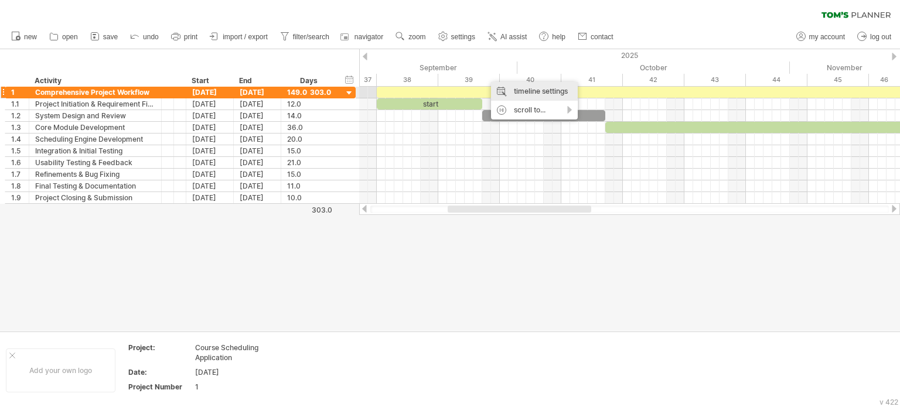
click at [519, 98] on div "timeline settings" at bounding box center [534, 91] width 87 height 19
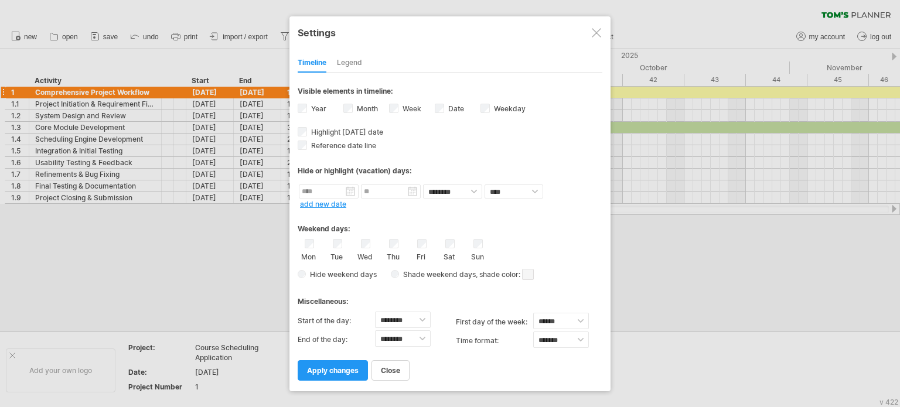
click at [352, 67] on div "Legend" at bounding box center [349, 63] width 25 height 19
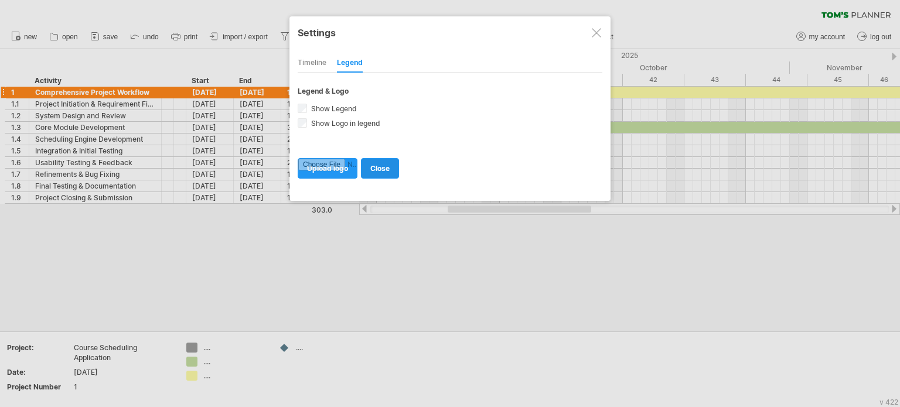
click at [379, 168] on span "close" at bounding box center [379, 168] width 19 height 9
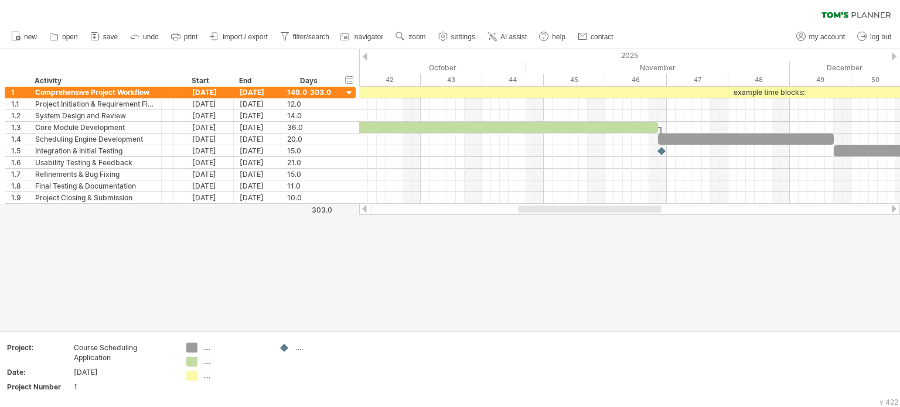
drag, startPoint x: 486, startPoint y: 211, endPoint x: 617, endPoint y: 187, distance: 132.9
click at [617, 187] on div "Trying to reach [DOMAIN_NAME] Connected again... 0% clear filter new 1" at bounding box center [450, 203] width 900 height 407
drag, startPoint x: 600, startPoint y: 211, endPoint x: 537, endPoint y: 218, distance: 63.7
click at [537, 218] on div "Trying to reach [DOMAIN_NAME] Connected again... 0% clear filter new 1" at bounding box center [450, 203] width 900 height 407
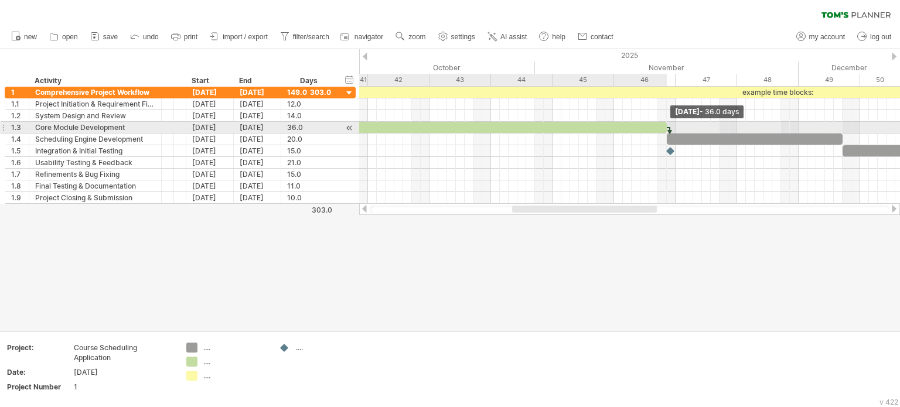
click at [669, 131] on span at bounding box center [667, 127] width 5 height 11
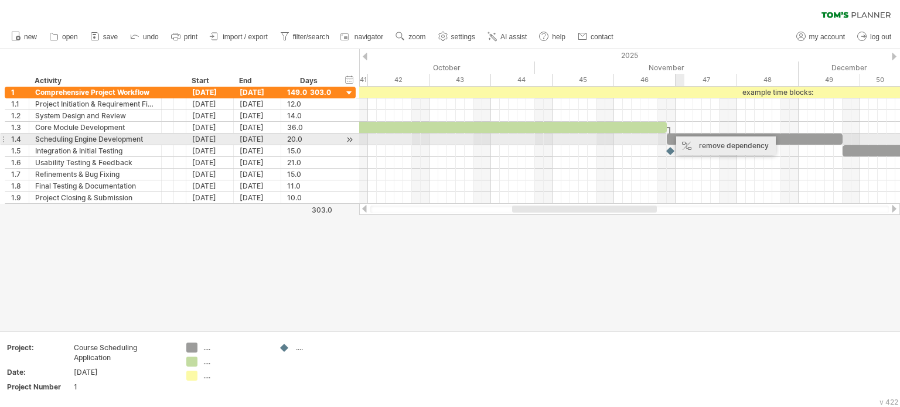
click at [688, 141] on div "remove dependency" at bounding box center [726, 146] width 100 height 19
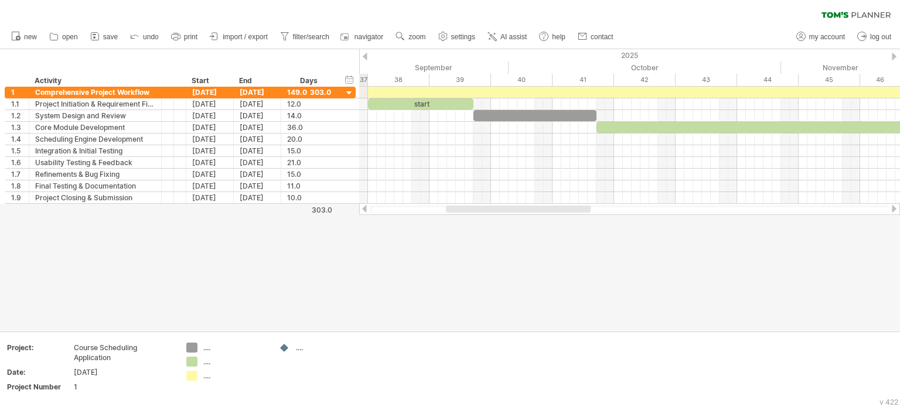
drag, startPoint x: 639, startPoint y: 207, endPoint x: 573, endPoint y: 224, distance: 68.0
click at [573, 224] on div "Trying to reach [DOMAIN_NAME] Connected again... 0% clear filter new 1" at bounding box center [450, 203] width 900 height 407
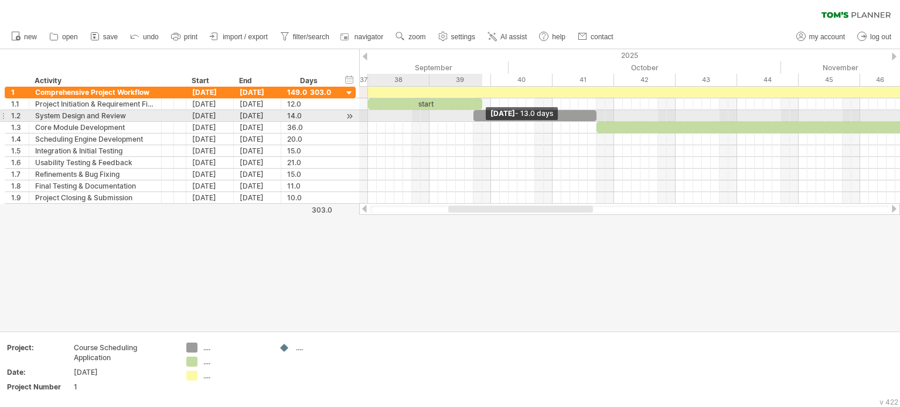
drag, startPoint x: 473, startPoint y: 102, endPoint x: 481, endPoint y: 115, distance: 15.0
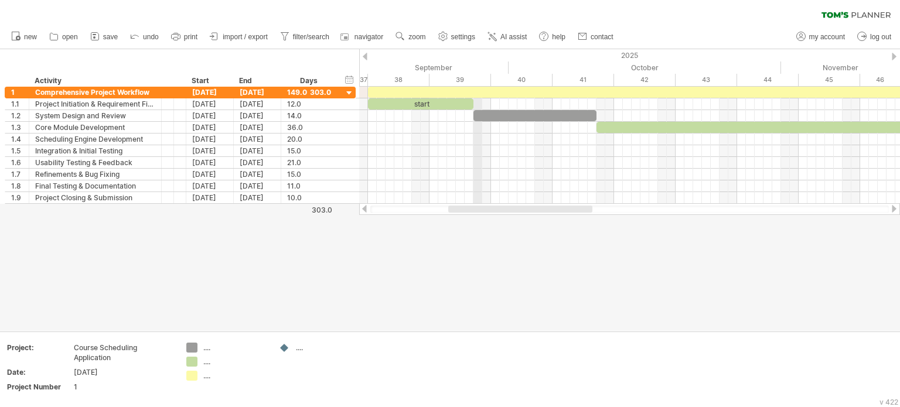
click at [480, 58] on div "2025" at bounding box center [350, 55] width 1934 height 12
click at [410, 33] on span "zoom" at bounding box center [417, 37] width 17 height 8
click at [445, 53] on div "Month" at bounding box center [448, 48] width 65 height 19
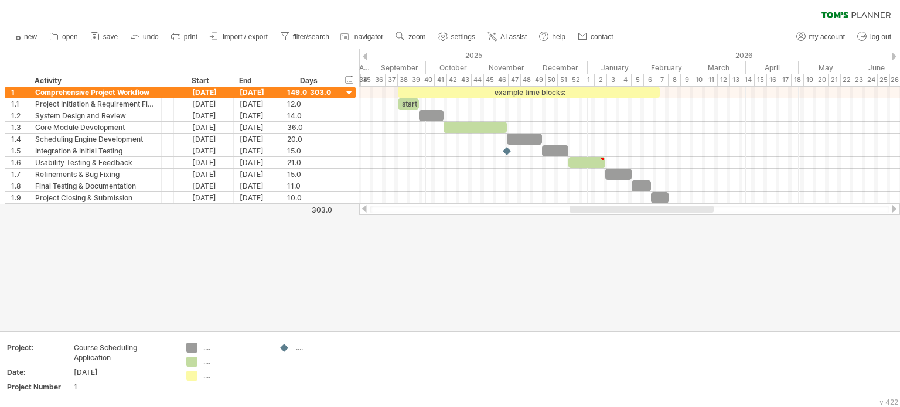
drag, startPoint x: 590, startPoint y: 208, endPoint x: 580, endPoint y: 213, distance: 11.0
click at [580, 213] on div at bounding box center [642, 209] width 144 height 7
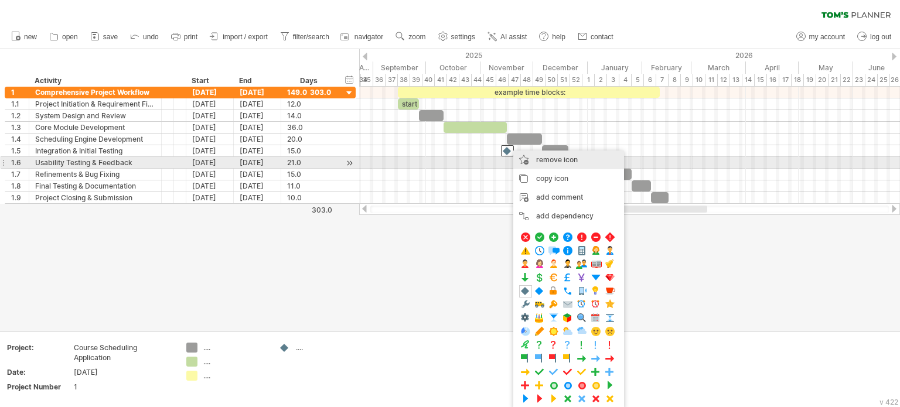
click at [546, 162] on span "remove icon" at bounding box center [557, 159] width 42 height 9
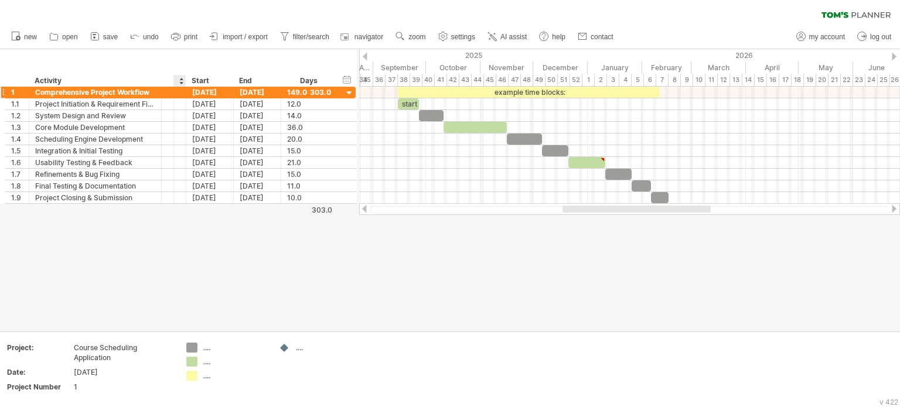
drag, startPoint x: 183, startPoint y: 86, endPoint x: 145, endPoint y: 89, distance: 37.6
click at [145, 89] on div "Trying to reach [DOMAIN_NAME] Connected again... 0% clear filter new 1" at bounding box center [450, 203] width 900 height 407
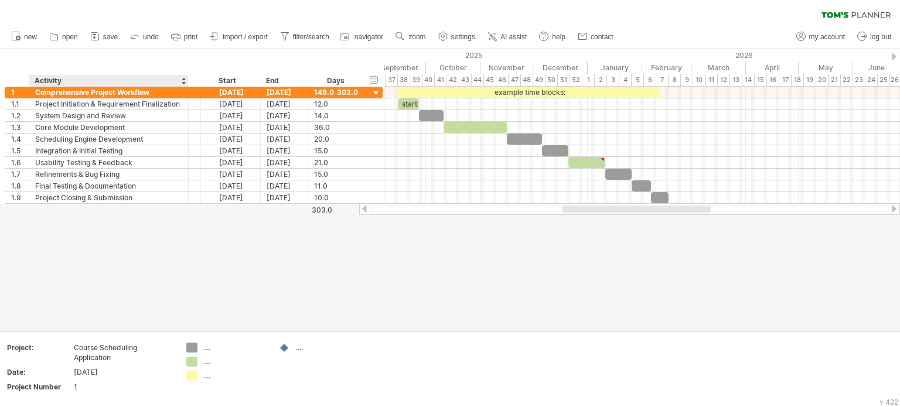
drag, startPoint x: 159, startPoint y: 81, endPoint x: 186, endPoint y: 79, distance: 27.1
click at [186, 79] on div at bounding box center [188, 81] width 4 height 12
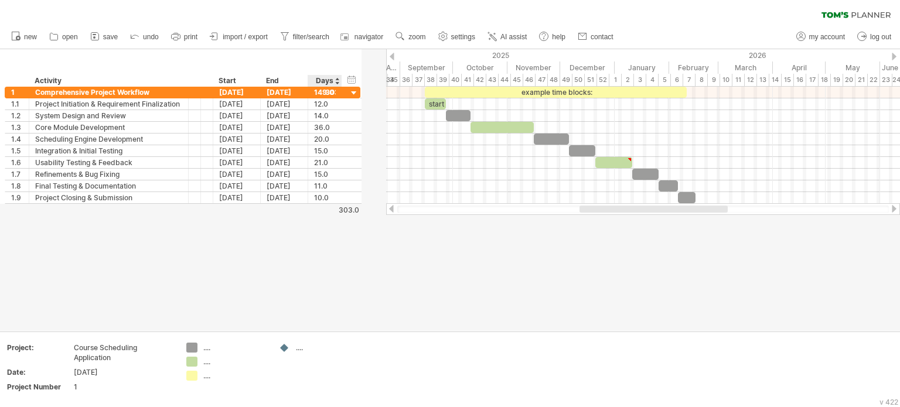
drag, startPoint x: 362, startPoint y: 84, endPoint x: 340, endPoint y: 86, distance: 22.3
click at [340, 86] on div at bounding box center [341, 81] width 4 height 12
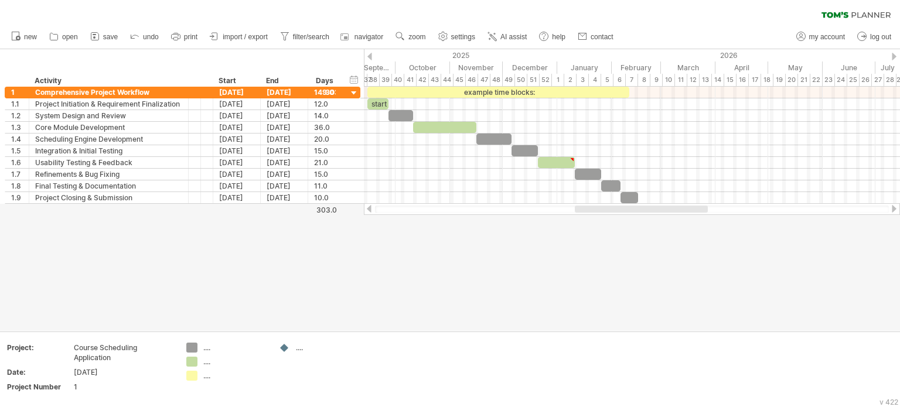
drag, startPoint x: 571, startPoint y: 208, endPoint x: 581, endPoint y: 207, distance: 9.4
click at [581, 207] on div at bounding box center [641, 209] width 133 height 7
click at [222, 38] on link "import / export" at bounding box center [239, 36] width 64 height 15
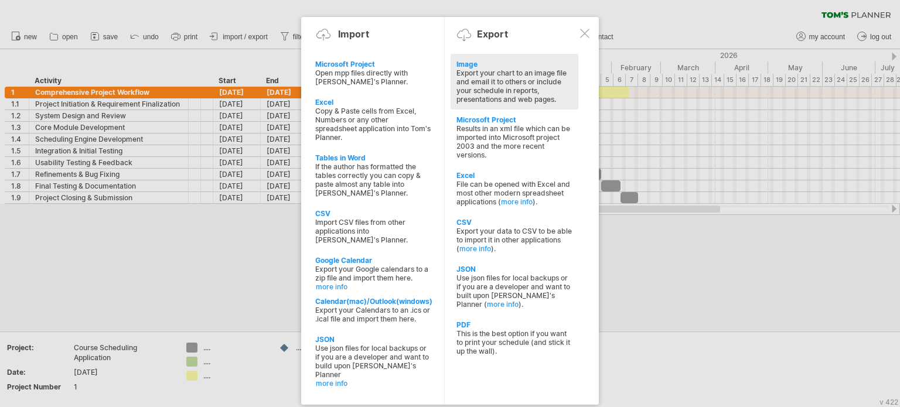
click at [502, 91] on div "Export your chart to an image file and email it to others or include your sched…" at bounding box center [515, 86] width 116 height 35
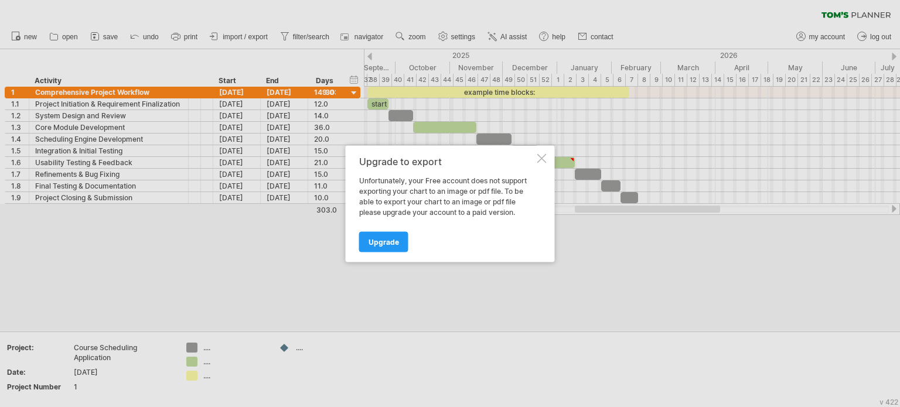
click at [537, 163] on div "Upgrade to export Unfortunately, your Free account does not support exporting y…" at bounding box center [450, 203] width 209 height 117
click at [541, 161] on div at bounding box center [541, 158] width 9 height 9
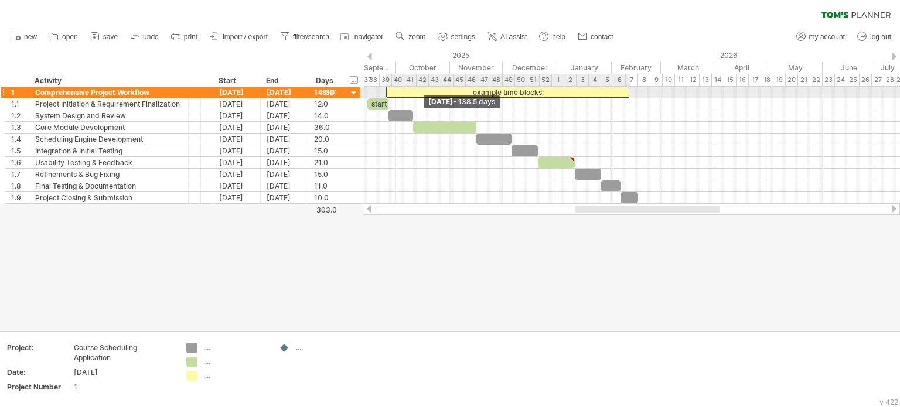
drag, startPoint x: 366, startPoint y: 93, endPoint x: 384, endPoint y: 93, distance: 18.8
click at [384, 93] on span at bounding box center [386, 92] width 5 height 11
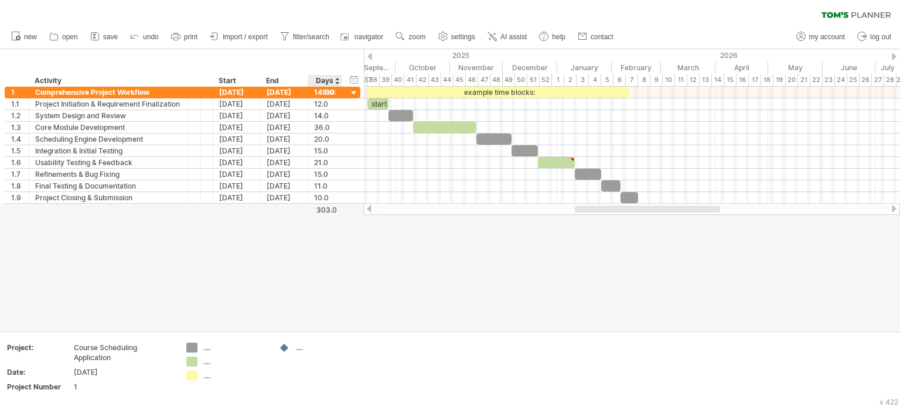
click at [339, 81] on div "Days" at bounding box center [325, 81] width 34 height 12
drag, startPoint x: 339, startPoint y: 81, endPoint x: 367, endPoint y: 81, distance: 28.1
click at [367, 81] on div at bounding box center [369, 81] width 4 height 12
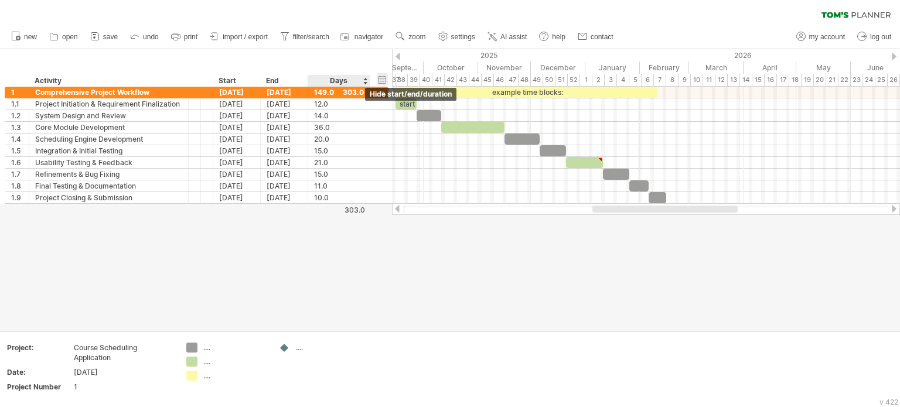
click at [384, 82] on div "hide start/end/duration show start/end/duration" at bounding box center [382, 79] width 11 height 12
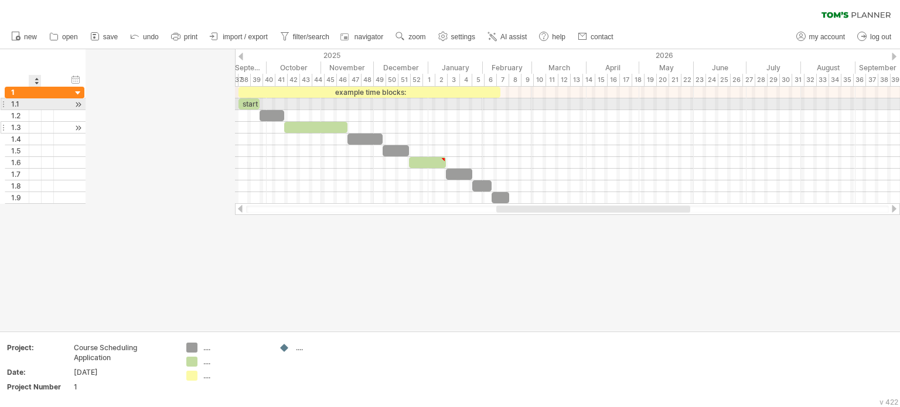
drag, startPoint x: 186, startPoint y: 100, endPoint x: 37, endPoint y: 124, distance: 151.4
click at [37, 124] on div "**********" at bounding box center [45, 145] width 80 height 117
